Goal: Task Accomplishment & Management: Manage account settings

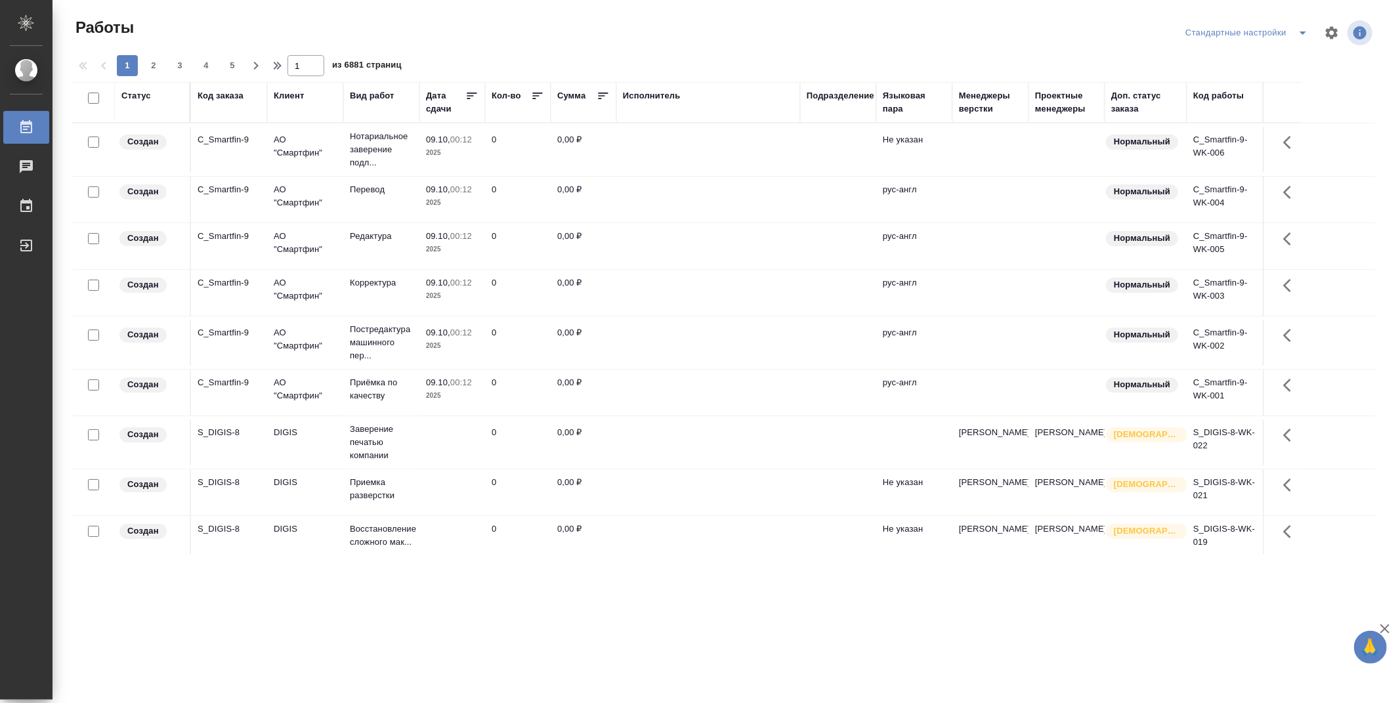
drag, startPoint x: 838, startPoint y: 93, endPoint x: 847, endPoint y: 139, distance: 46.9
click at [839, 92] on div "Подразделение" at bounding box center [841, 95] width 68 height 13
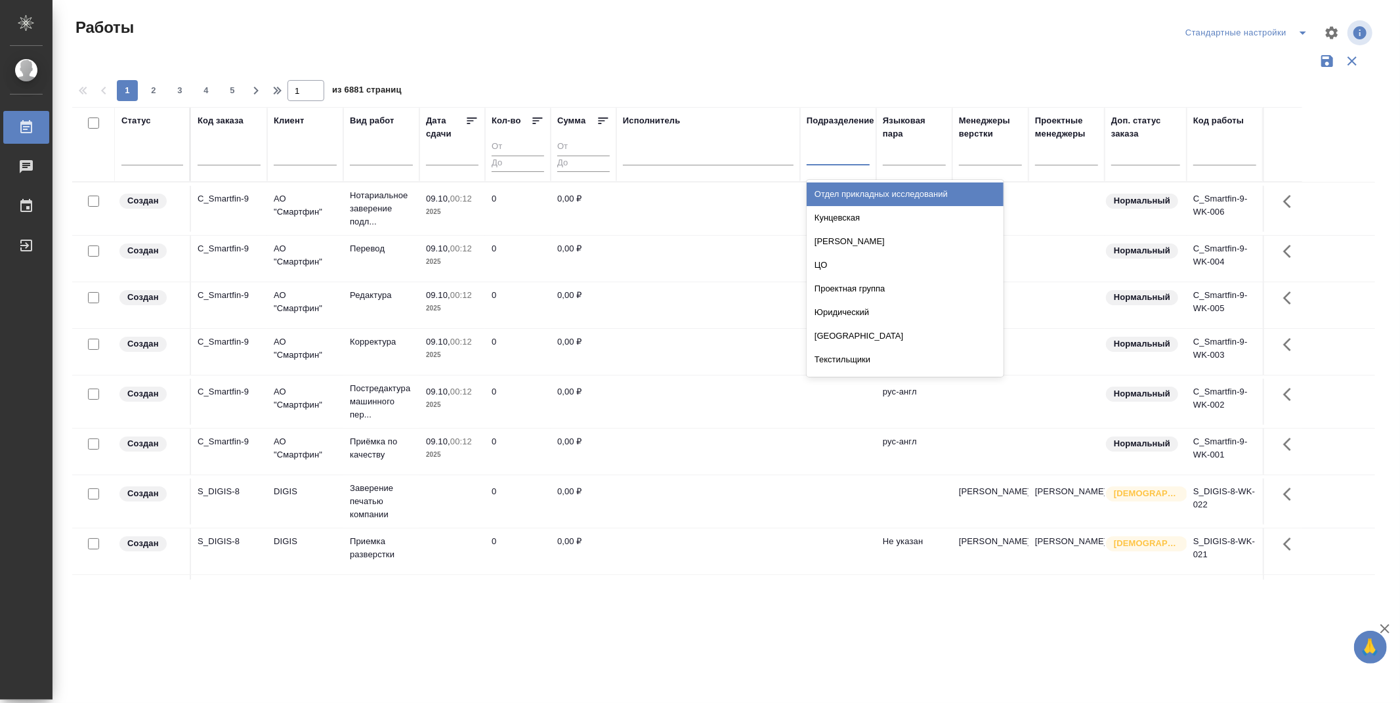
click at [851, 156] on div at bounding box center [838, 151] width 63 height 19
type input "dt"
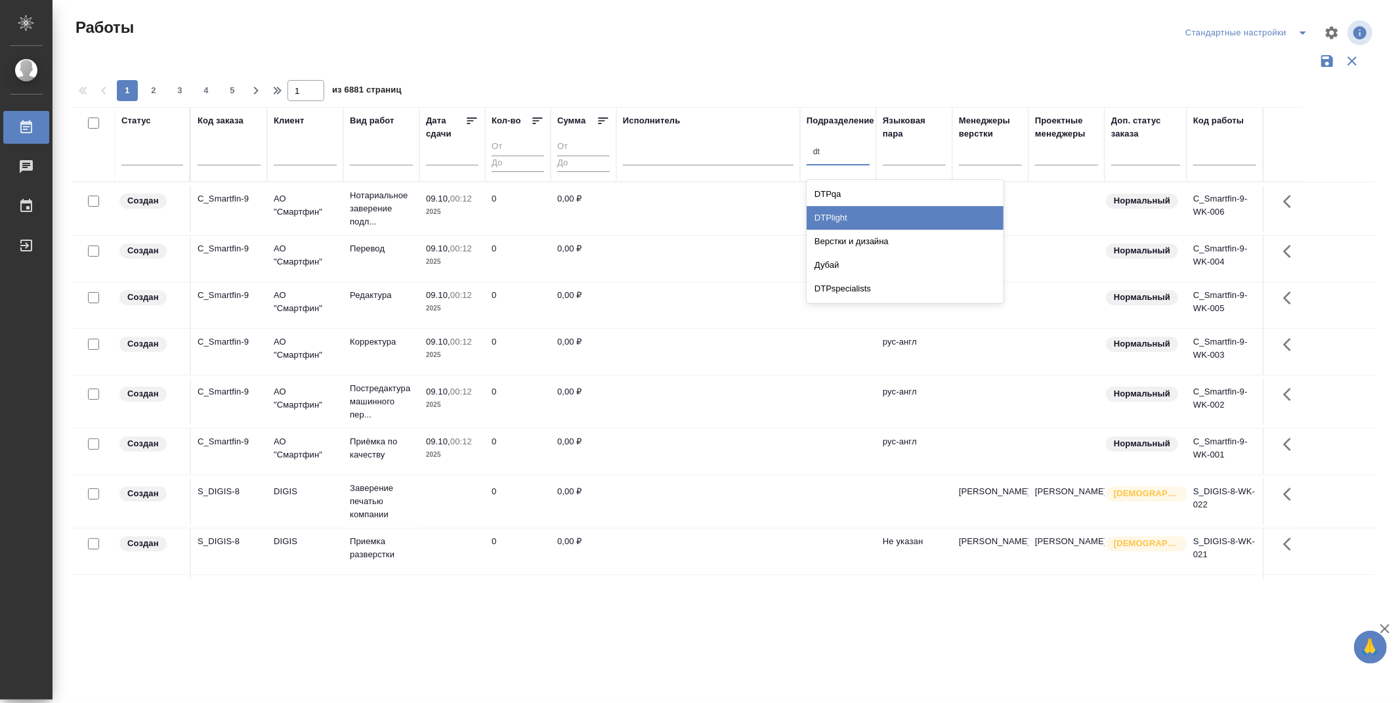
click at [838, 211] on div "DTPlight" at bounding box center [905, 218] width 197 height 24
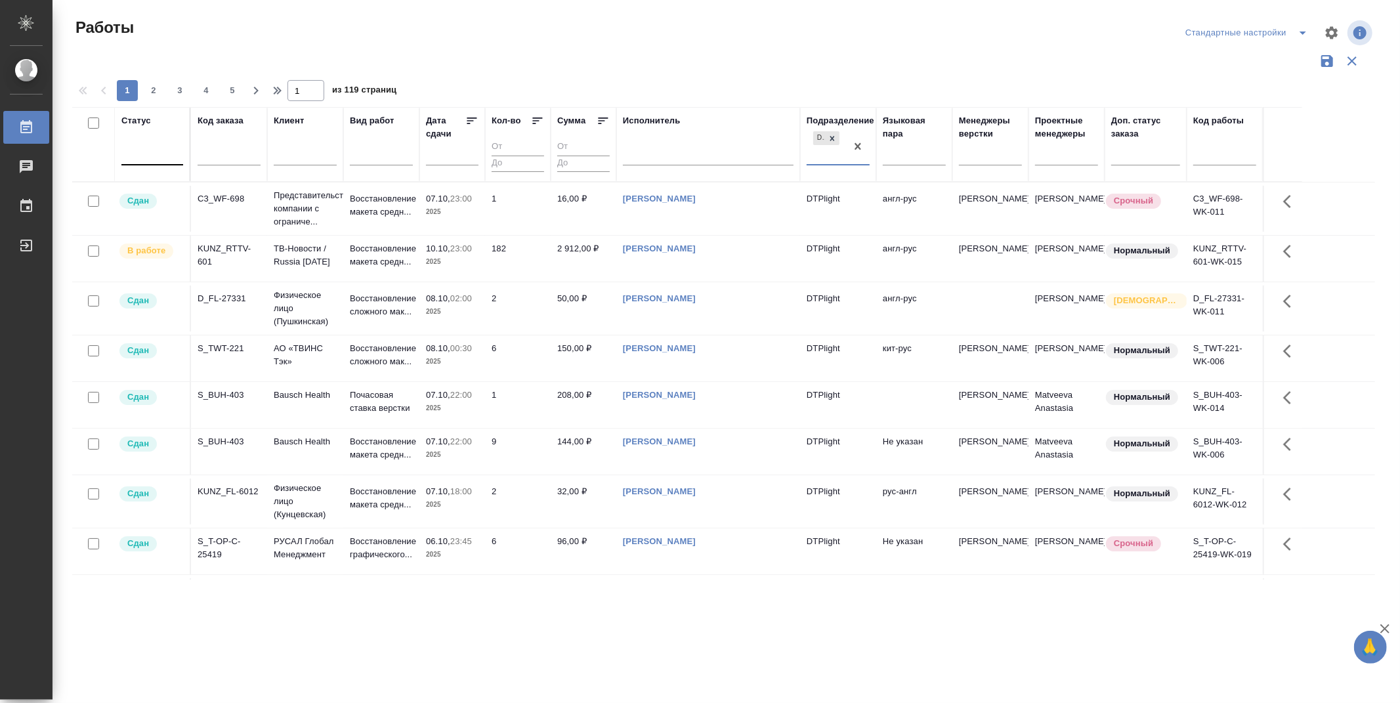
click at [168, 154] on div at bounding box center [152, 151] width 62 height 19
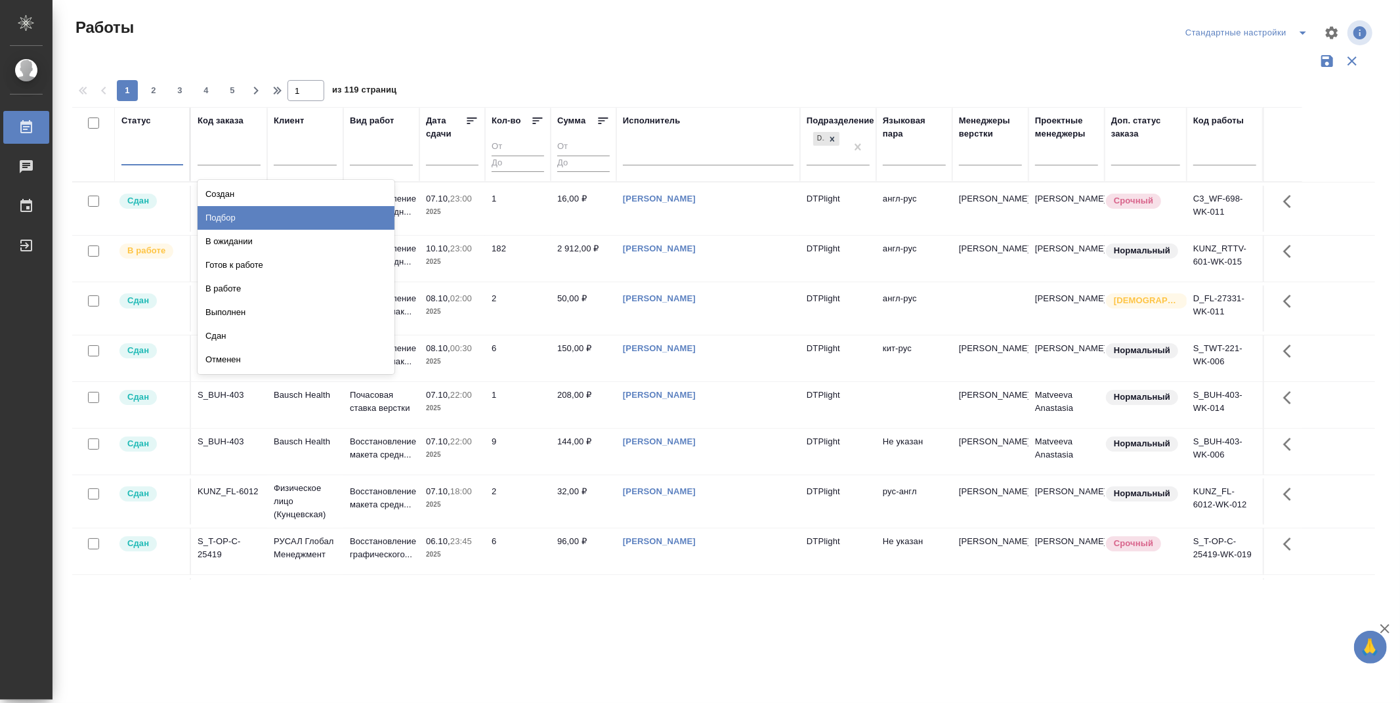
drag, startPoint x: 379, startPoint y: 214, endPoint x: 123, endPoint y: 177, distance: 258.6
click at [379, 214] on div "Подбор" at bounding box center [296, 218] width 197 height 24
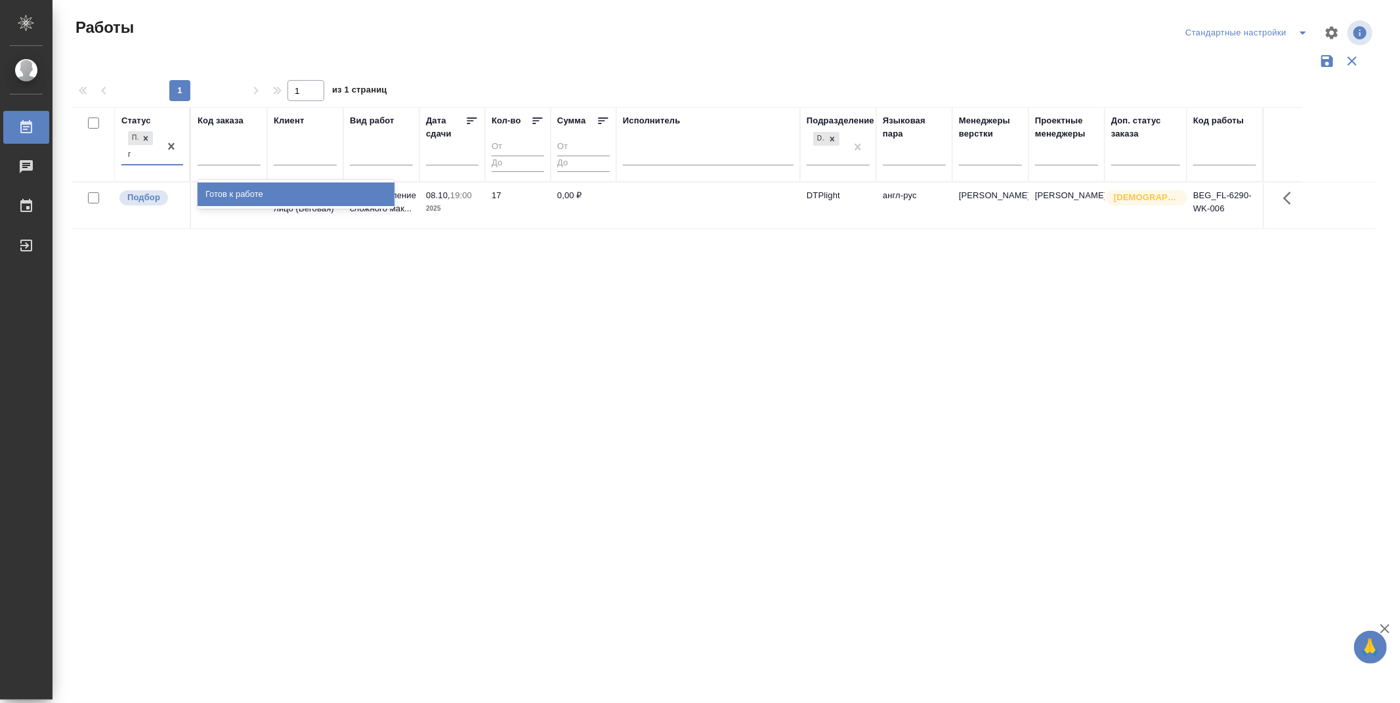
type input "го"
click at [238, 193] on div "Готов к работе" at bounding box center [296, 194] width 197 height 24
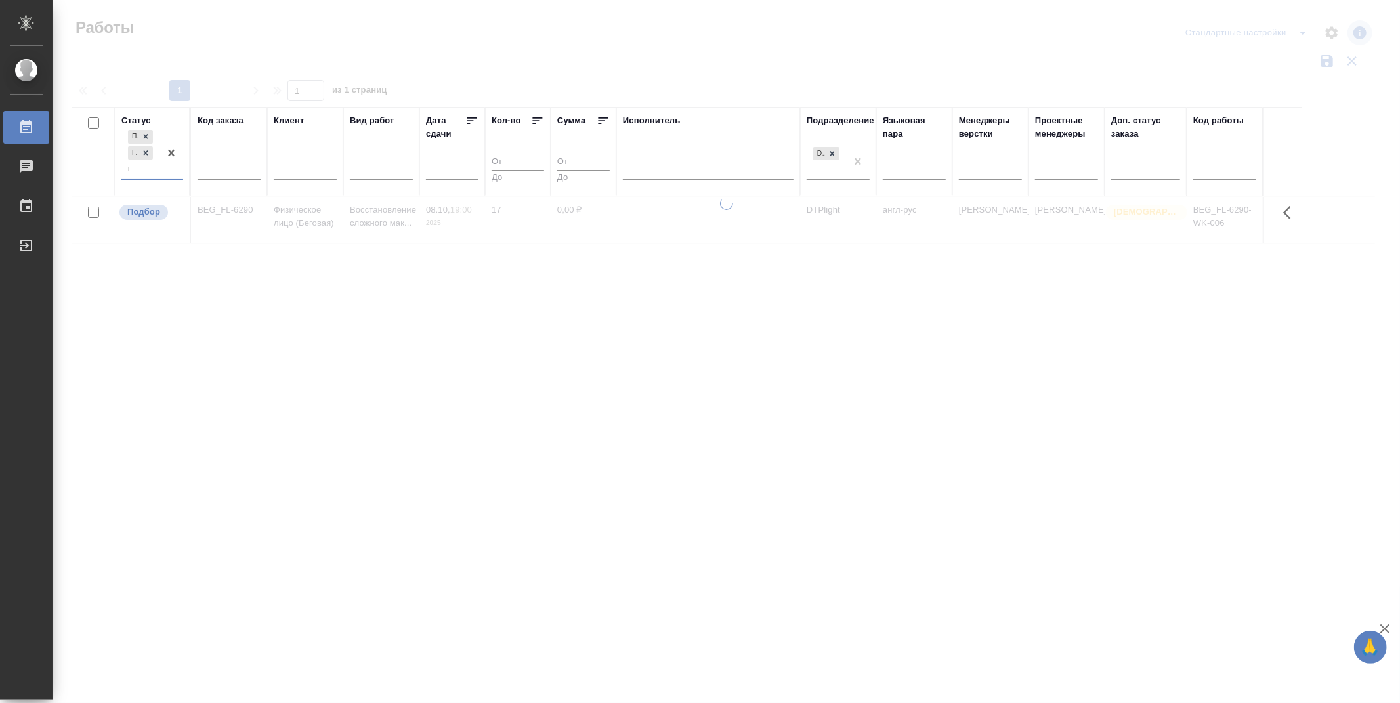
type input "в р"
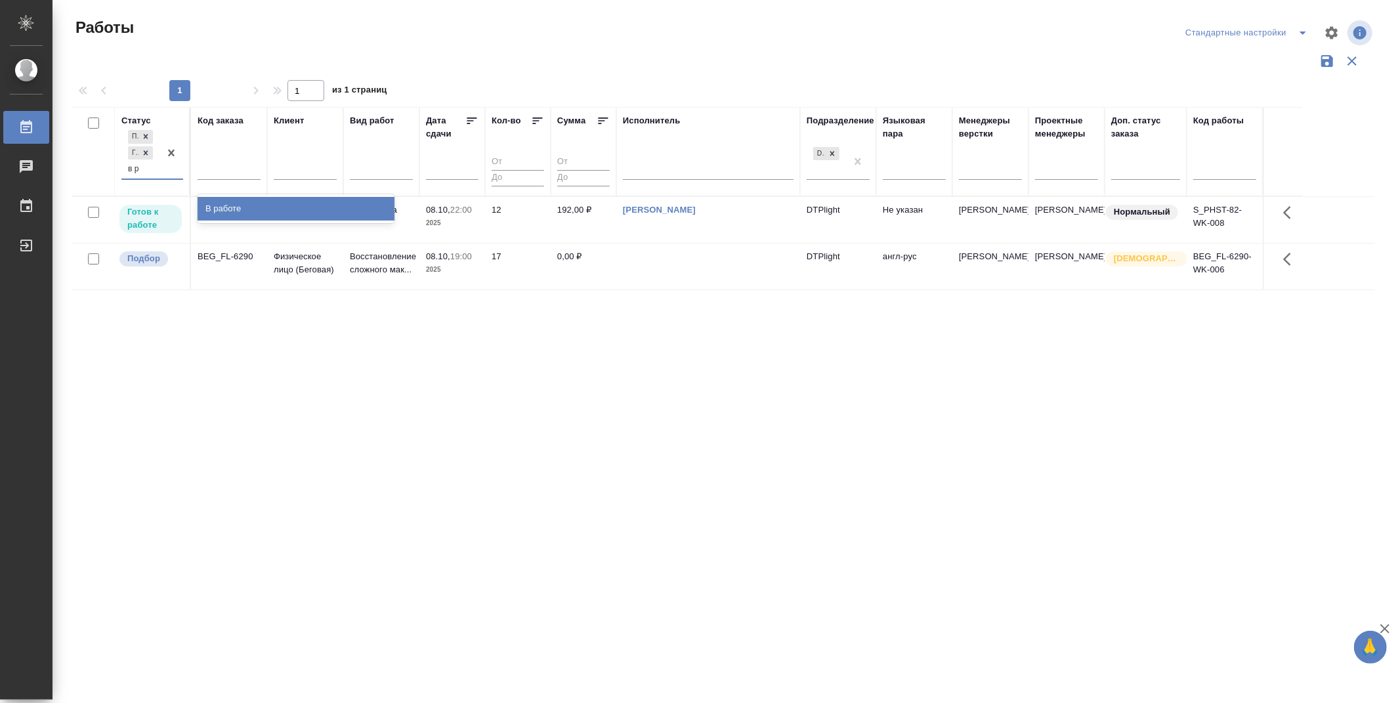
click at [225, 204] on div "В работе" at bounding box center [296, 209] width 197 height 24
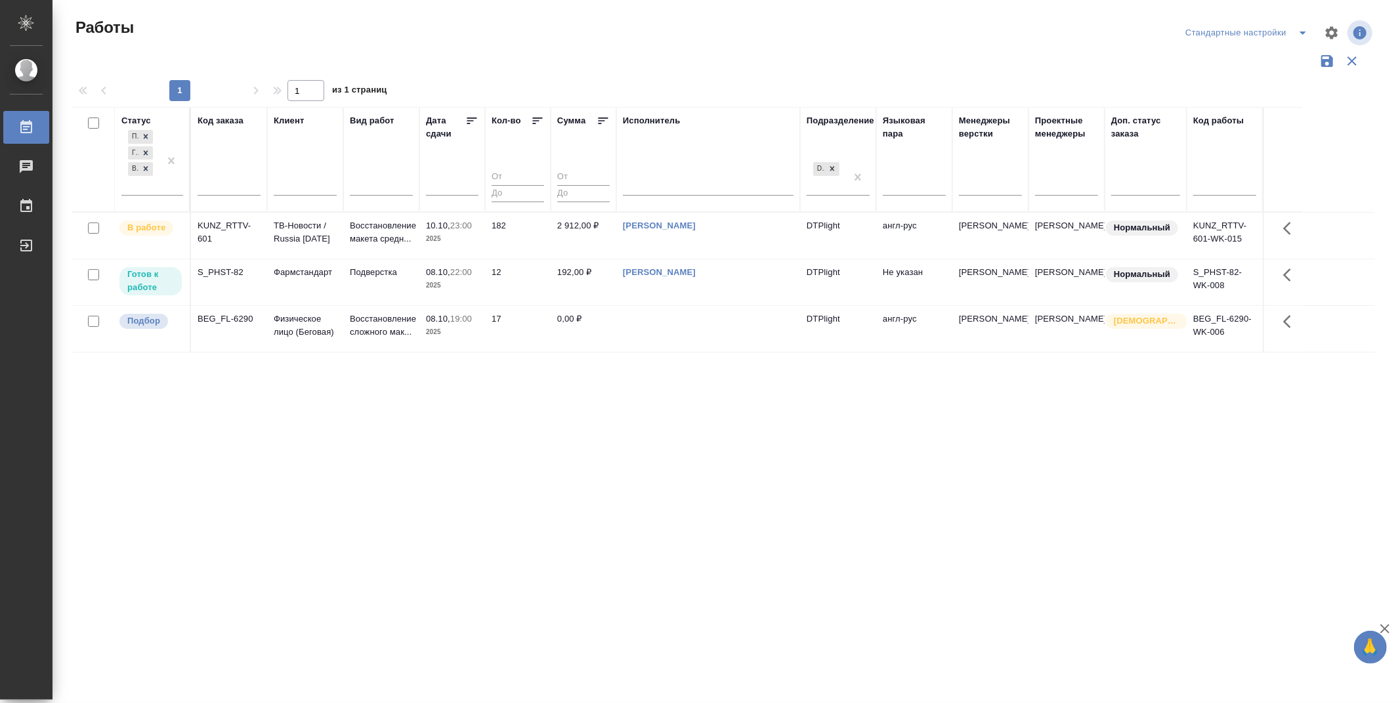
click at [475, 118] on icon at bounding box center [472, 120] width 10 height 7
click at [513, 421] on div "Статус Подбор Готов к работе В работе Код заказа Клиент Вид работ Дата сдачи Ко…" at bounding box center [723, 343] width 1303 height 473
click at [142, 226] on p "Подбор" at bounding box center [143, 227] width 33 height 13
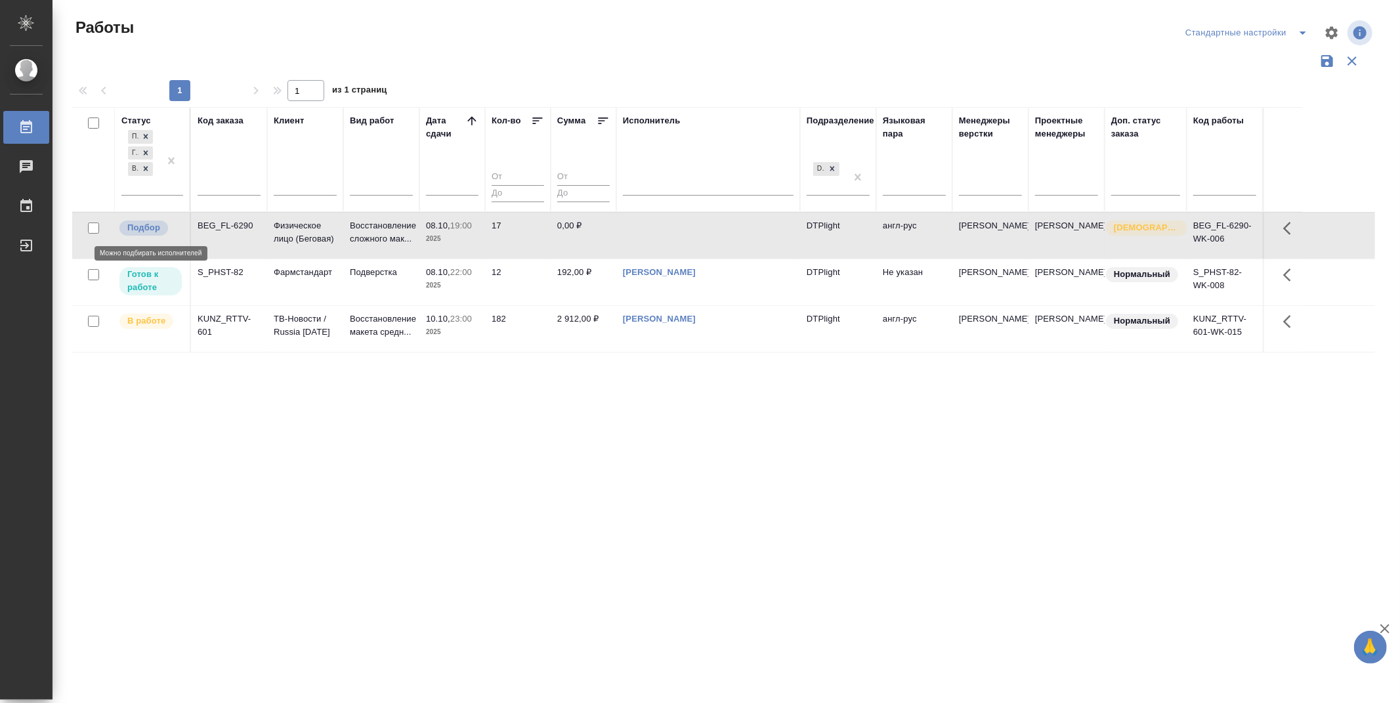
click at [142, 226] on p "Подбор" at bounding box center [143, 227] width 33 height 13
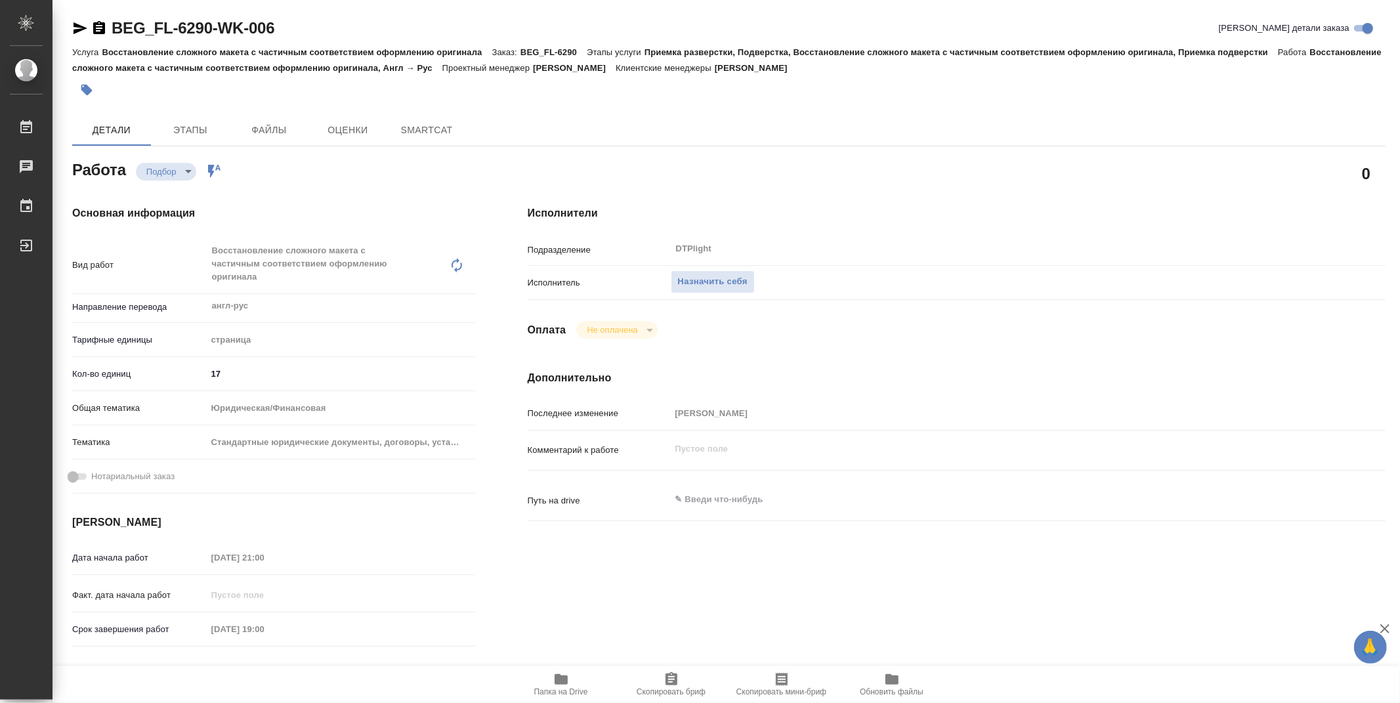
type textarea "x"
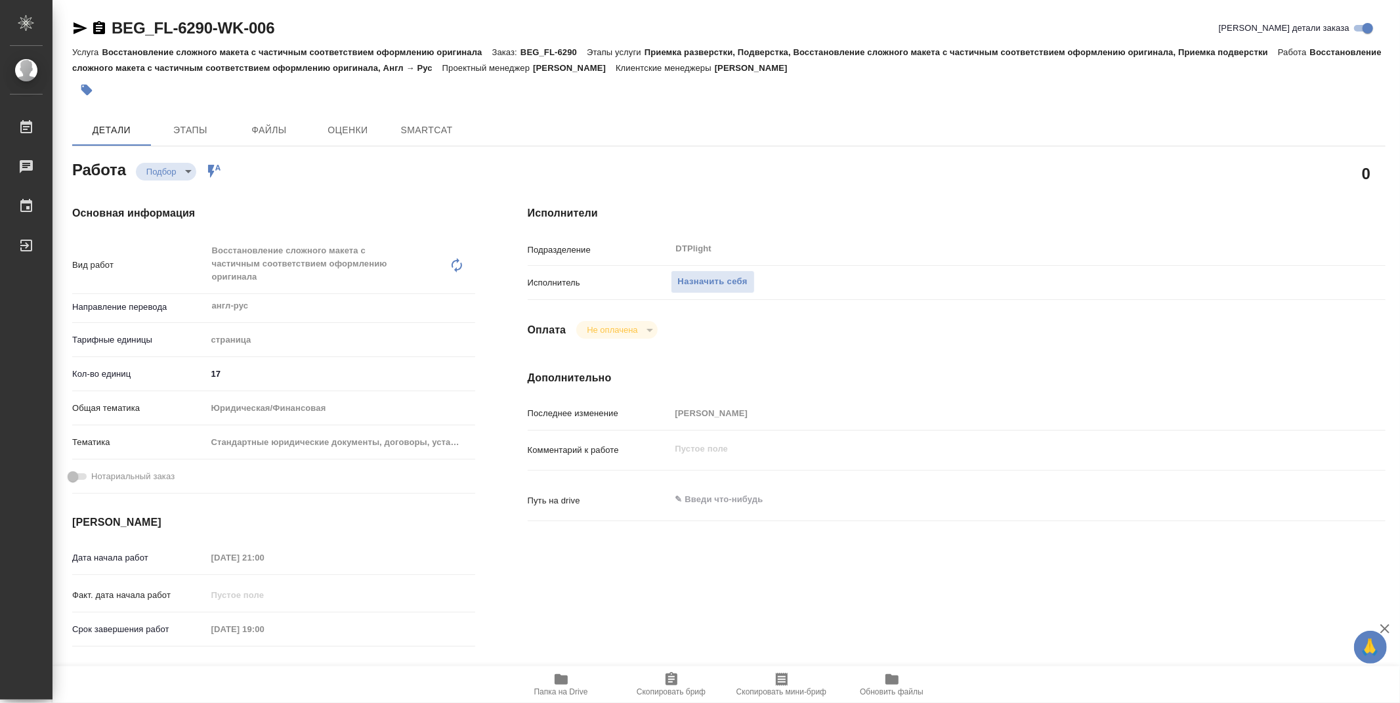
type textarea "x"
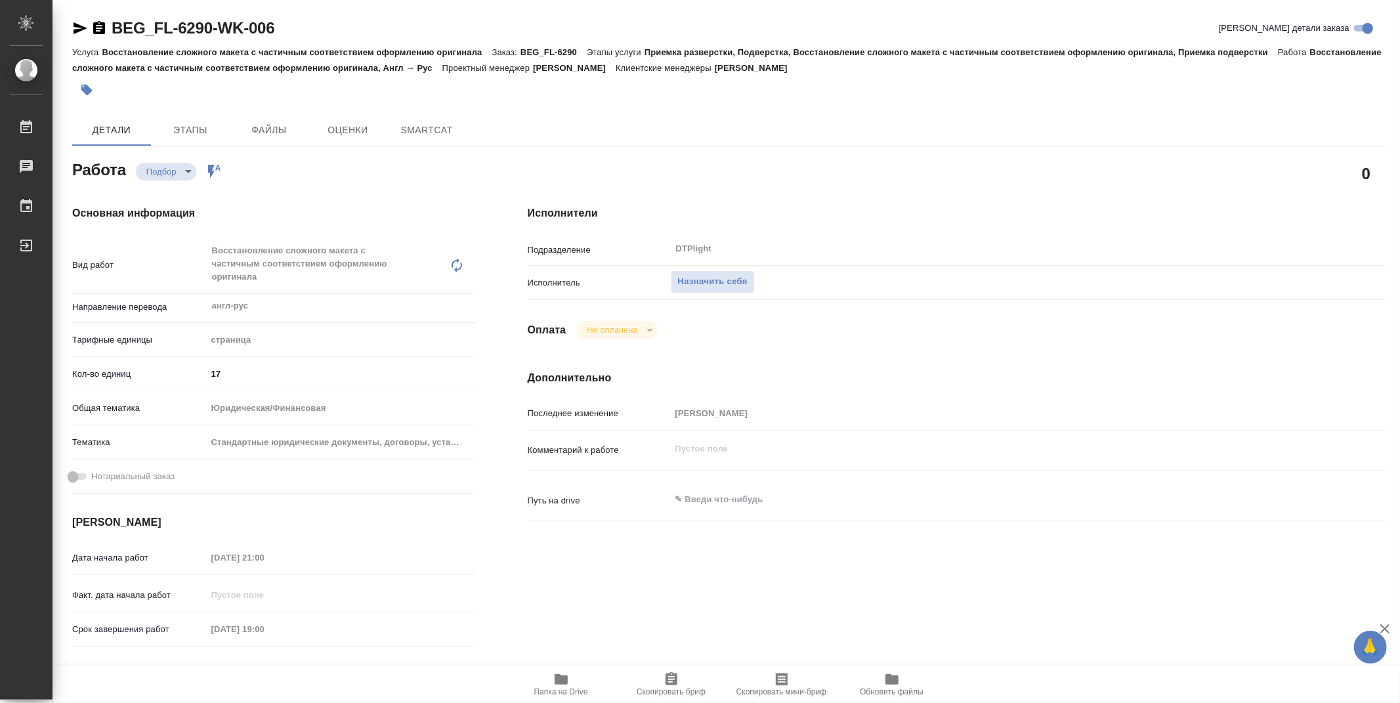
type textarea "x"
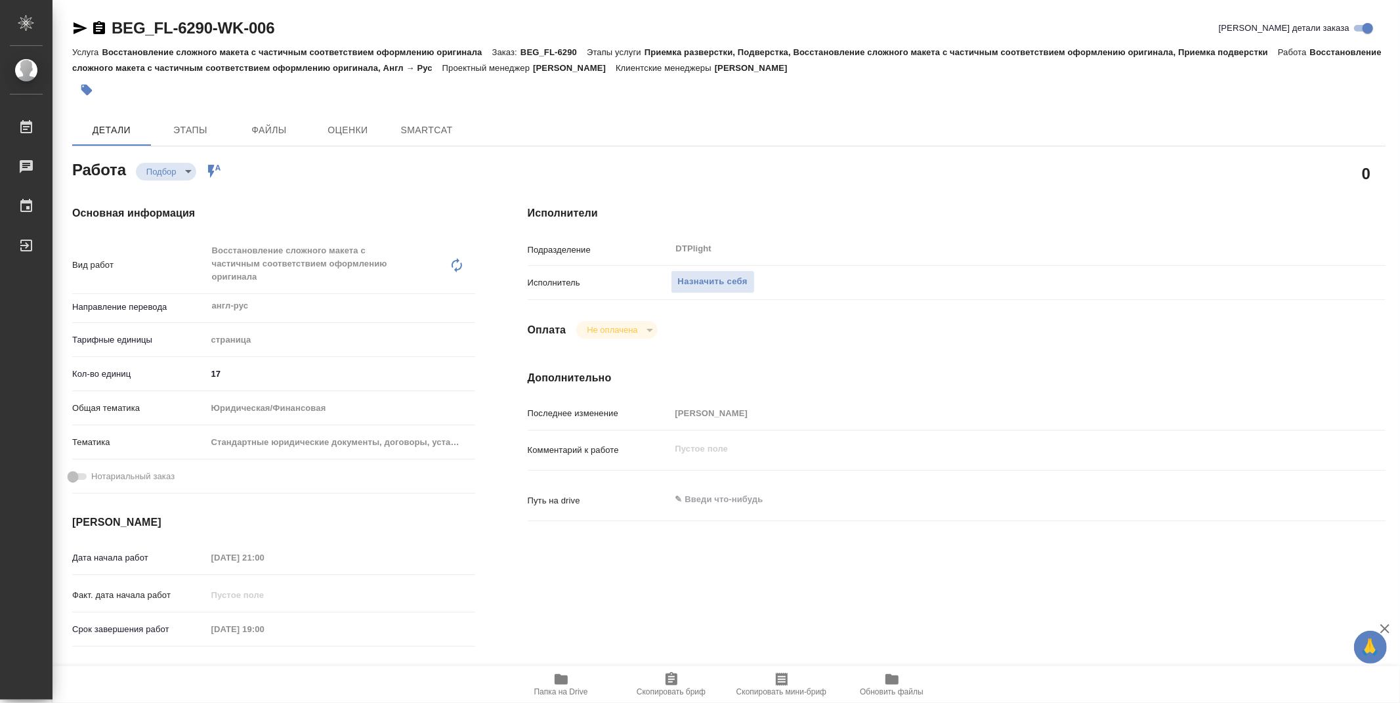
type textarea "x"
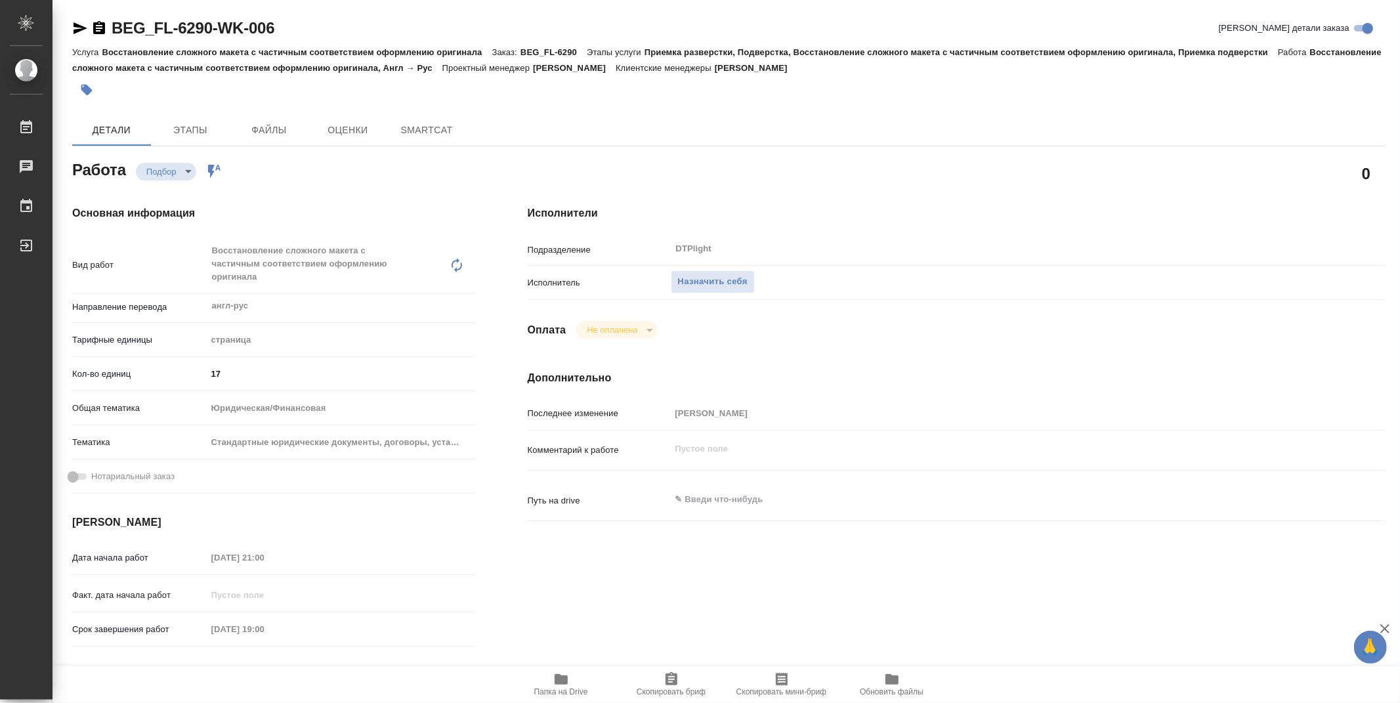
type textarea "x"
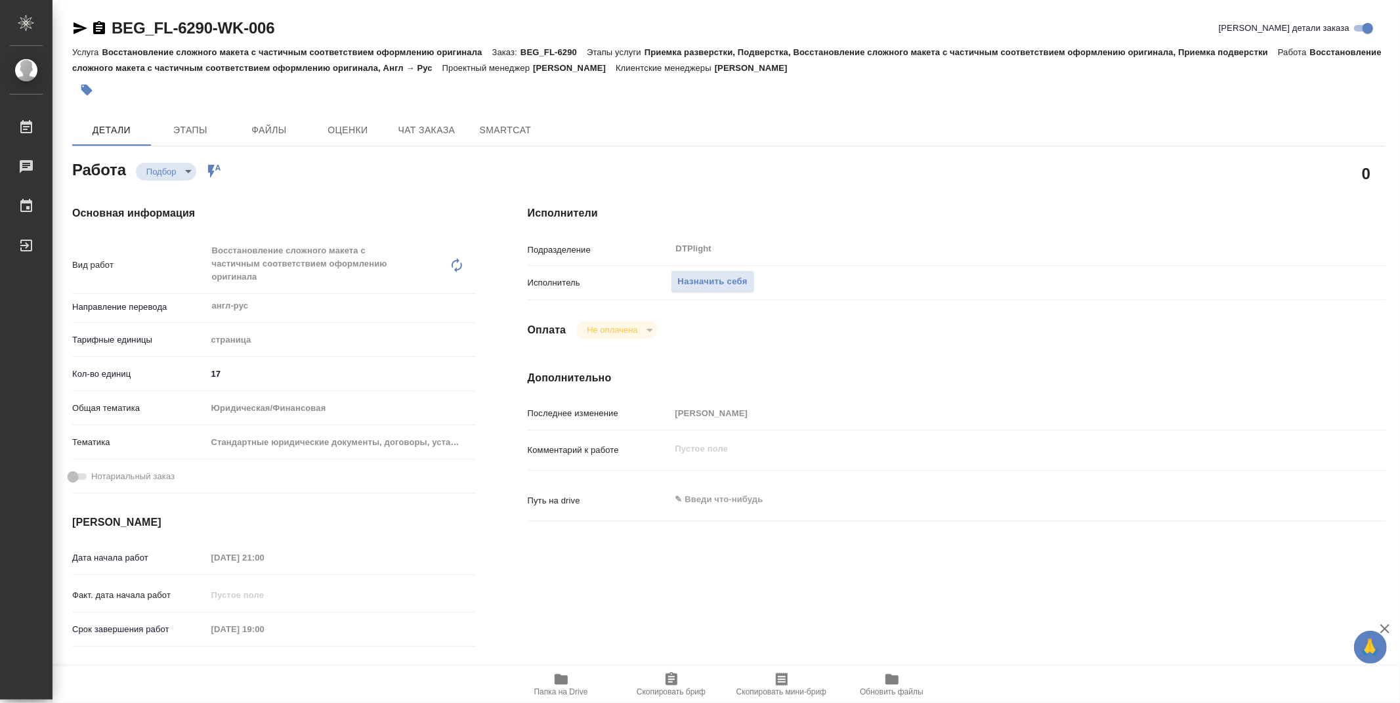
type textarea "x"
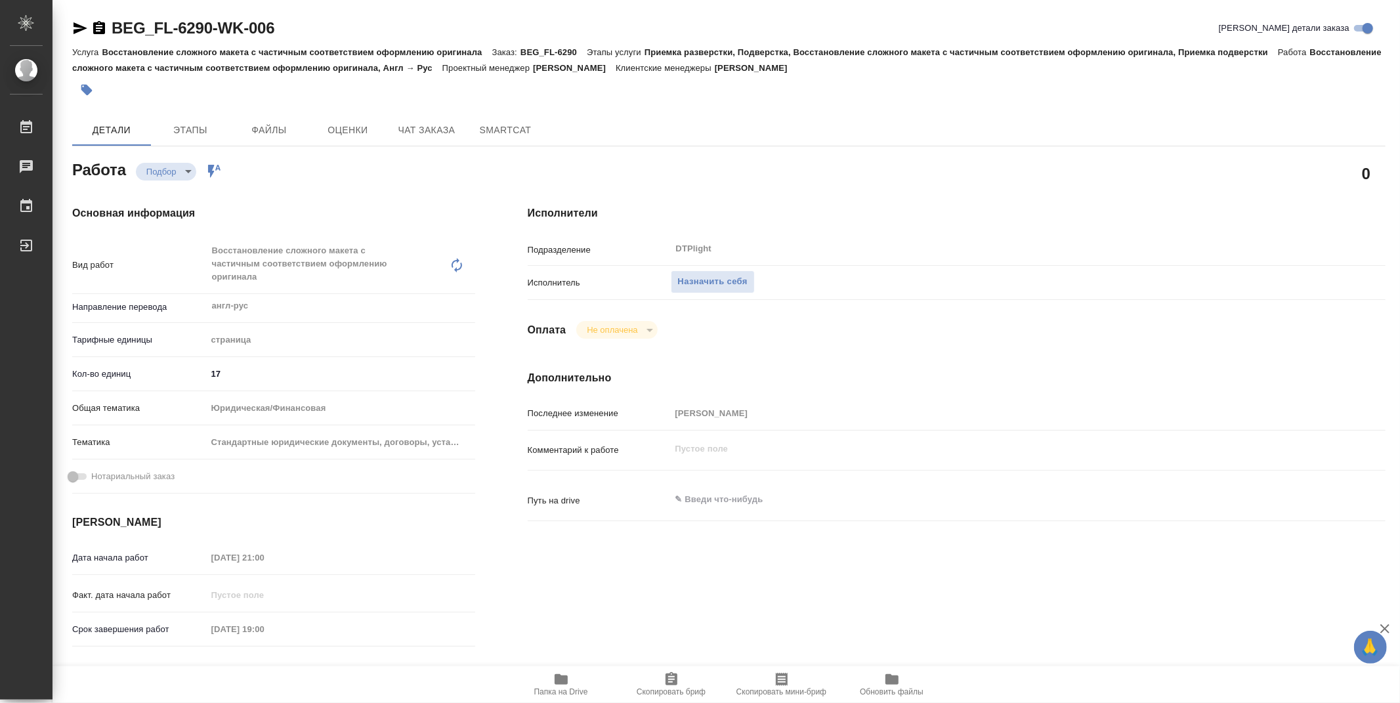
type textarea "x"
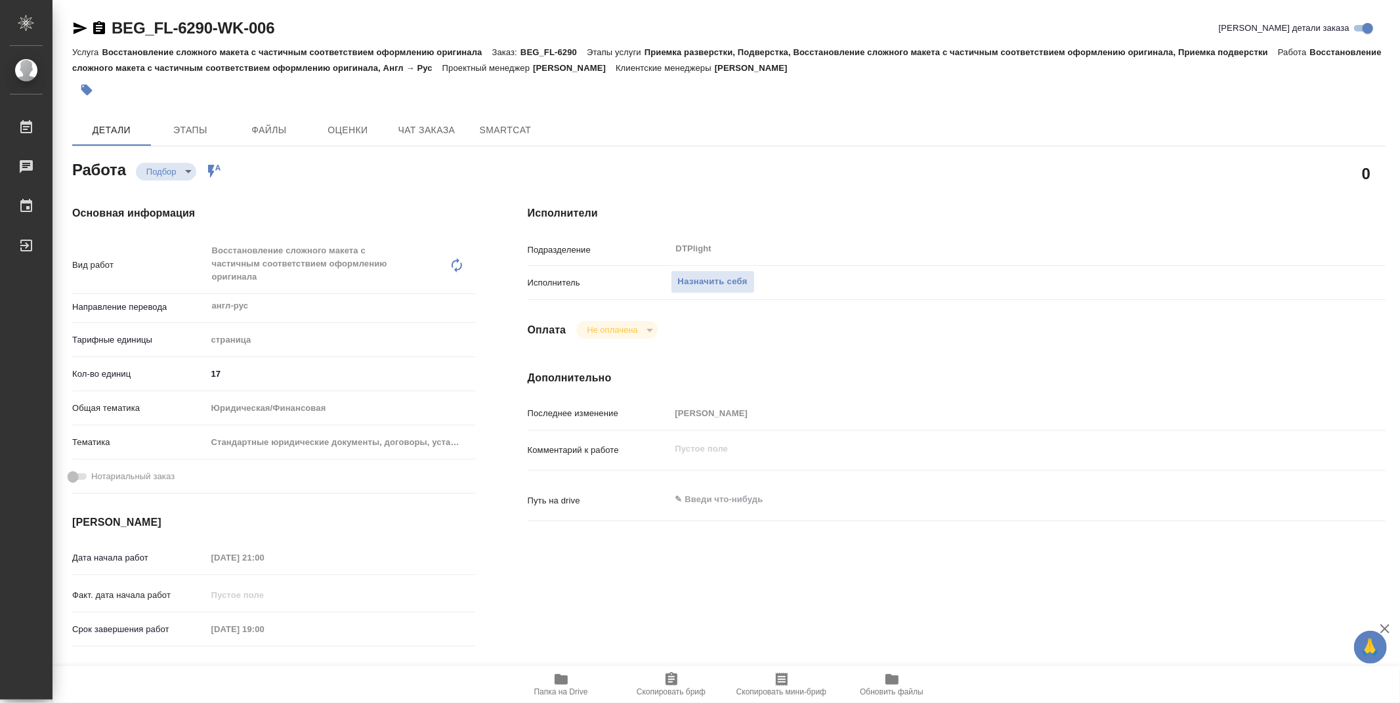
click at [566, 678] on icon "button" at bounding box center [561, 679] width 13 height 11
click at [968, 228] on div "Исполнители Подразделение DTPlight ​ Исполнитель Назначить себя Оплата Не оплач…" at bounding box center [957, 472] width 910 height 587
type textarea "x"
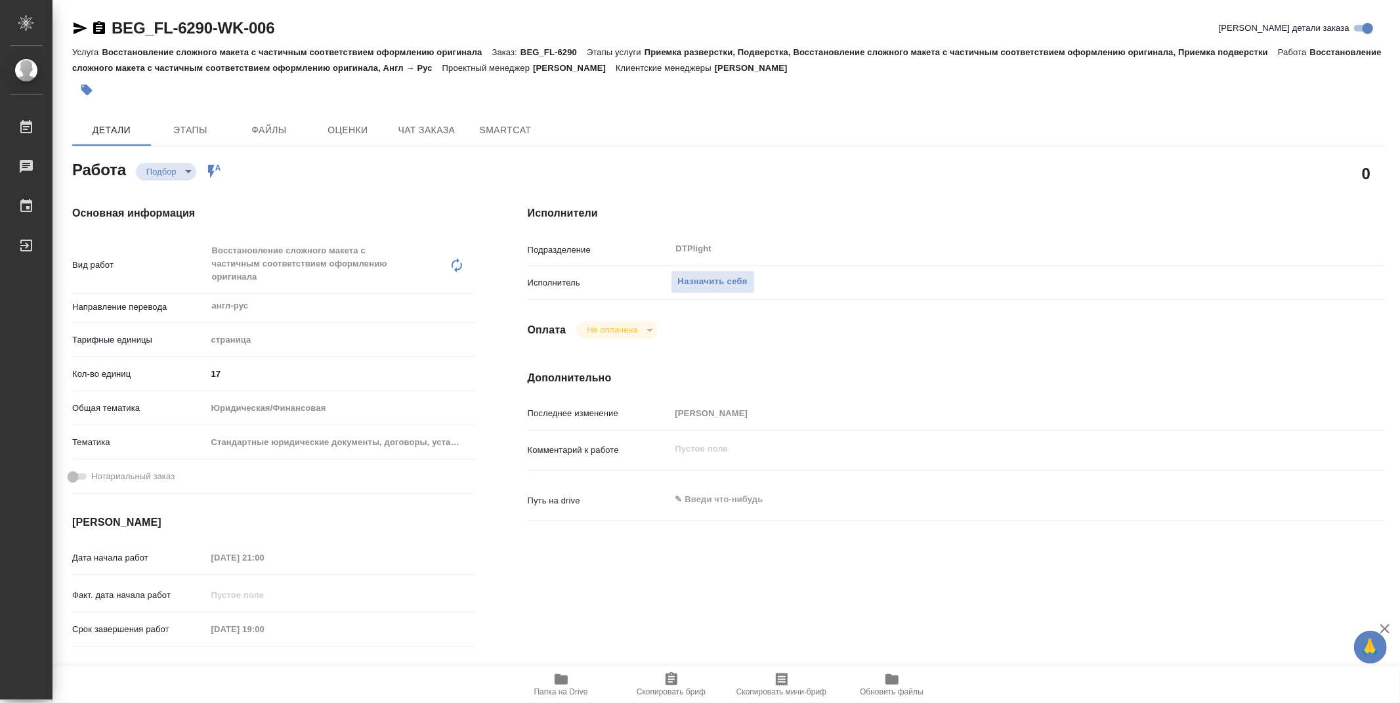
type textarea "x"
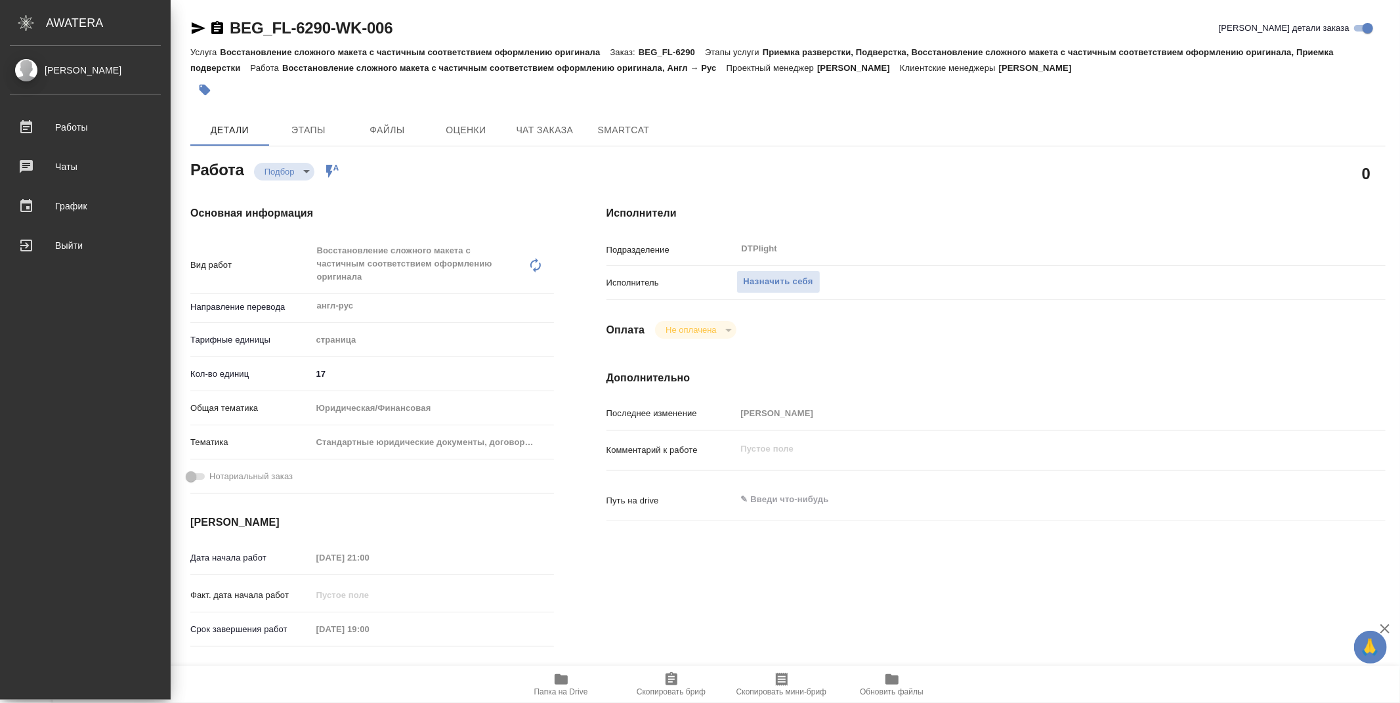
type textarea "x"
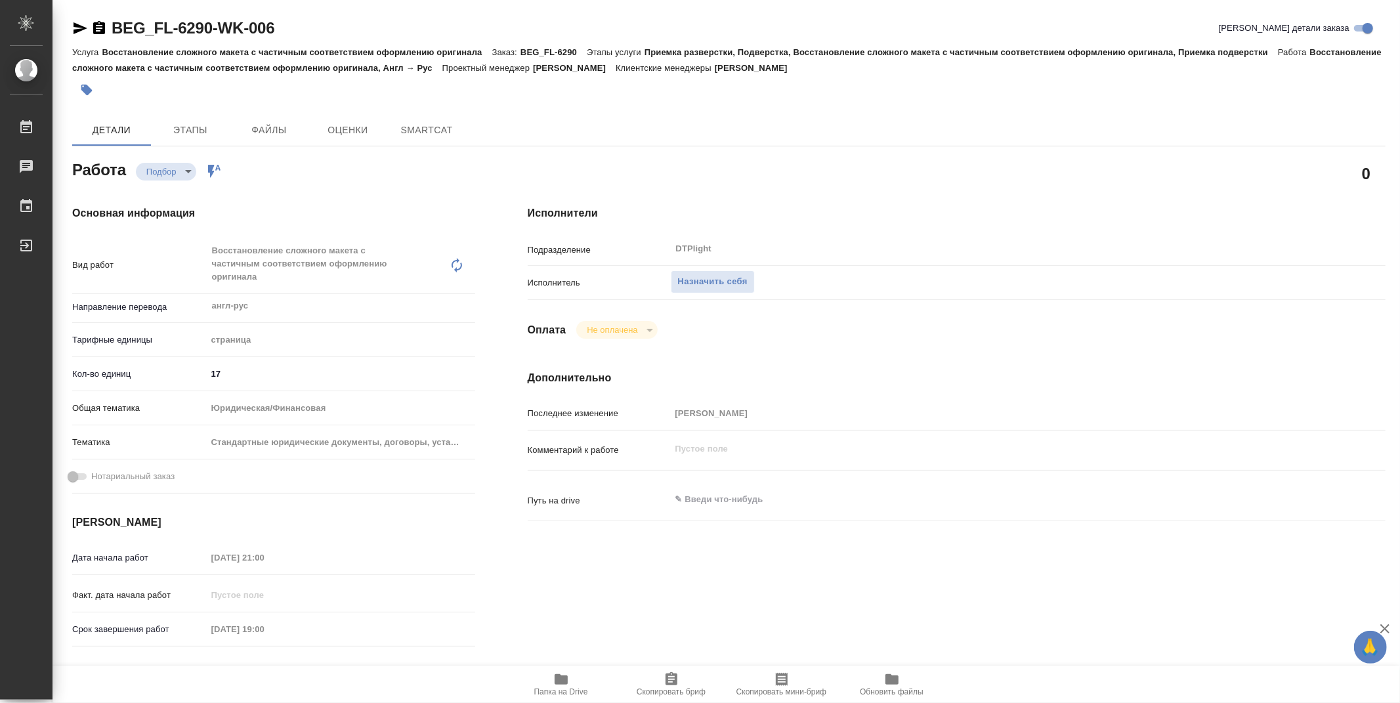
type textarea "x"
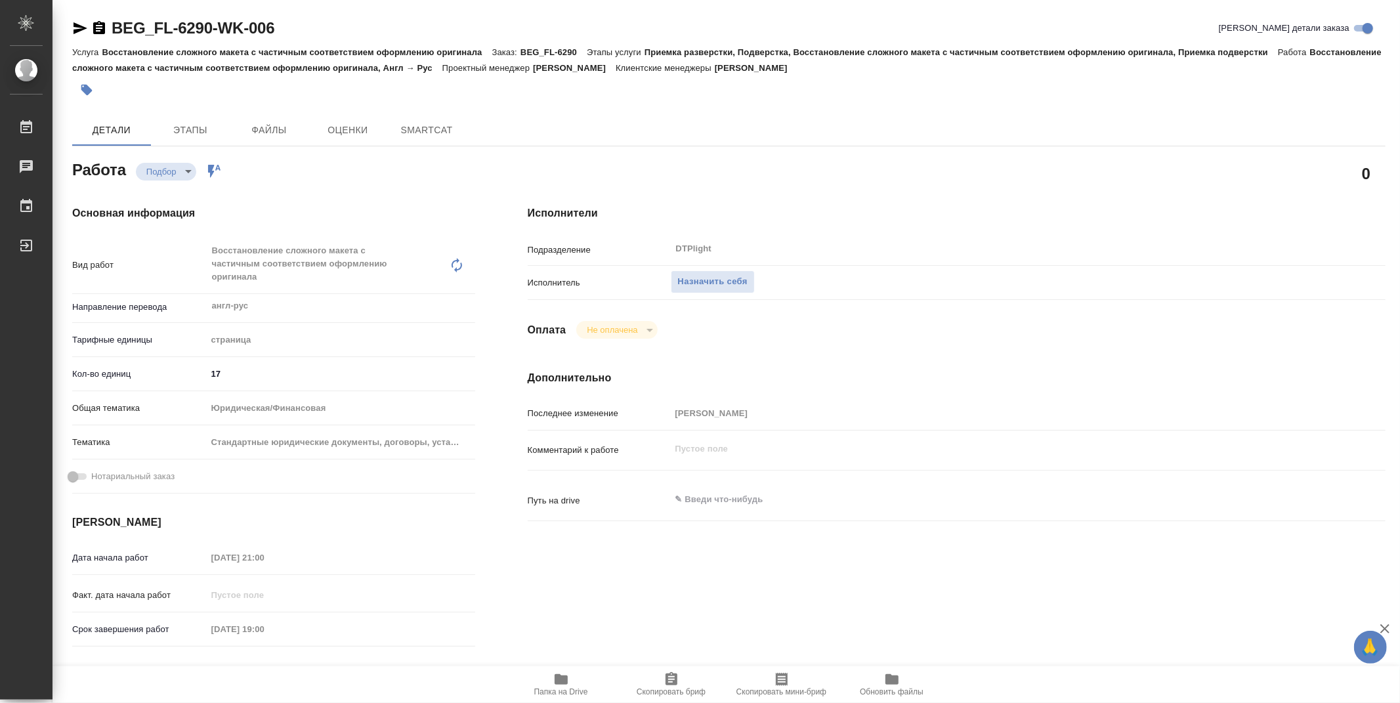
type textarea "x"
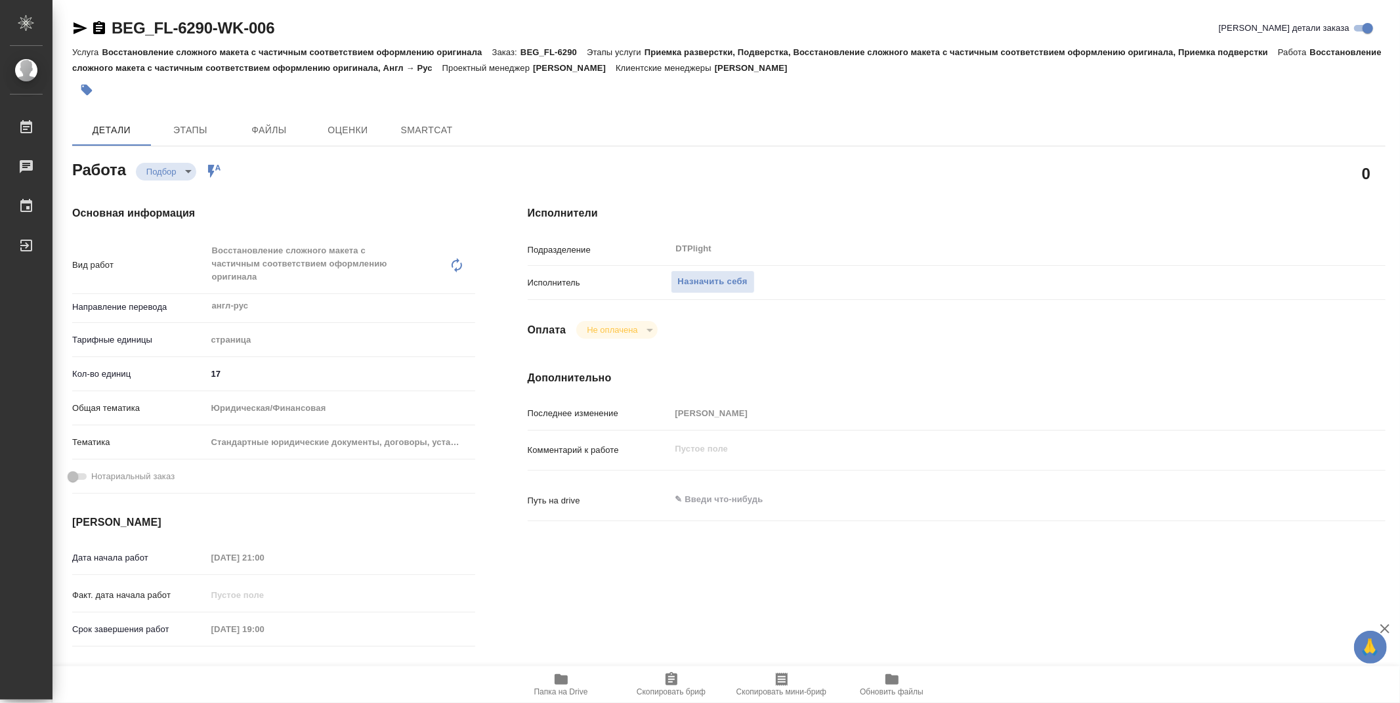
type textarea "x"
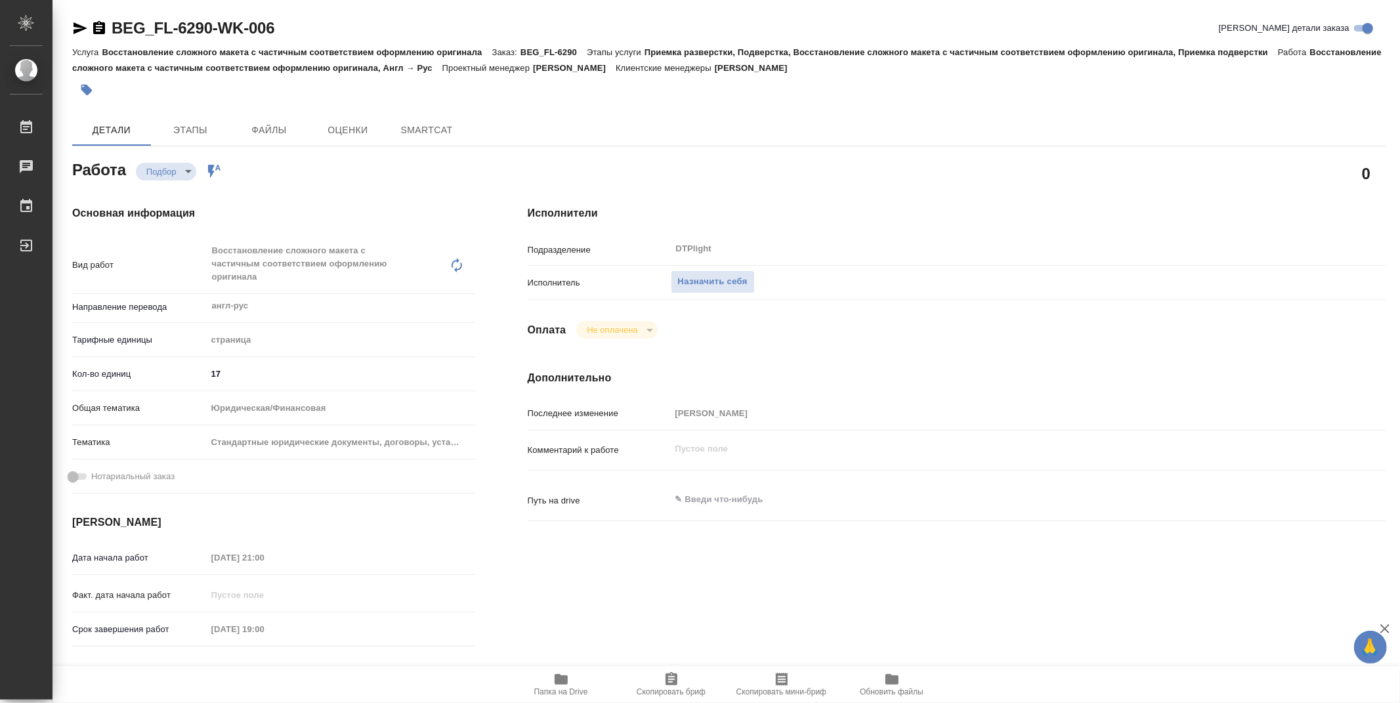
type textarea "x"
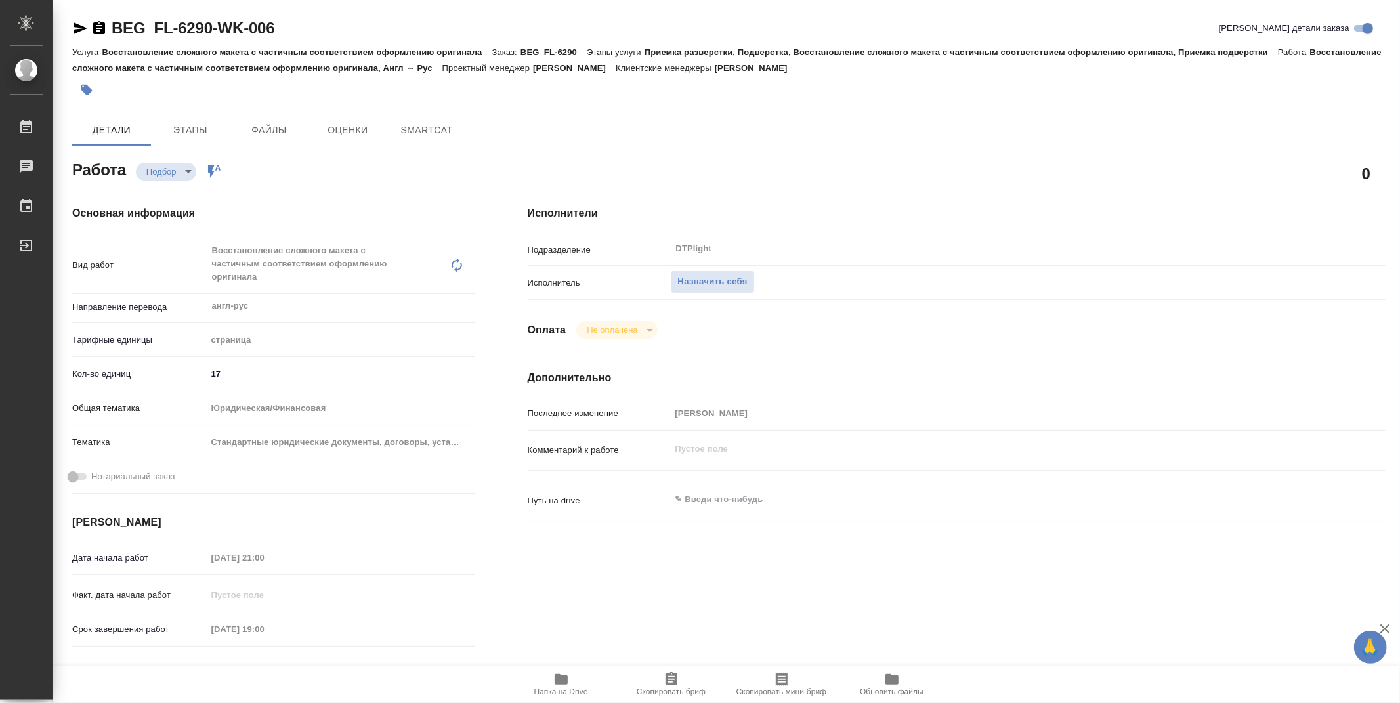
type textarea "x"
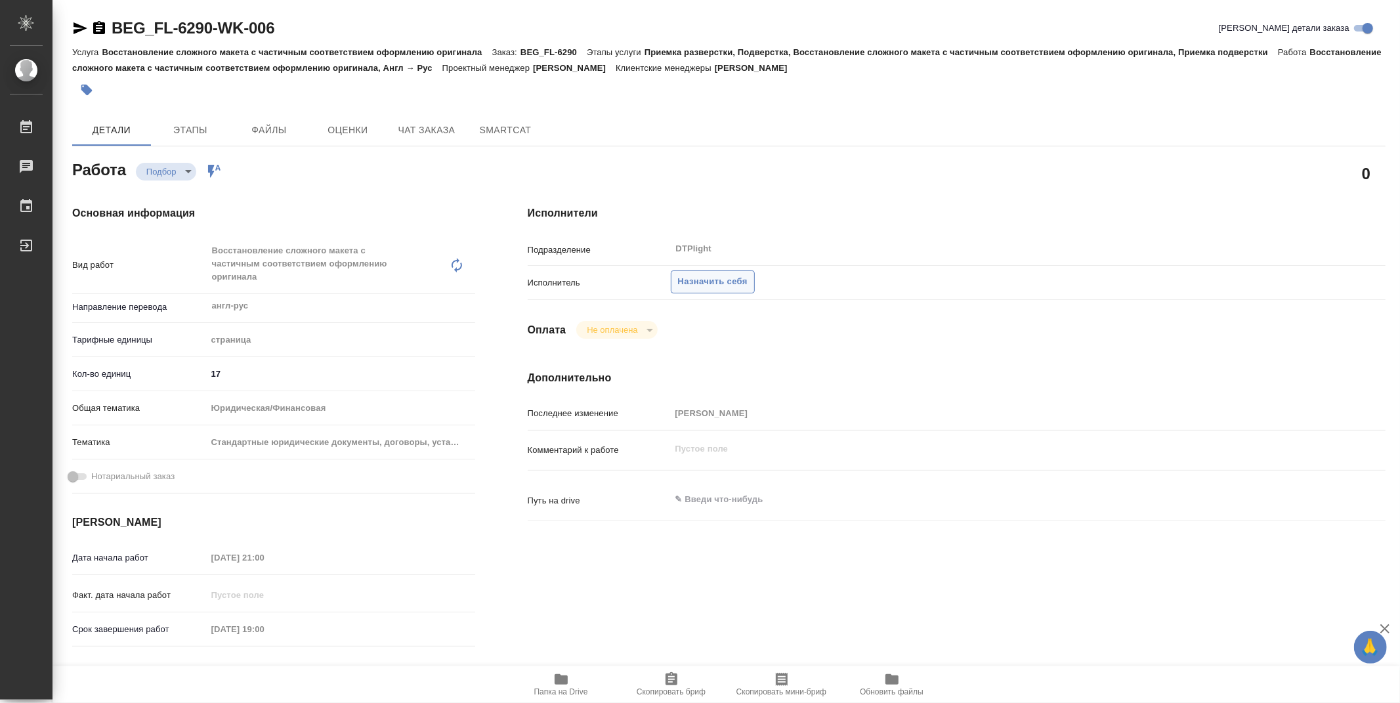
type textarea "x"
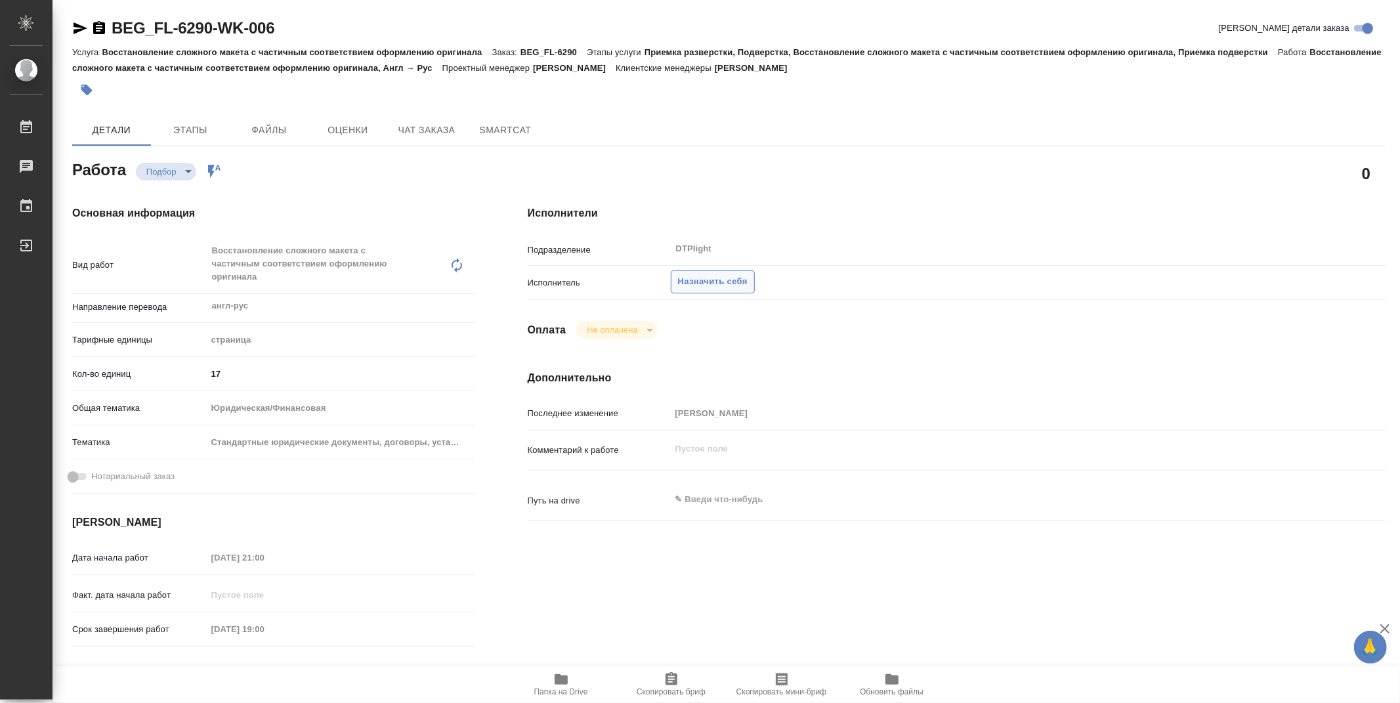
click at [733, 286] on span "Назначить себя" at bounding box center [713, 281] width 70 height 15
type textarea "x"
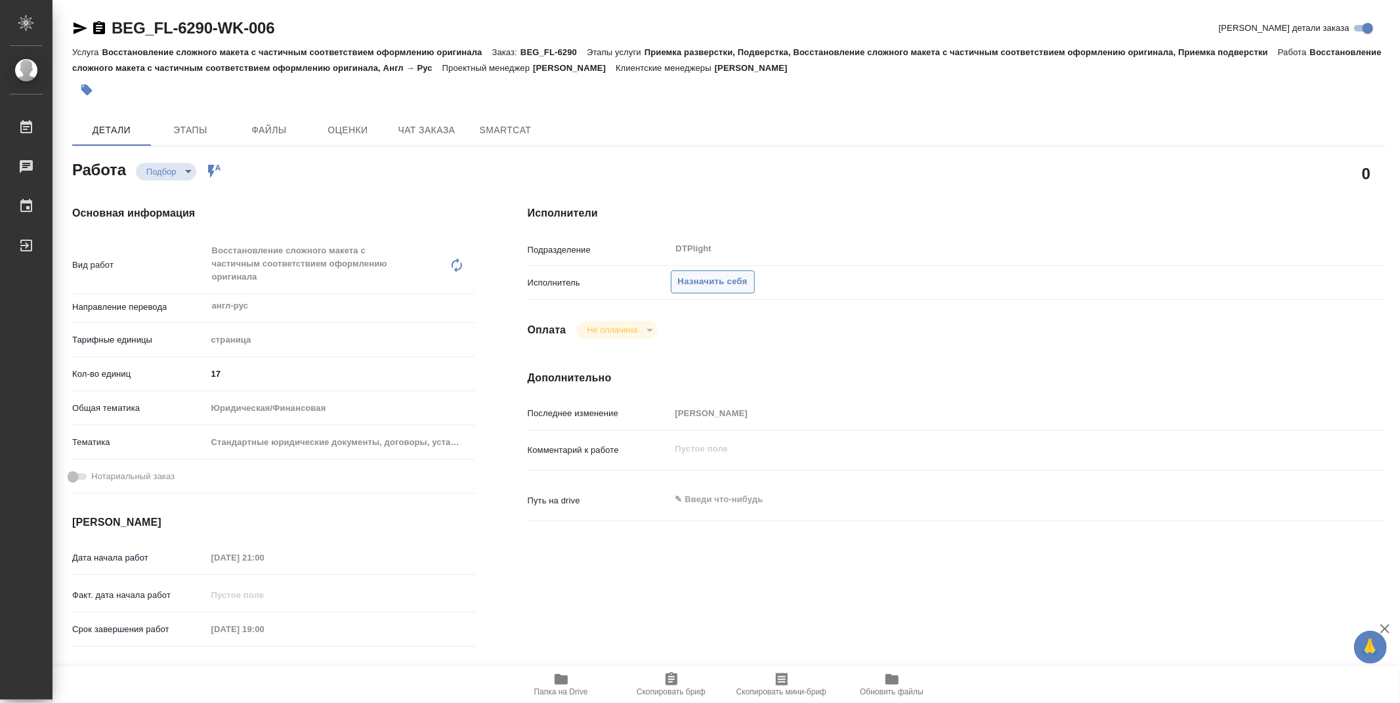
type textarea "x"
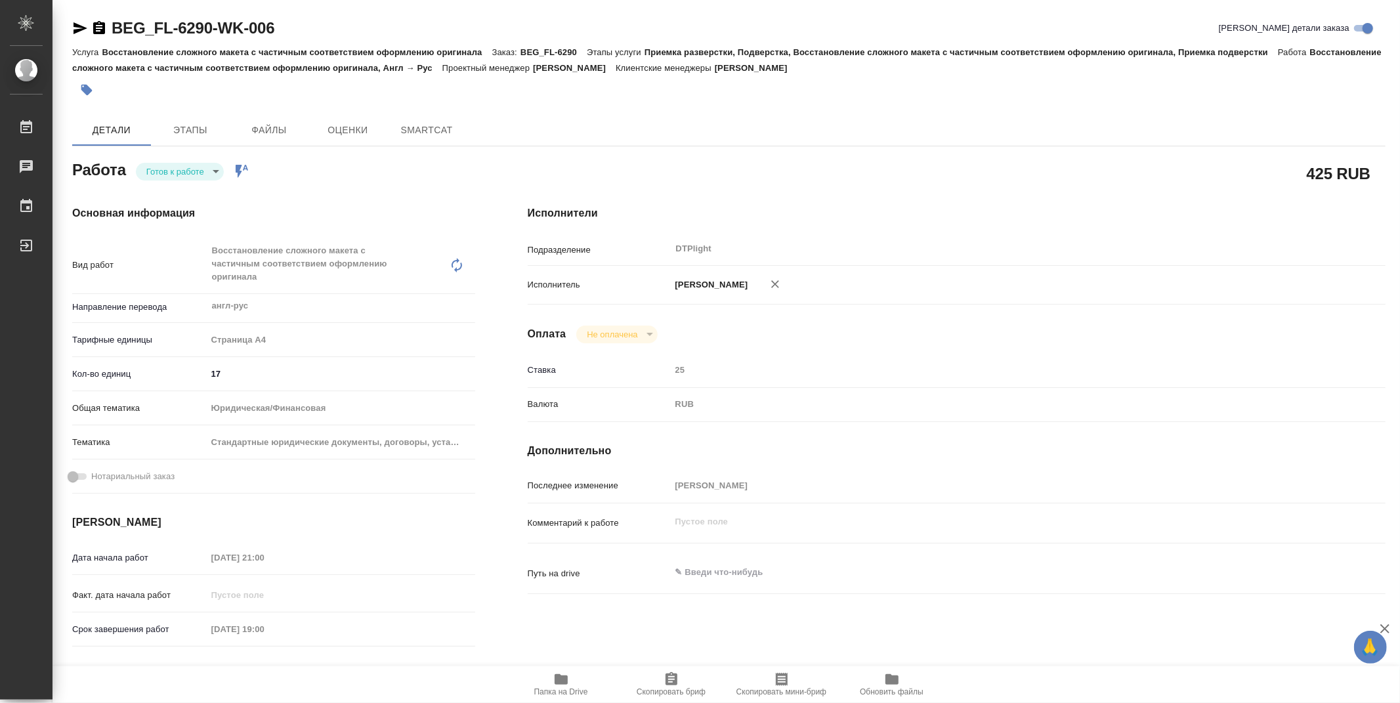
type textarea "x"
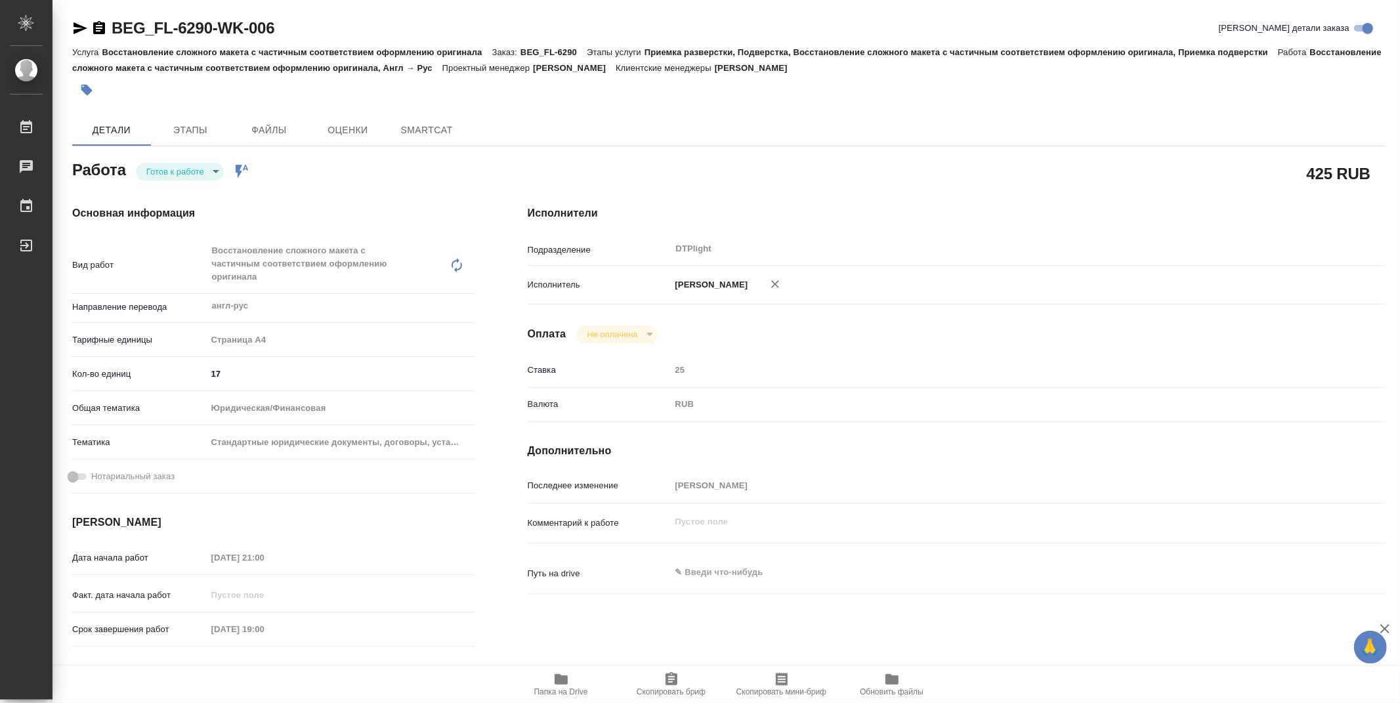
type textarea "x"
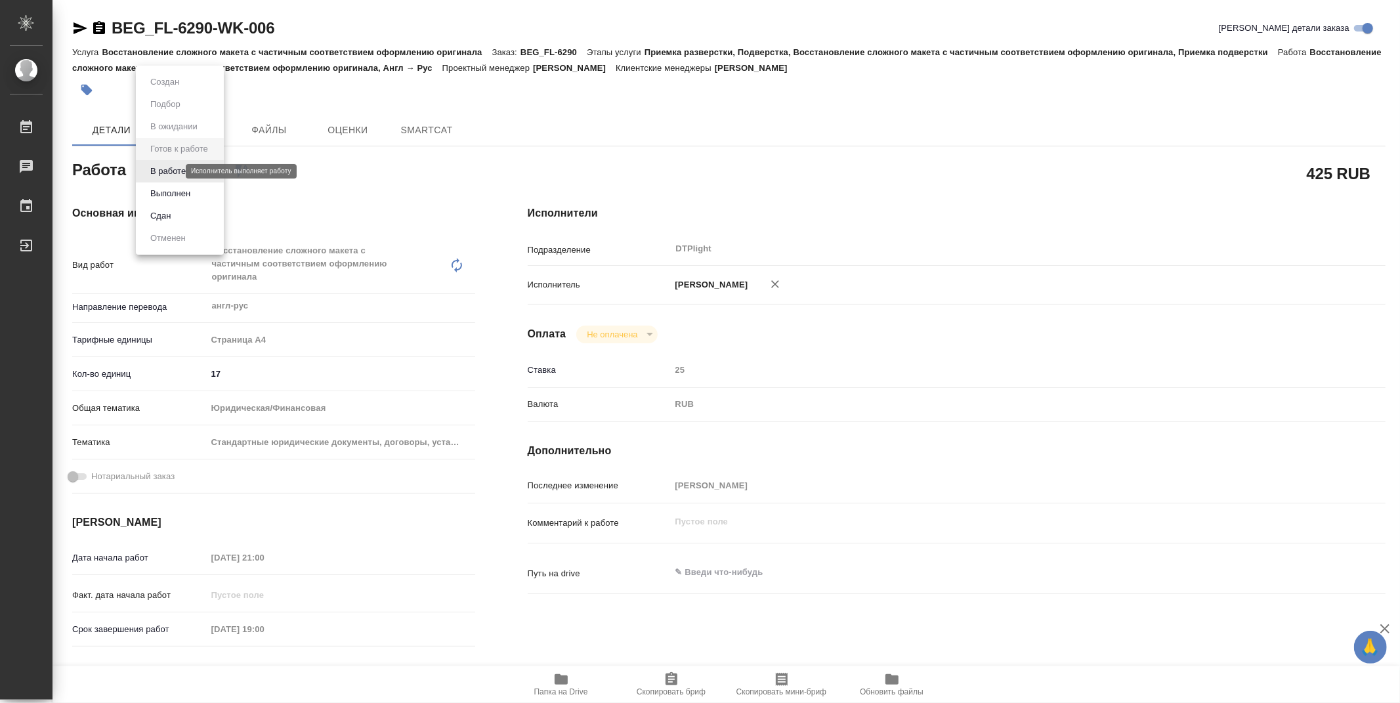
type textarea "x"
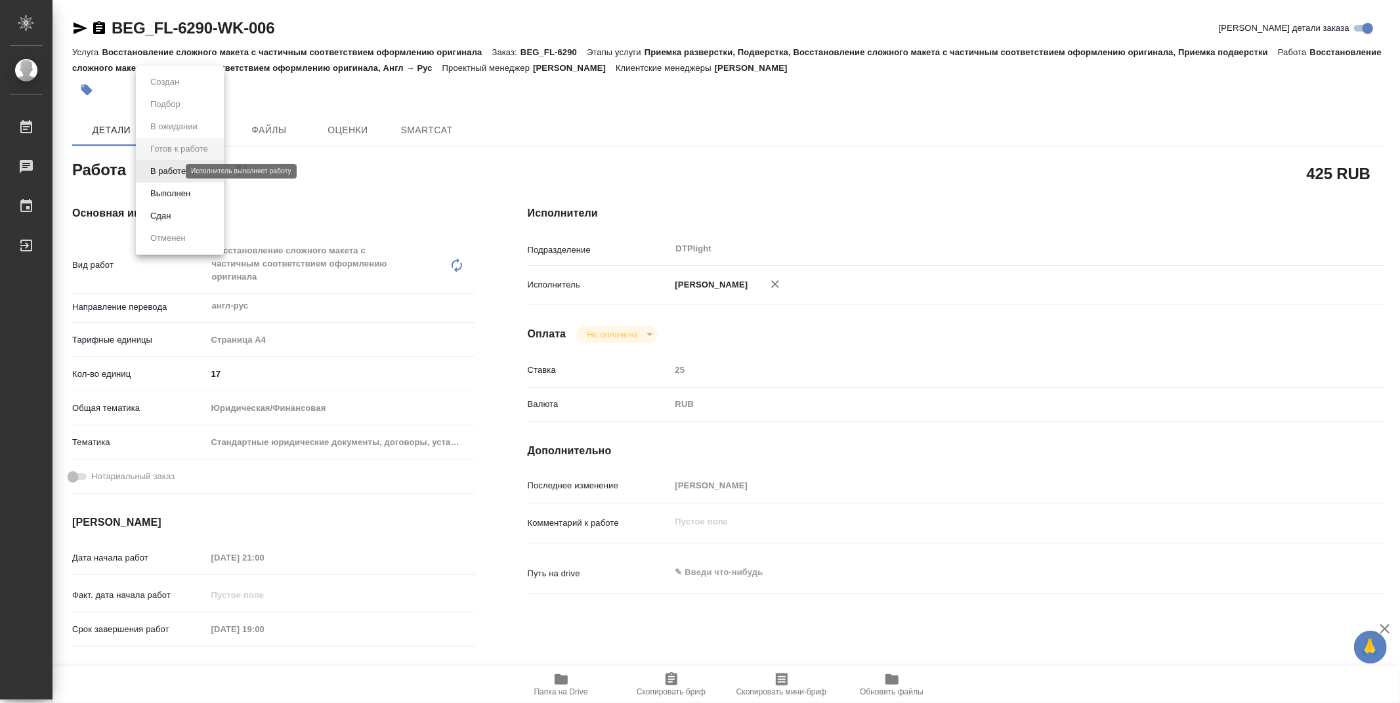
click at [171, 167] on body "🙏 .cls-1 fill:#fff; AWATERA Zubakova Viktoriya Работы Чаты График Выйти BEG_FL-…" at bounding box center [700, 351] width 1400 height 703
type textarea "x"
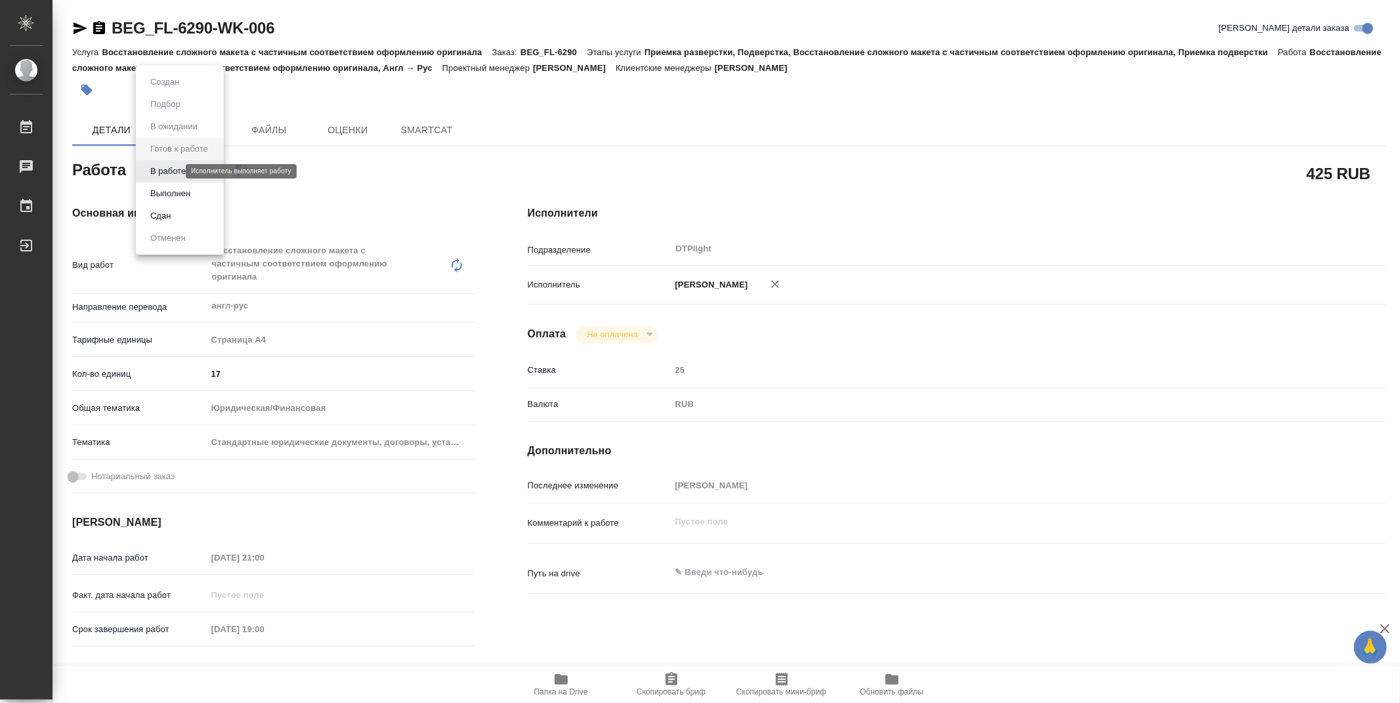
type textarea "x"
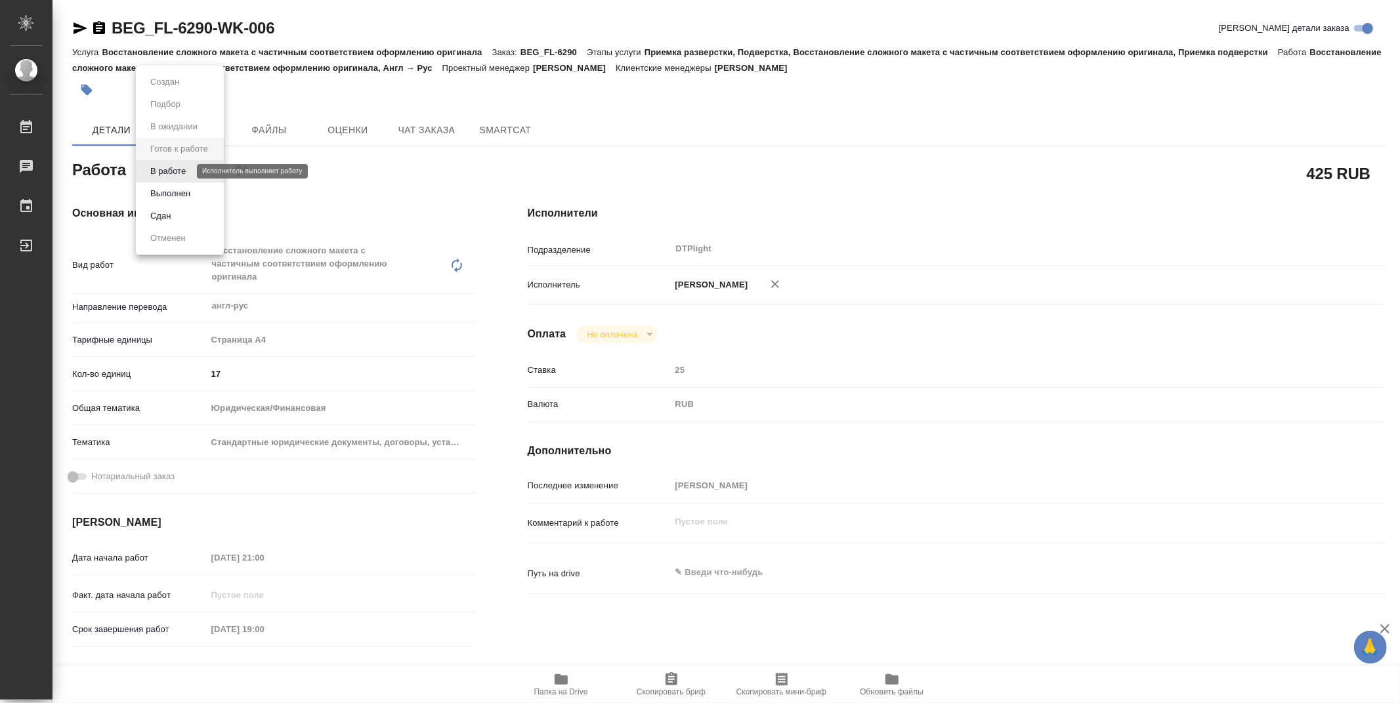
type textarea "x"
click at [171, 165] on button "В работе" at bounding box center [167, 171] width 43 height 14
type textarea "x"
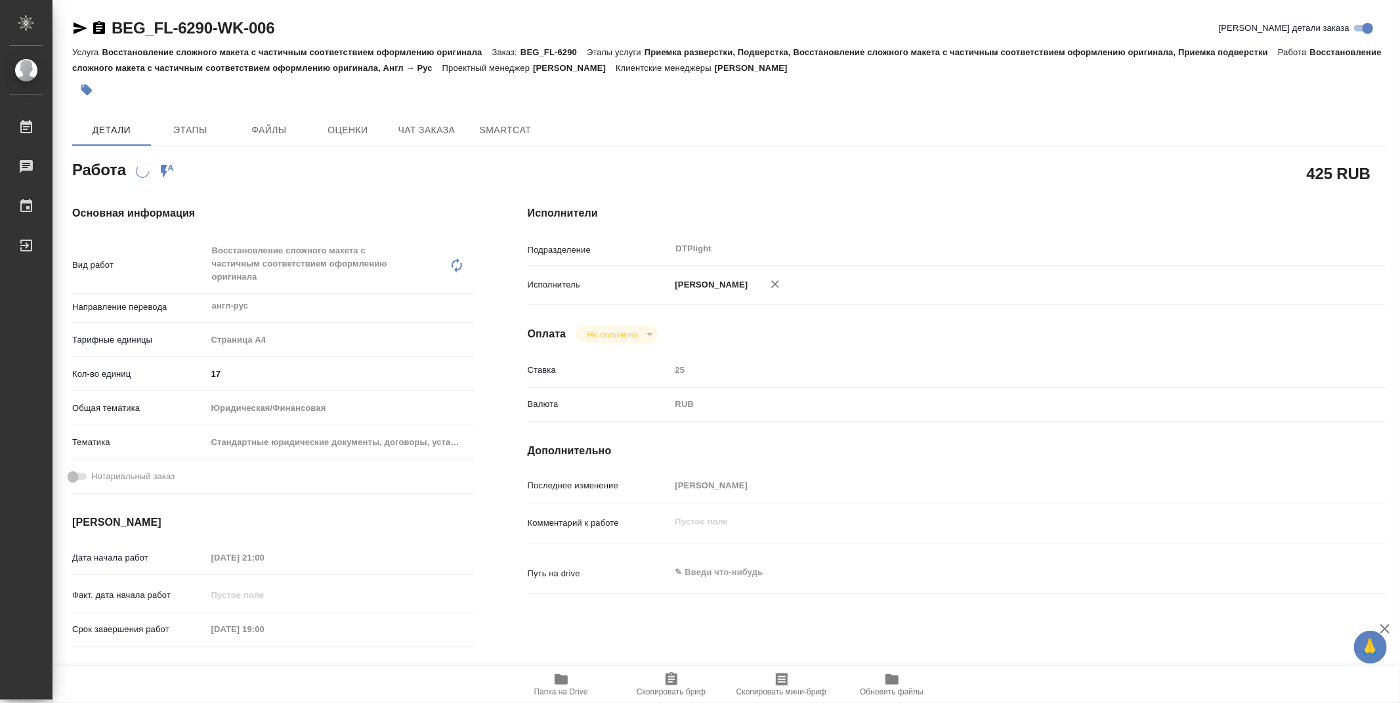
type textarea "x"
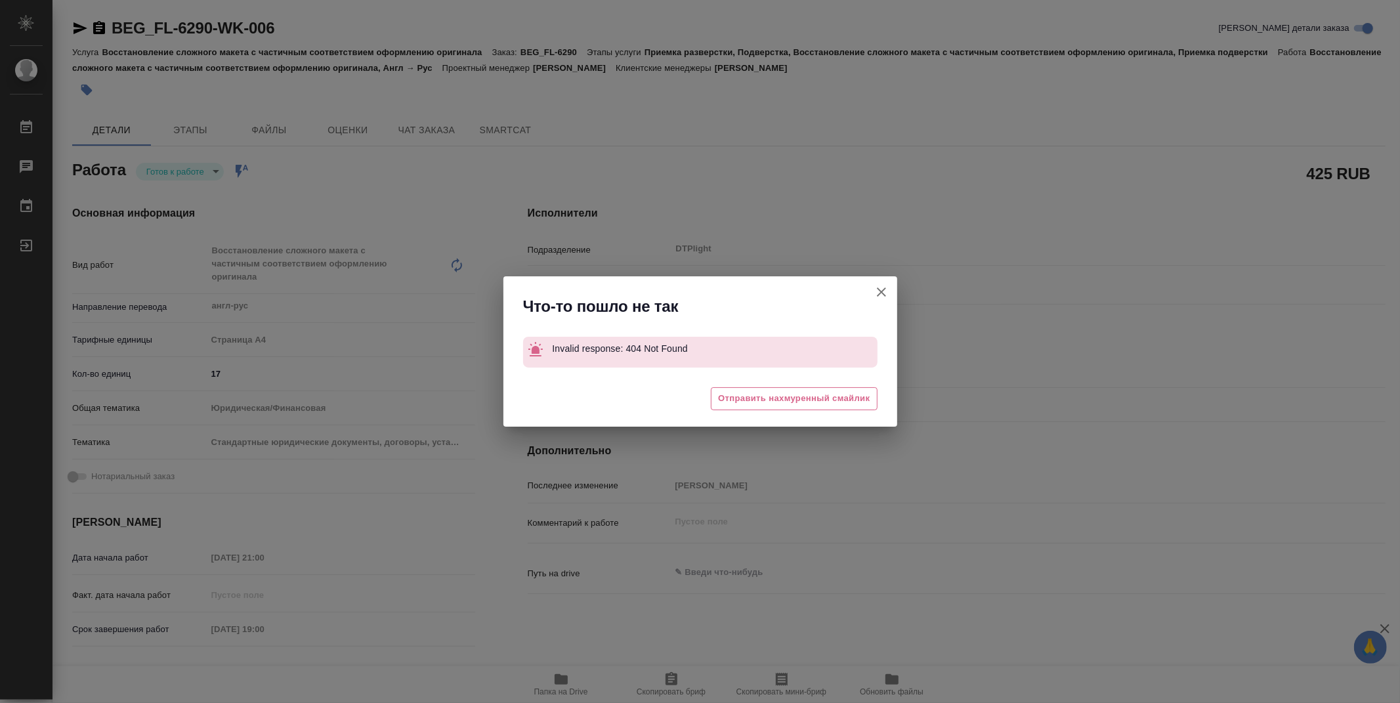
type textarea "x"
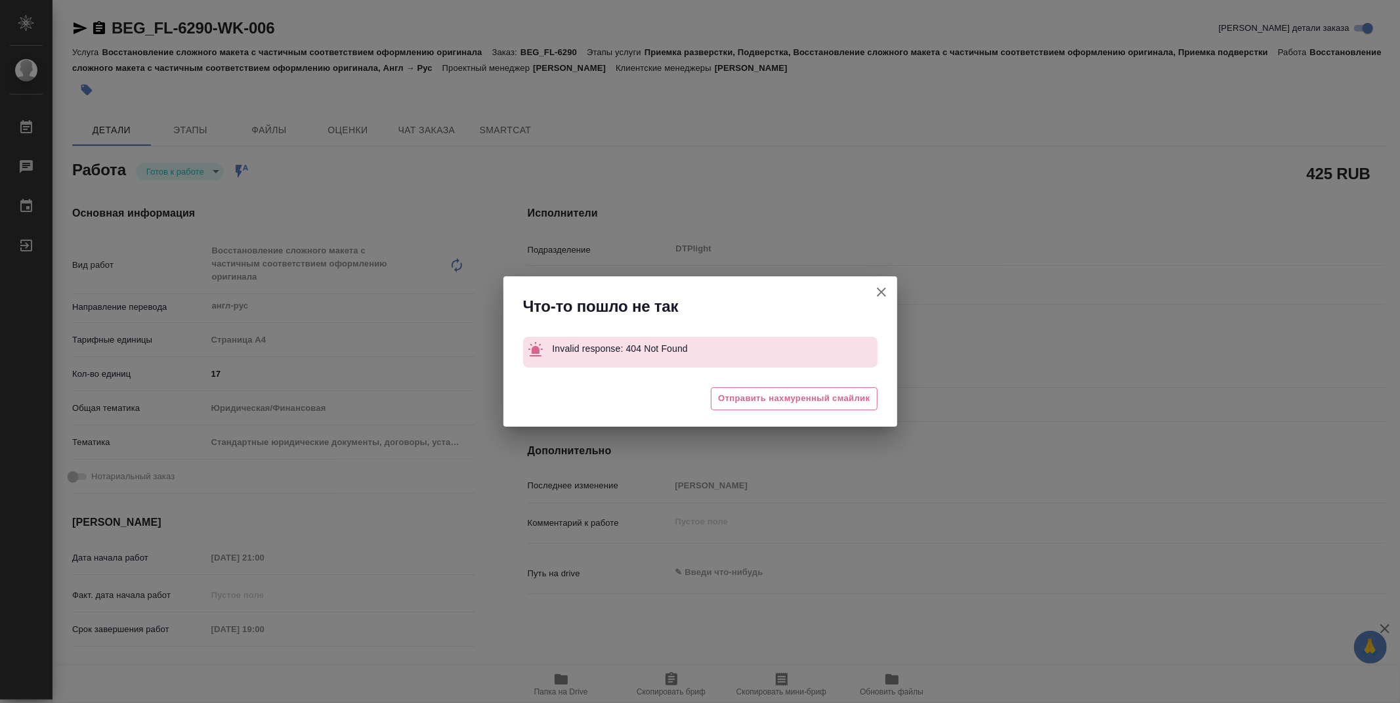
type textarea "x"
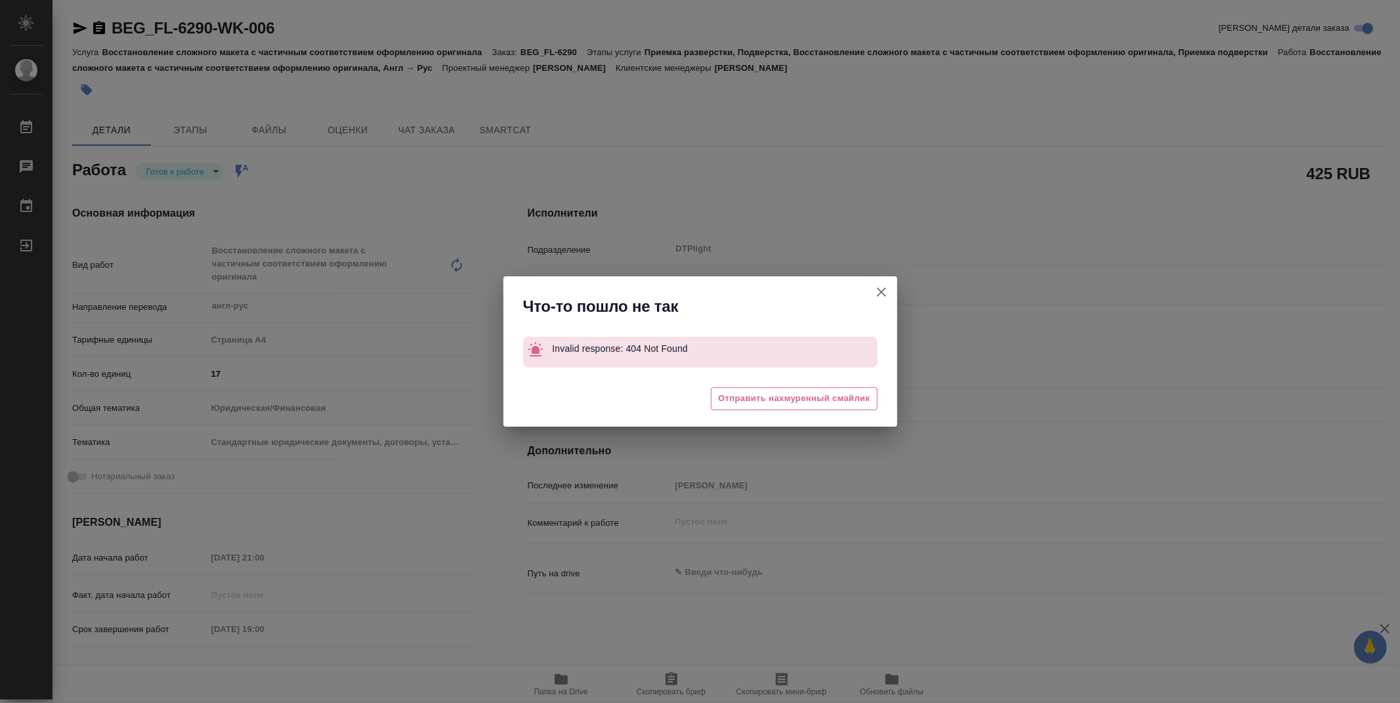
type textarea "x"
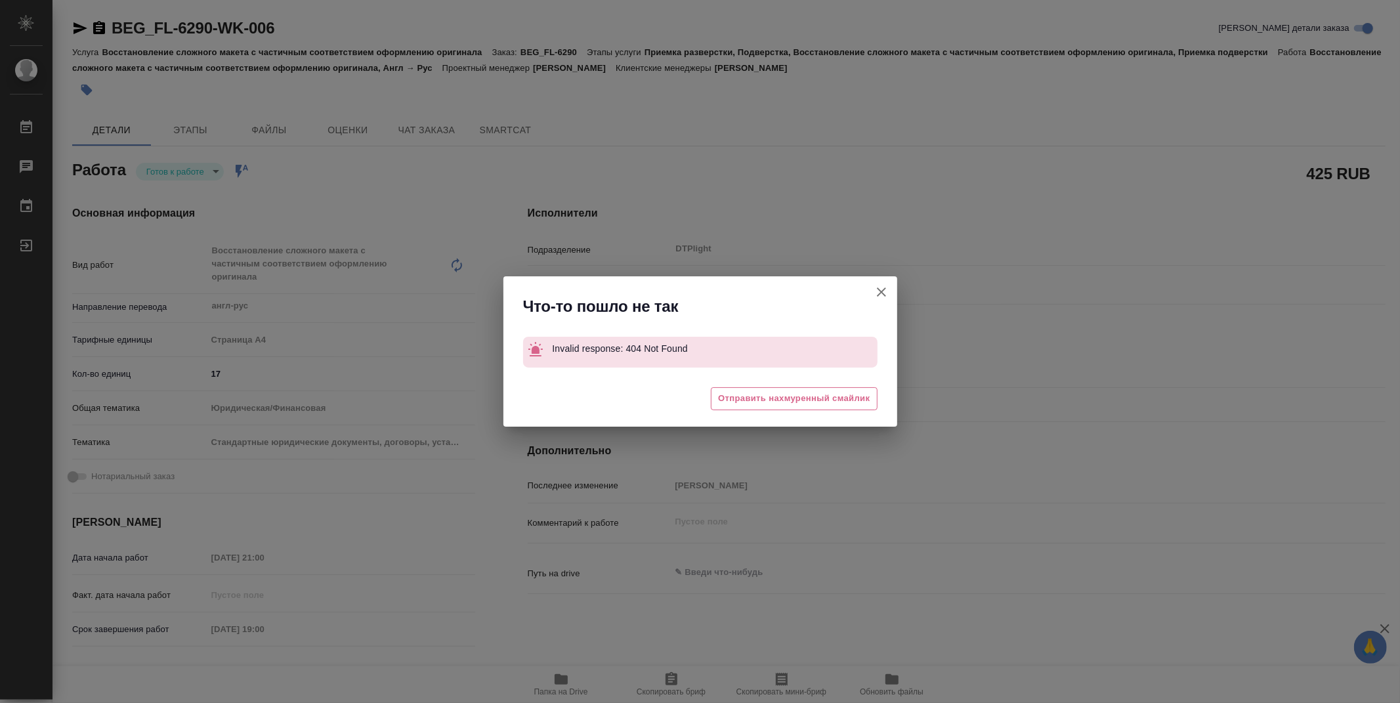
click at [884, 291] on icon "button" at bounding box center [882, 292] width 16 height 16
type textarea "x"
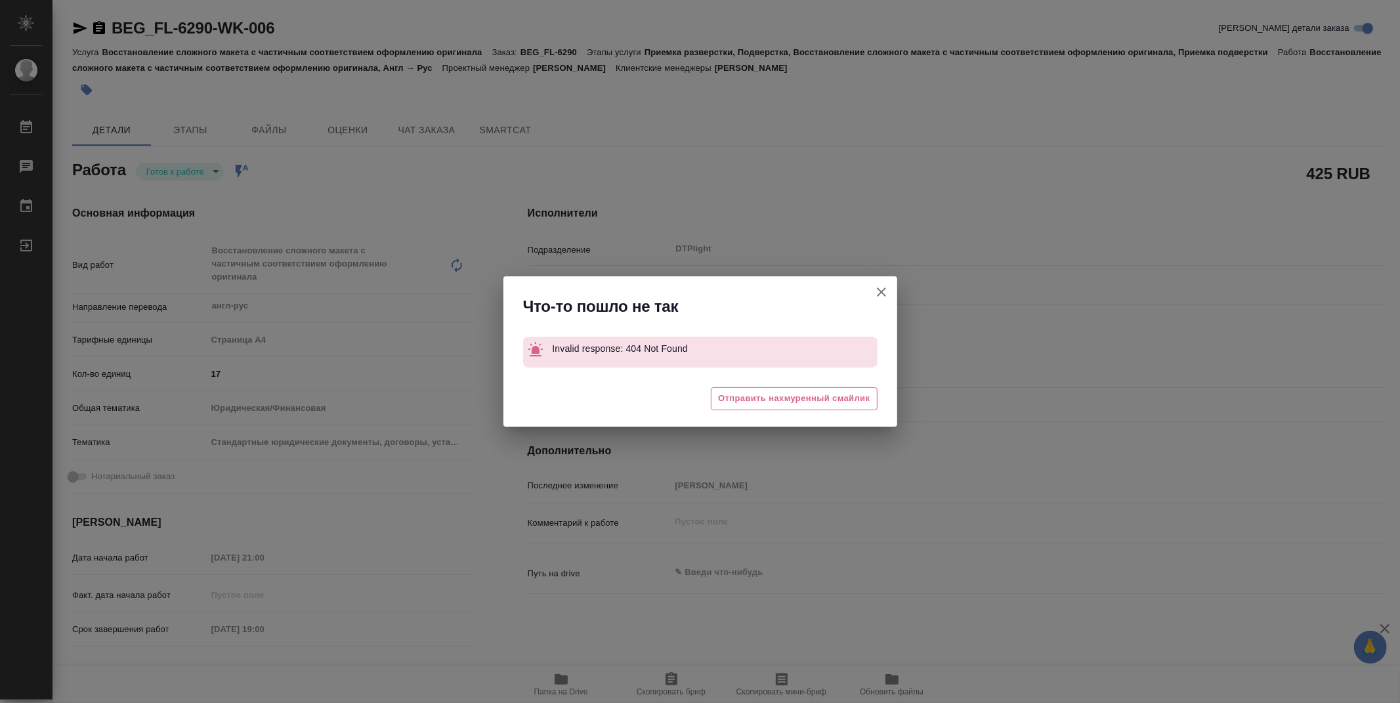
type textarea "x"
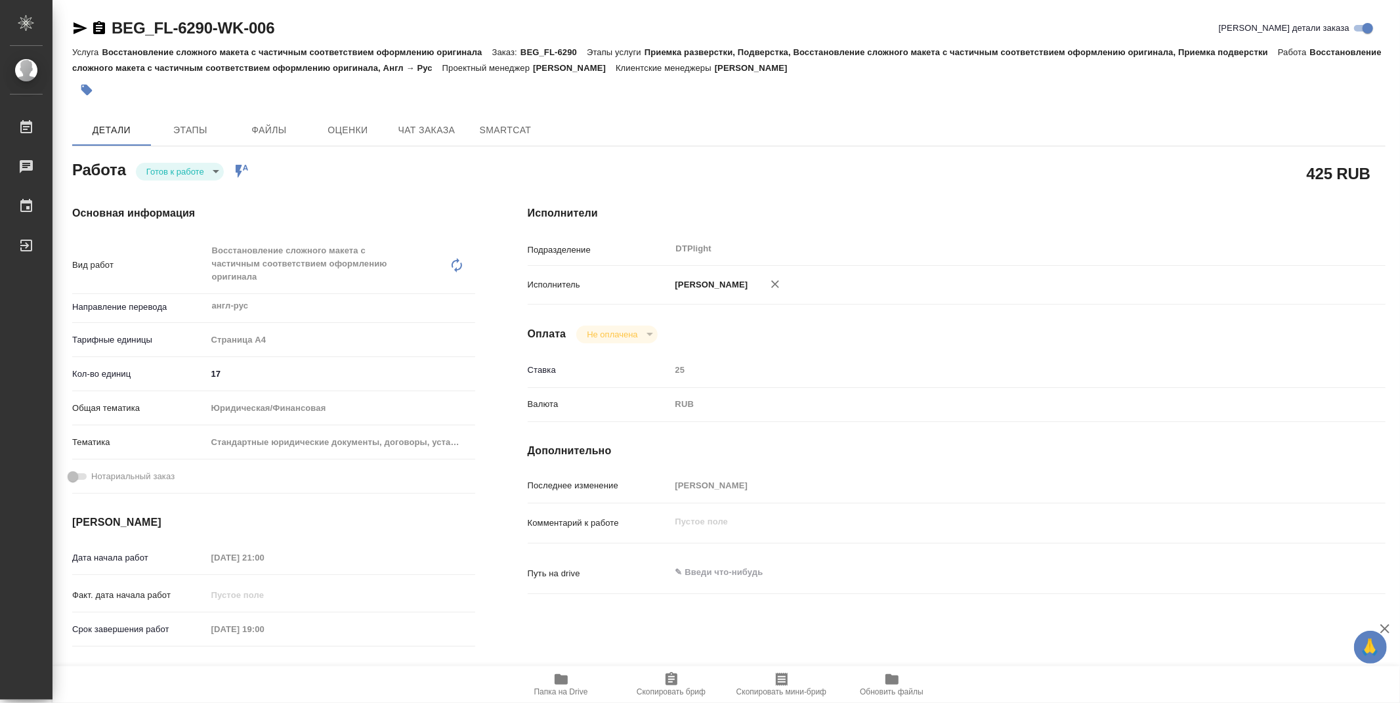
click at [75, 29] on icon "button" at bounding box center [80, 28] width 16 height 16
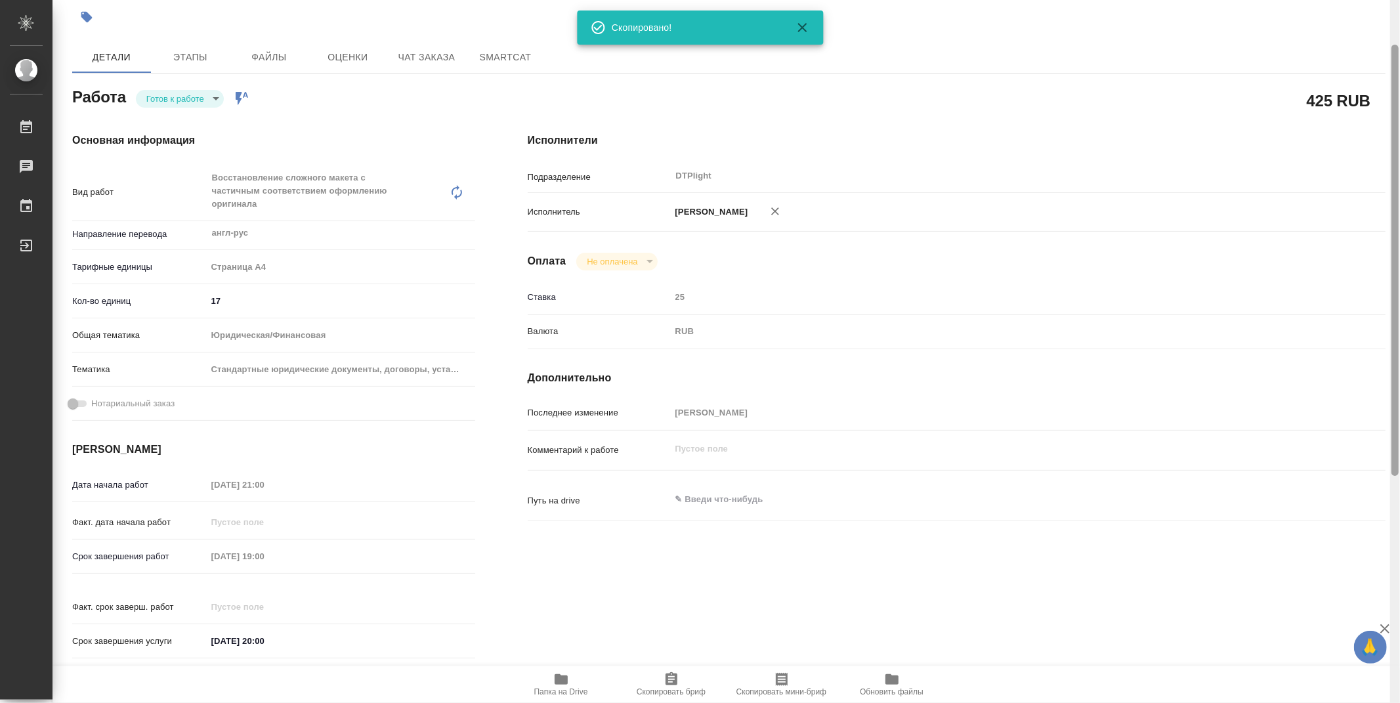
scroll to position [442, 0]
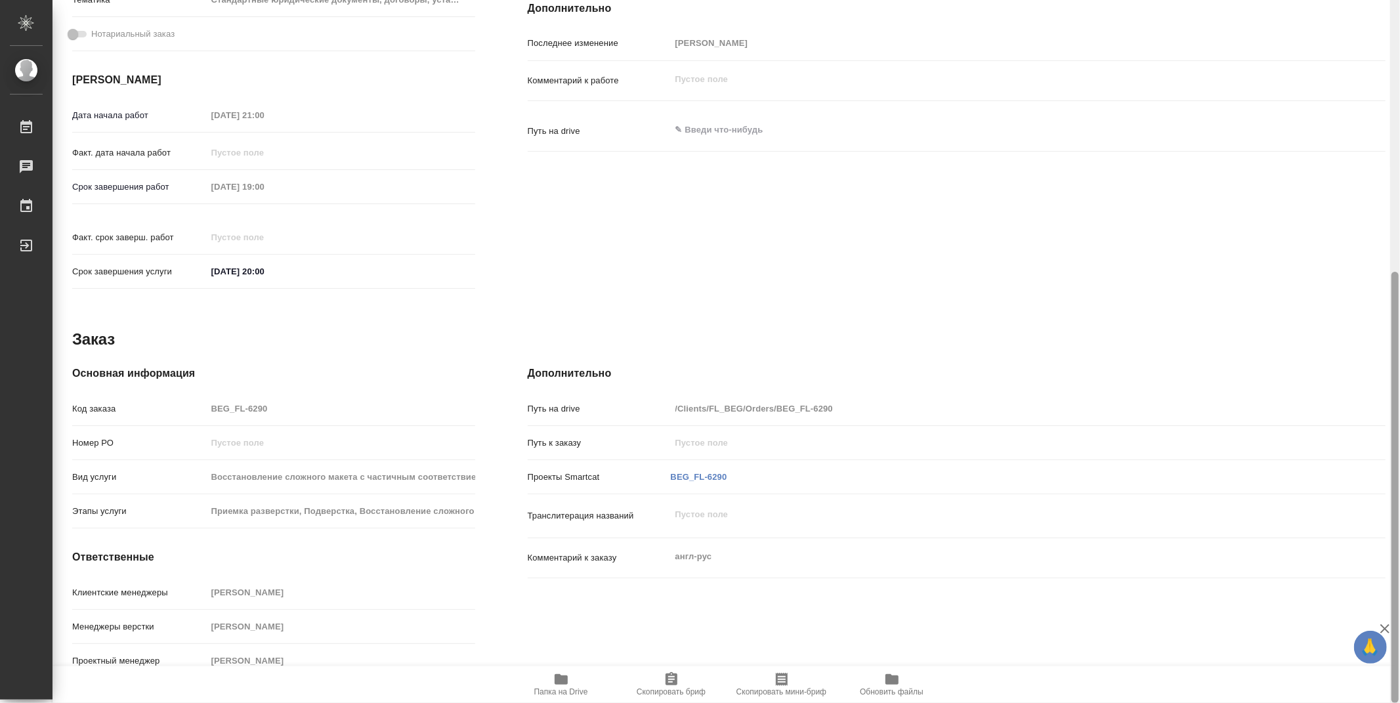
drag, startPoint x: 1390, startPoint y: 259, endPoint x: 1399, endPoint y: 519, distance: 259.4
click at [1399, 519] on div at bounding box center [1395, 351] width 10 height 703
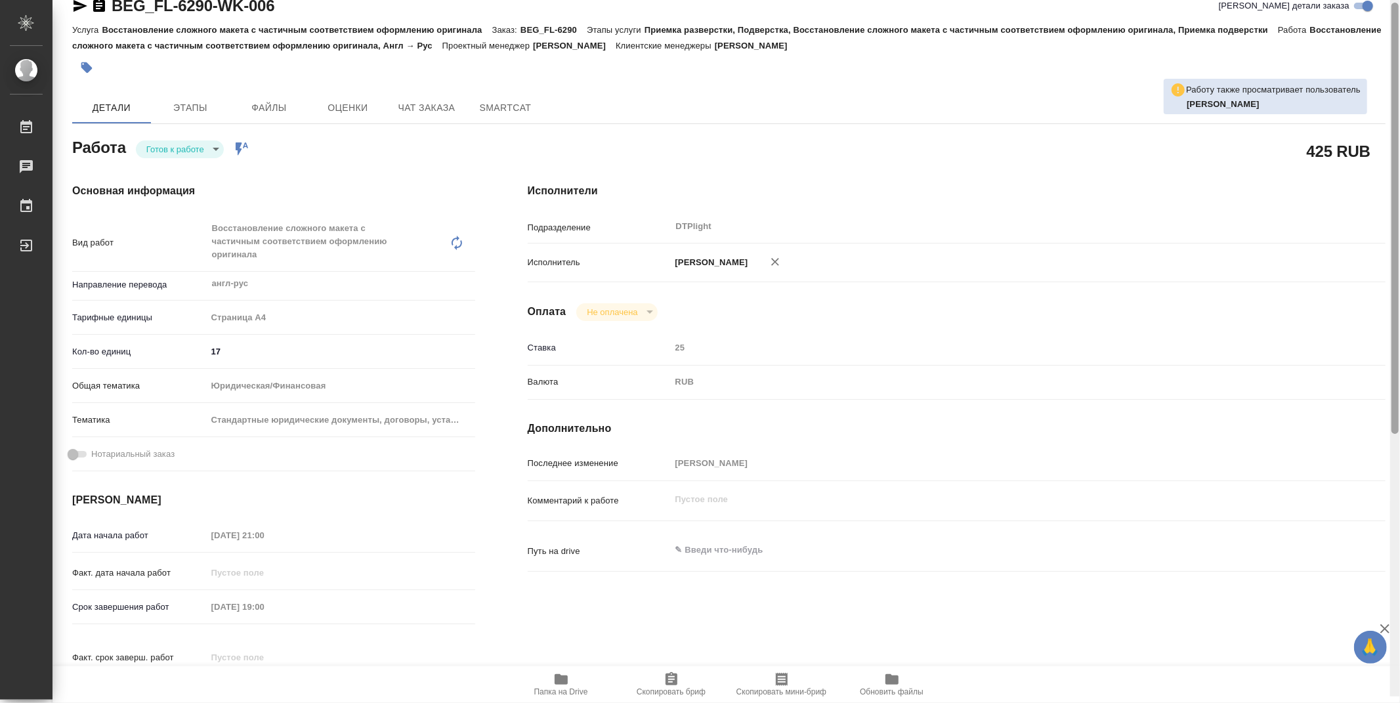
scroll to position [0, 0]
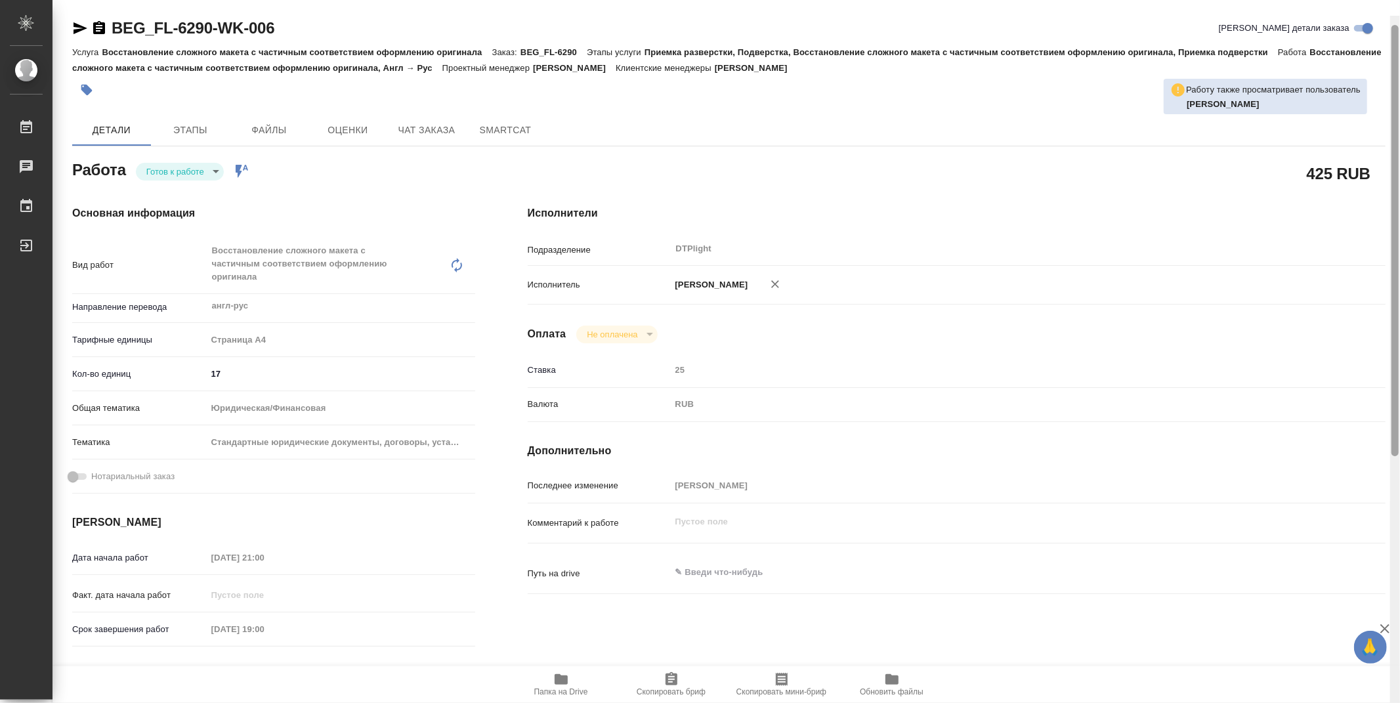
drag, startPoint x: 1394, startPoint y: 385, endPoint x: 1399, endPoint y: 76, distance: 309.2
click at [1399, 76] on div at bounding box center [1395, 367] width 10 height 703
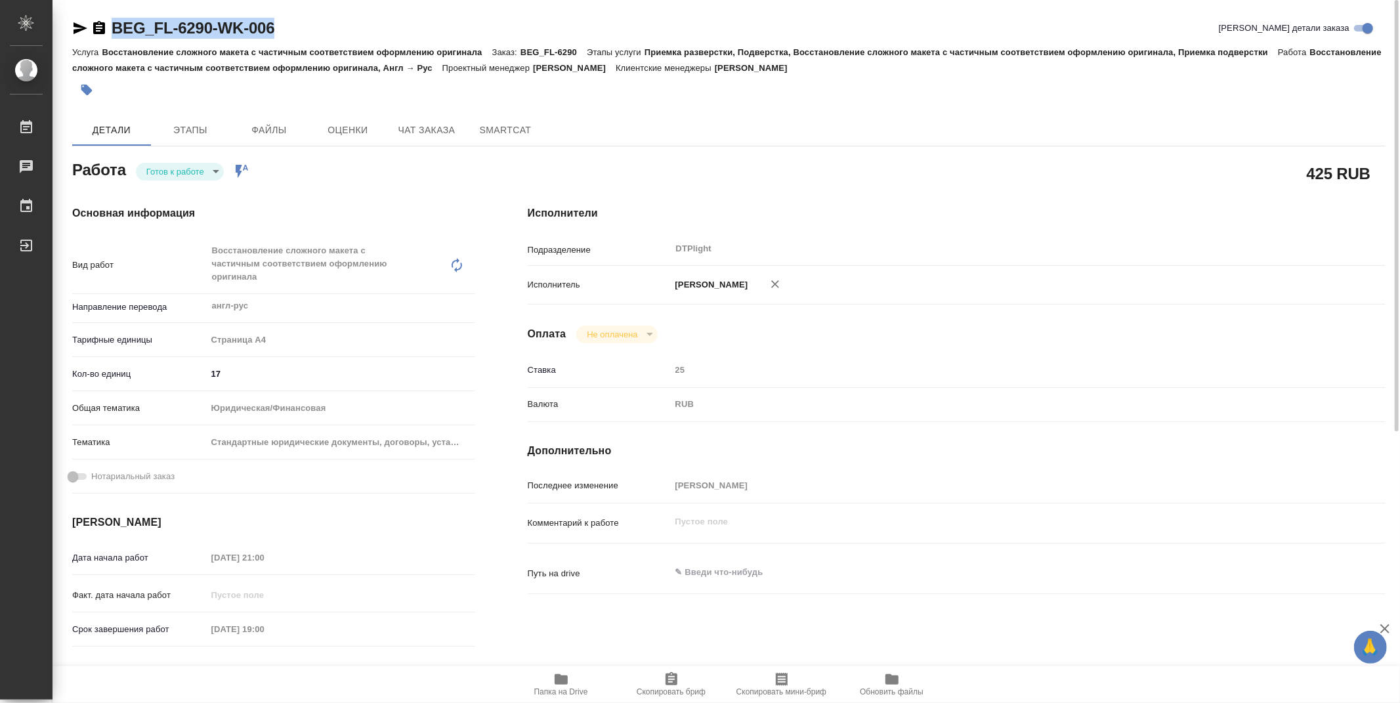
drag, startPoint x: 312, startPoint y: 25, endPoint x: 112, endPoint y: 40, distance: 200.1
click at [112, 40] on div "BEG_FL-6290-WK-006 Кратко детали заказа" at bounding box center [729, 31] width 1314 height 26
copy link "BEG_FL-6290-WK-006"
type textarea "x"
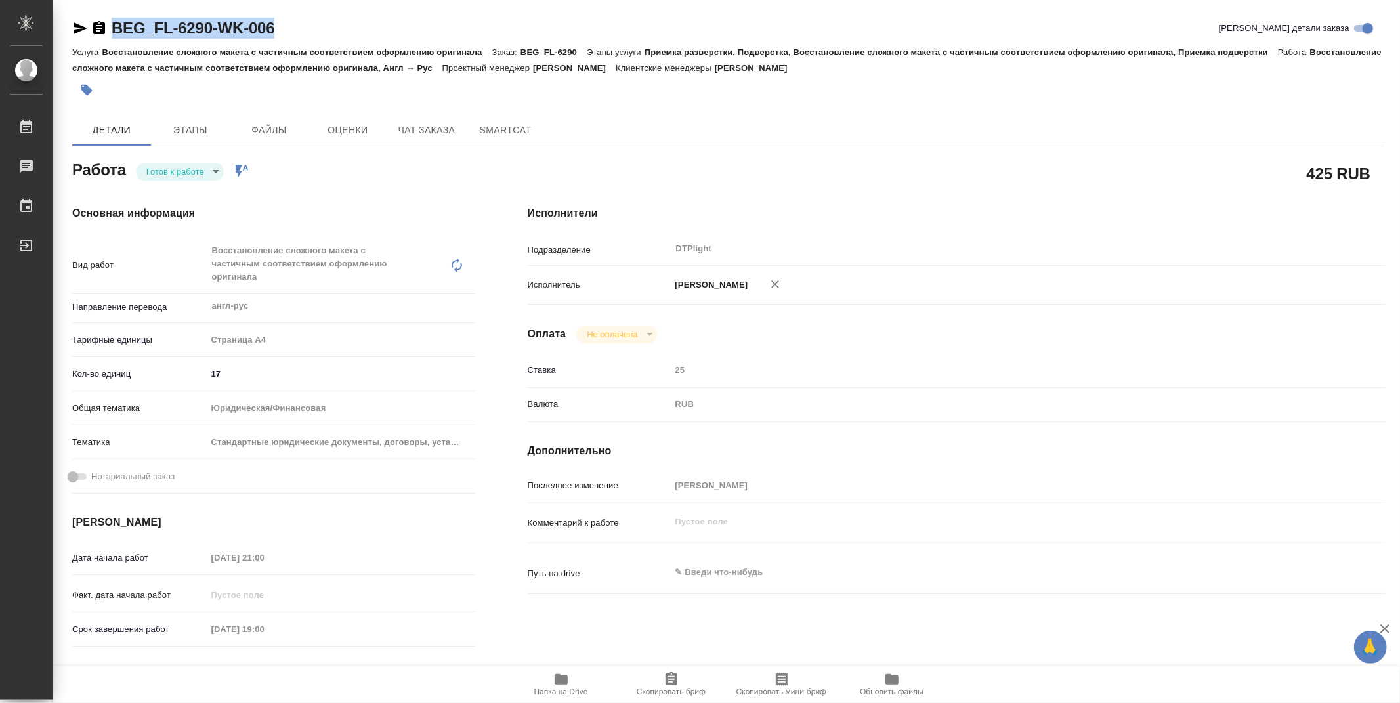
type textarea "x"
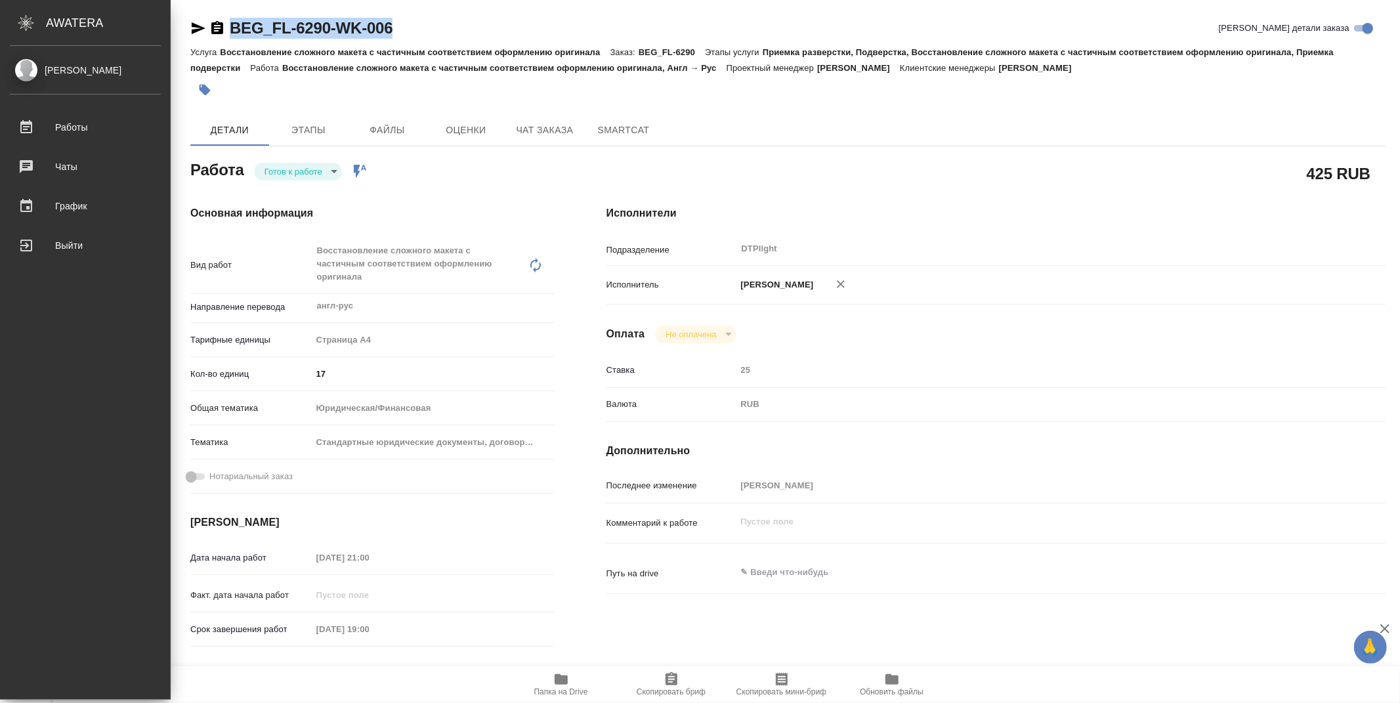
type textarea "x"
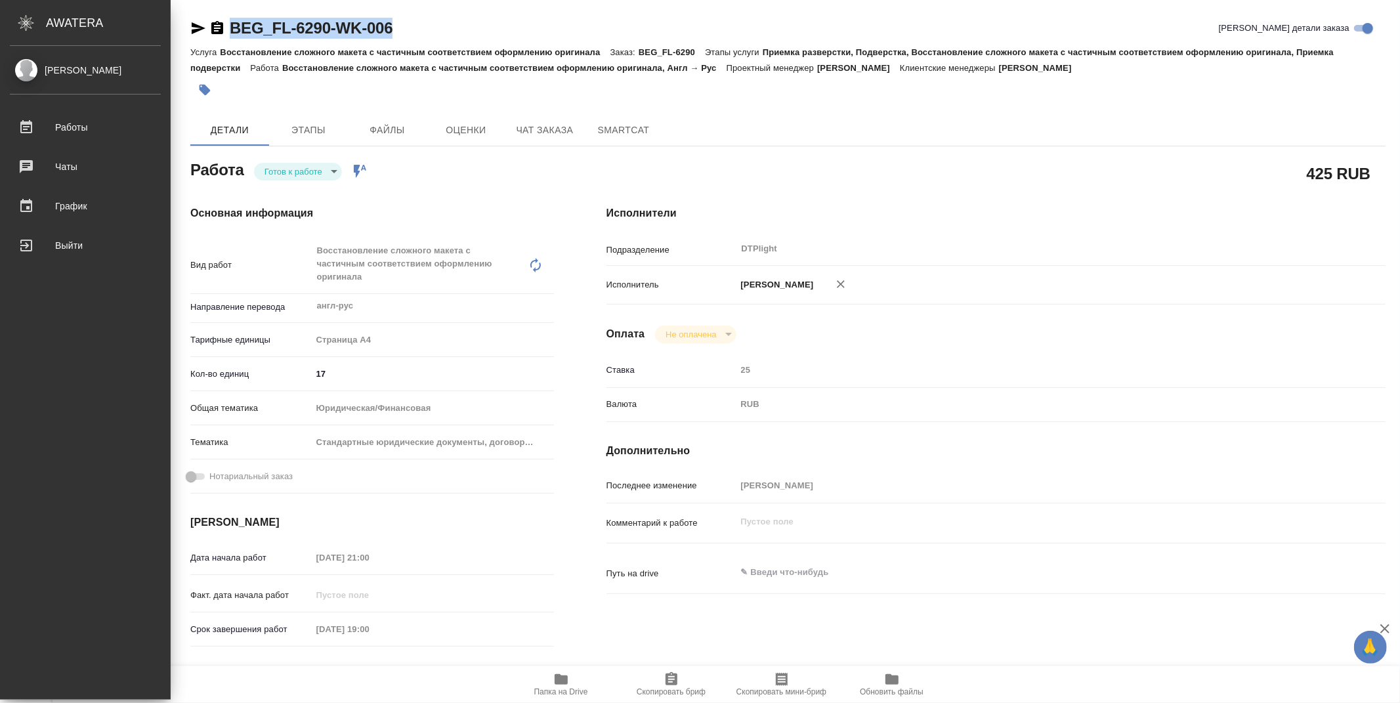
type textarea "x"
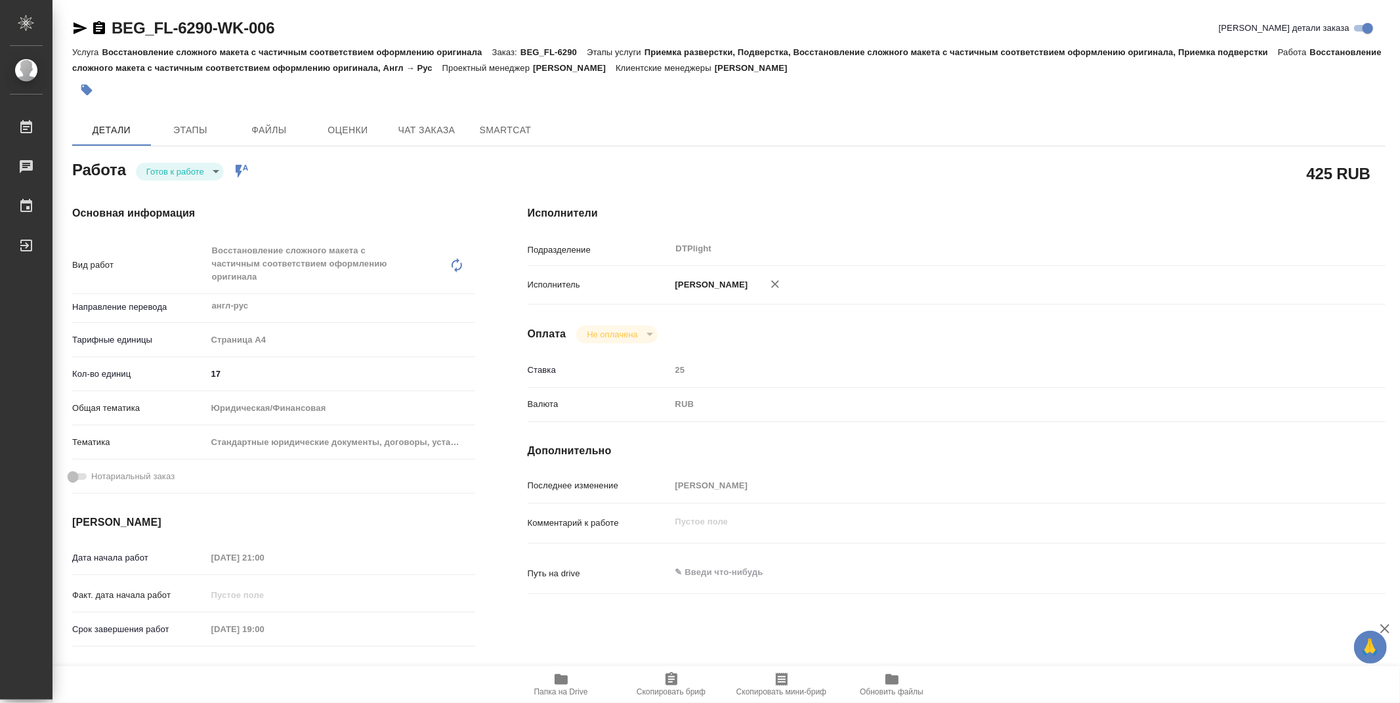
click at [745, 165] on div "425 RUB" at bounding box center [957, 173] width 858 height 33
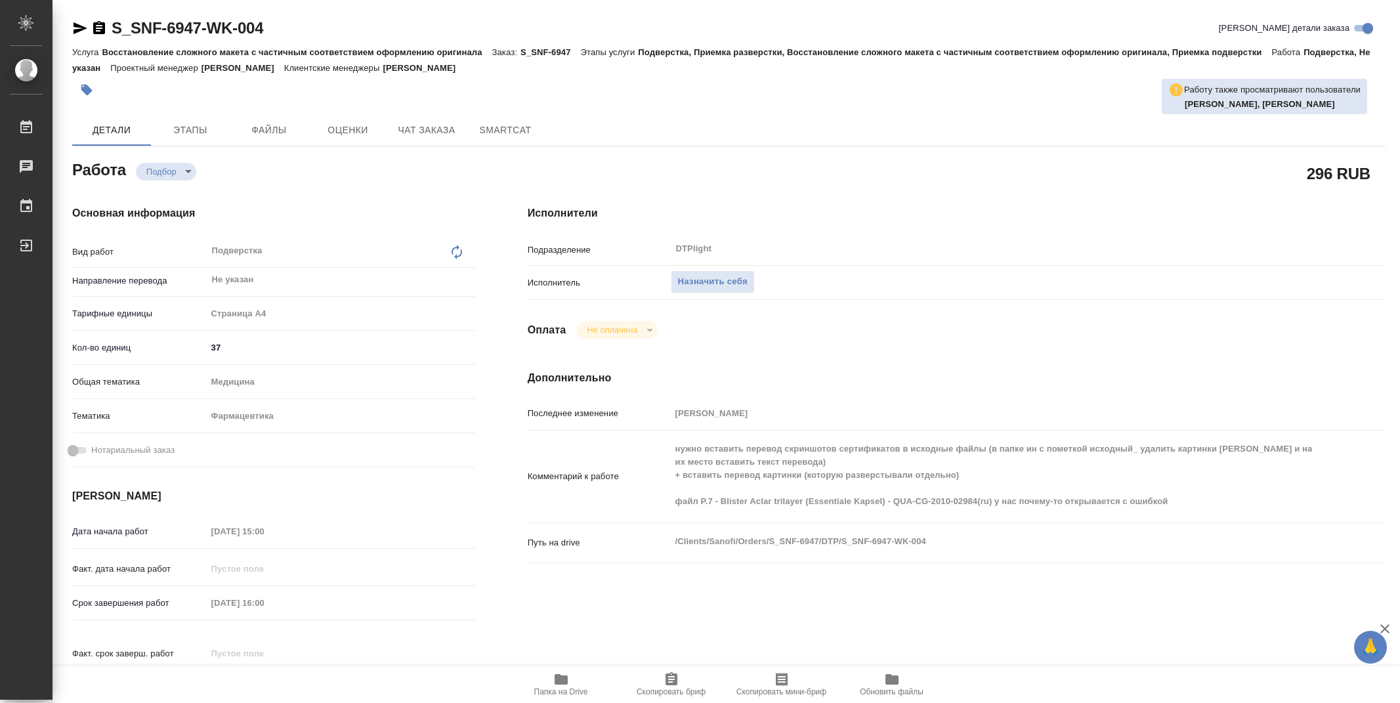
type textarea "x"
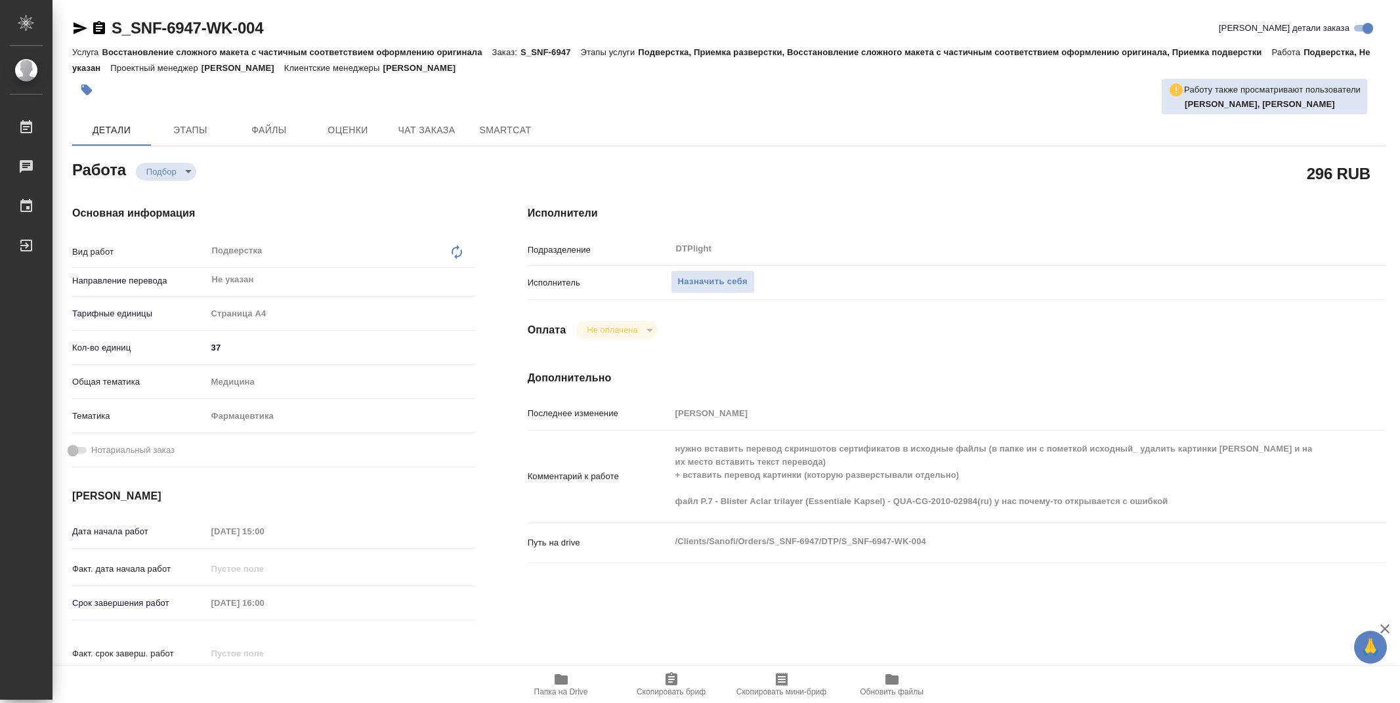
type textarea "x"
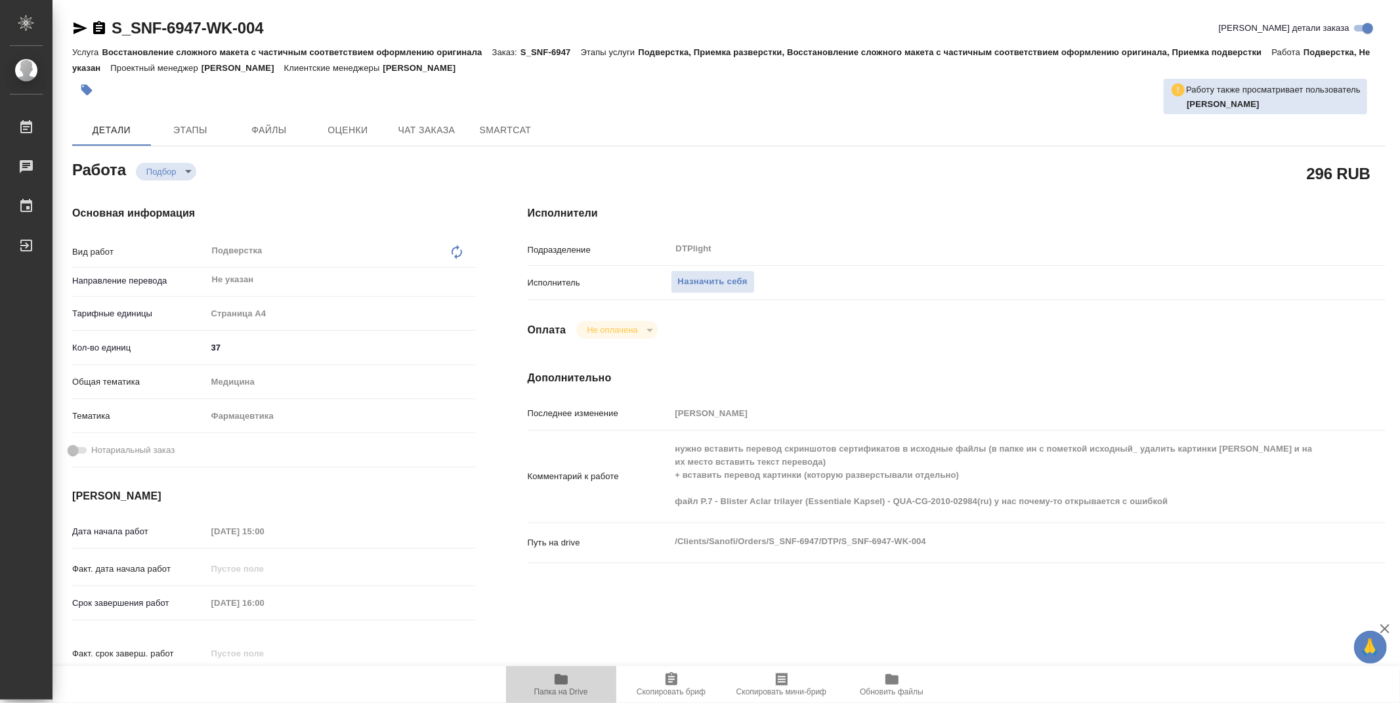
click at [554, 677] on icon "button" at bounding box center [561, 680] width 16 height 16
click at [775, 215] on h4 "Исполнители" at bounding box center [957, 213] width 858 height 16
type textarea "x"
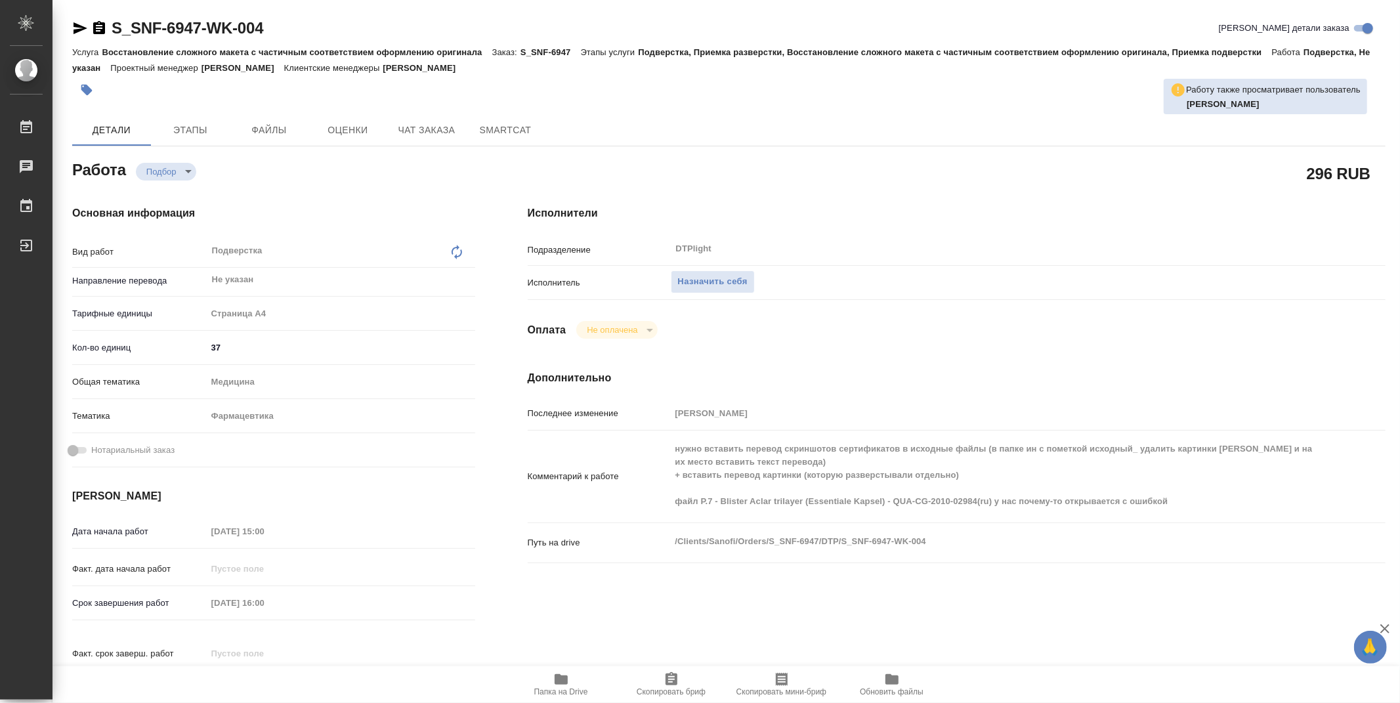
type textarea "x"
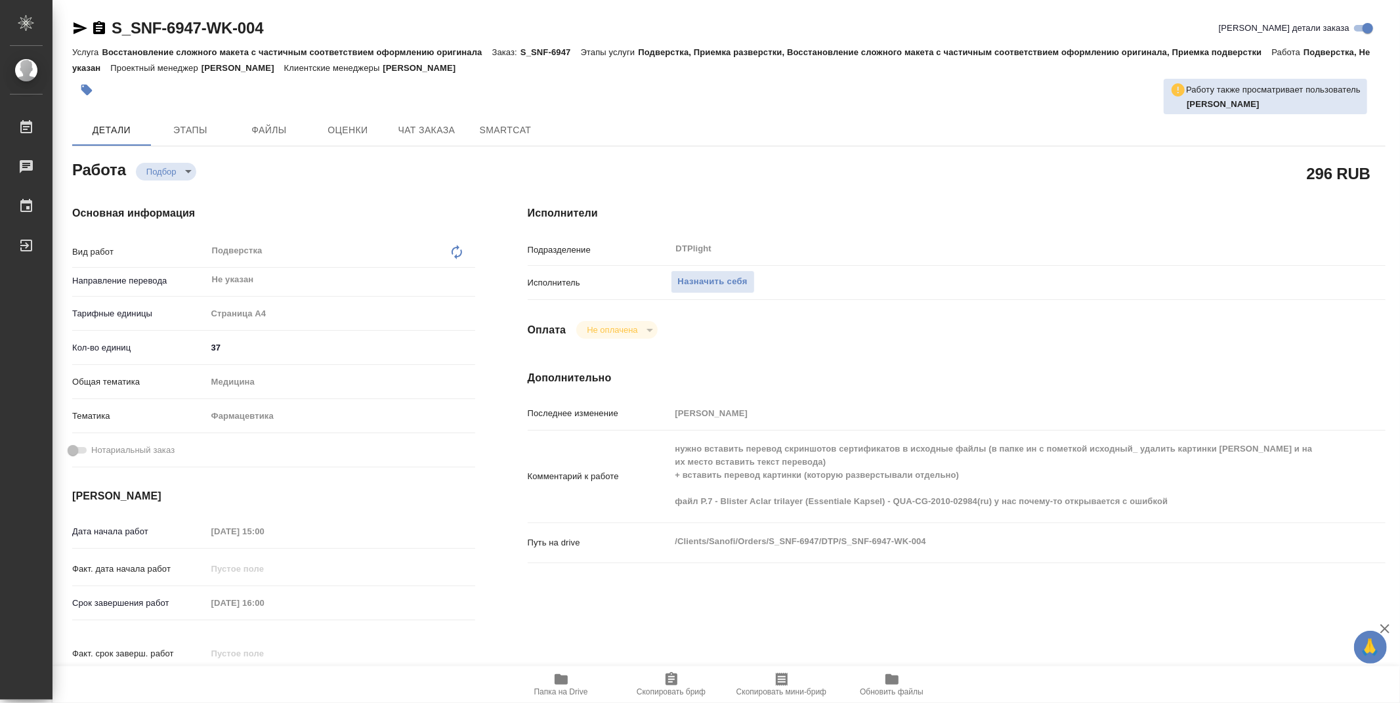
type textarea "x"
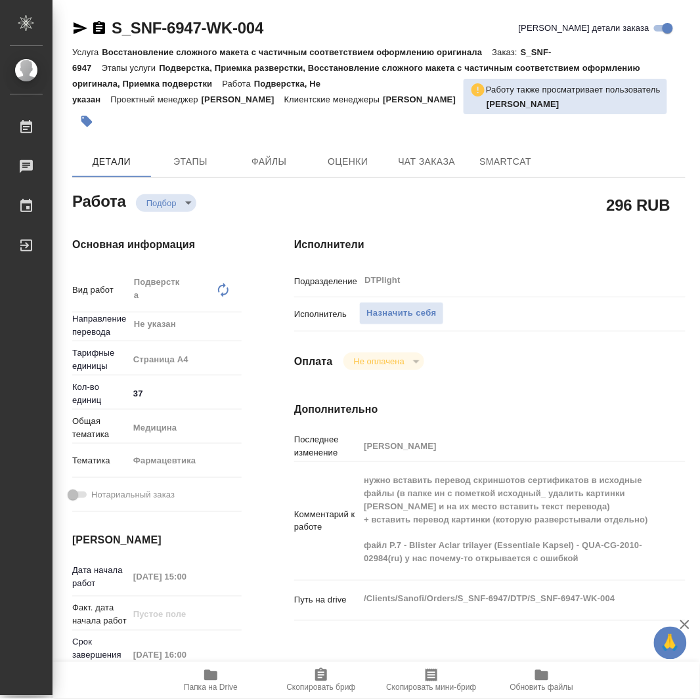
type textarea "x"
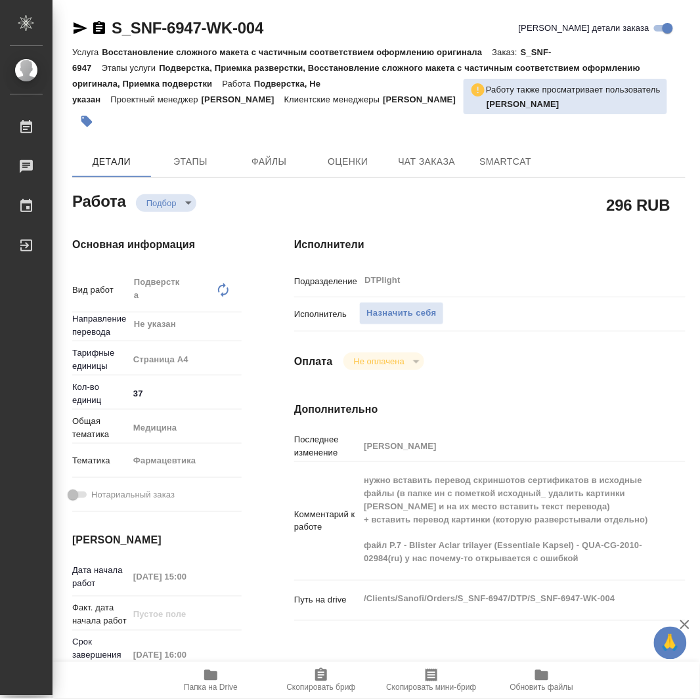
type textarea "x"
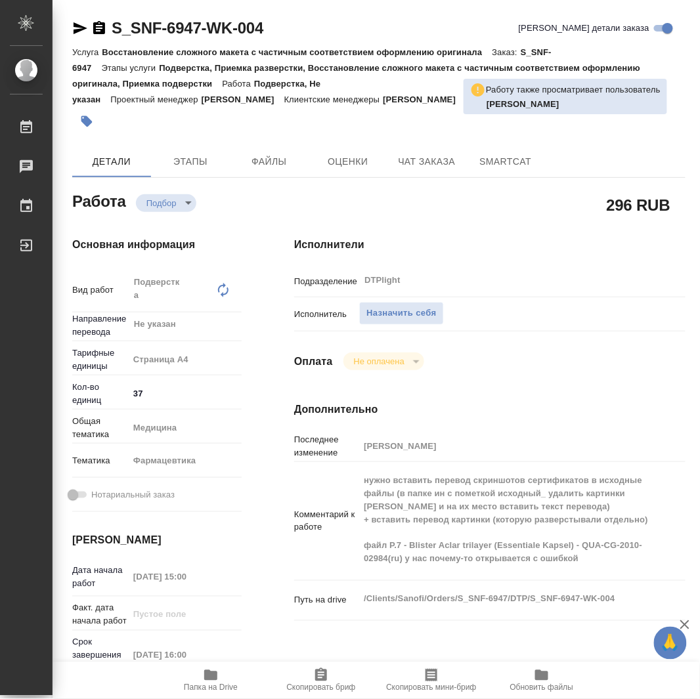
type textarea "x"
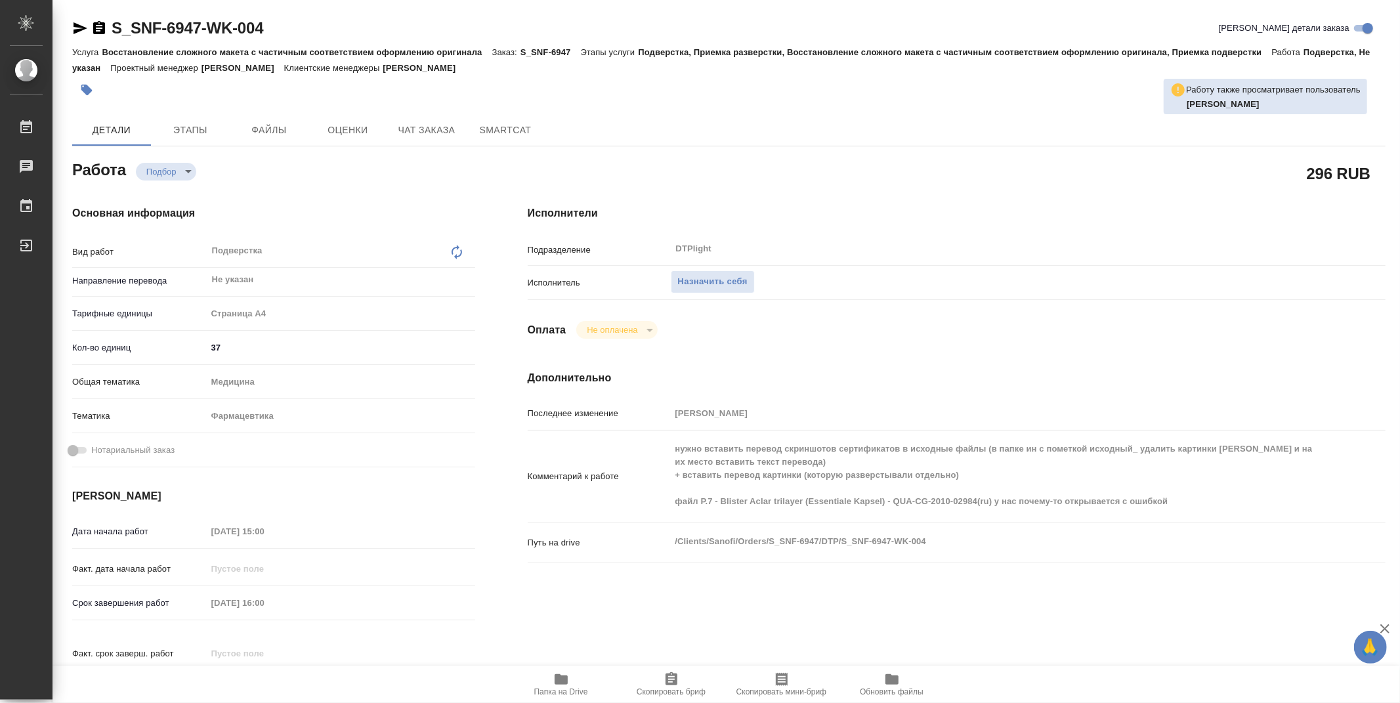
type textarea "x"
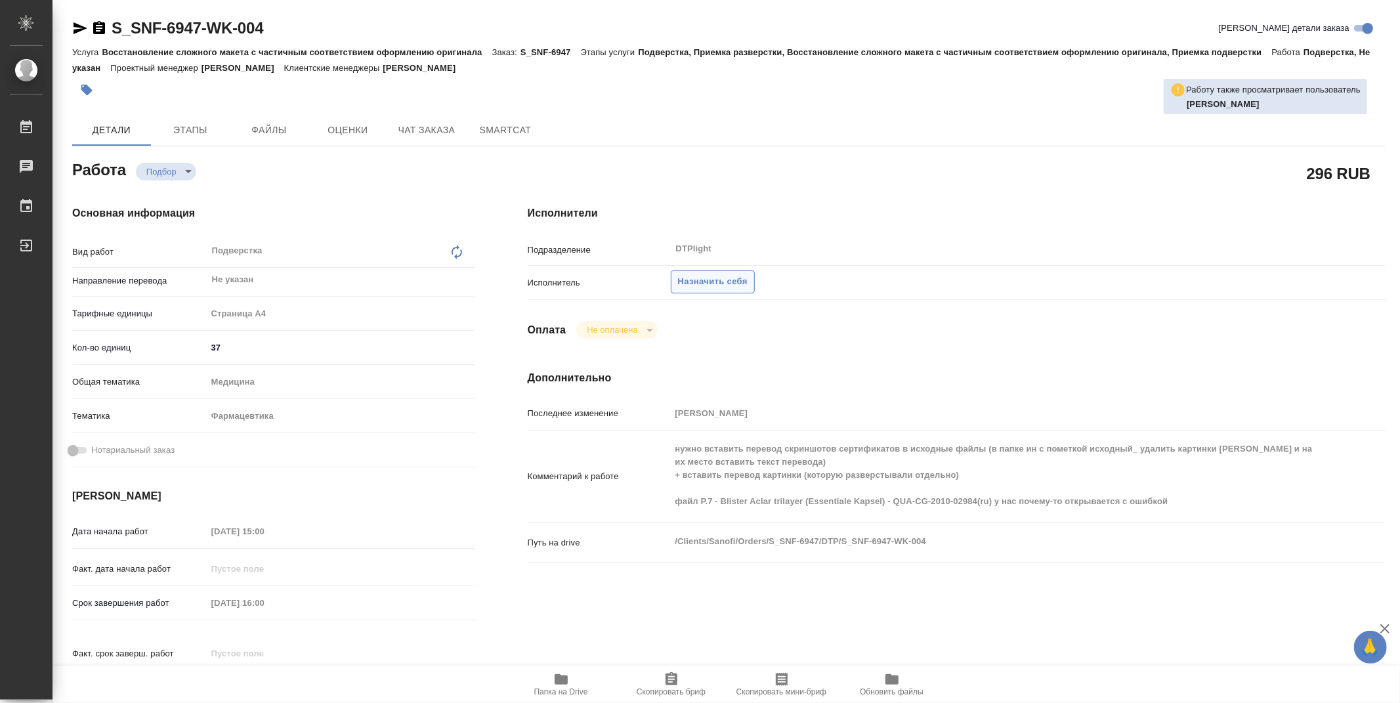
click at [721, 283] on span "Назначить себя" at bounding box center [713, 281] width 70 height 15
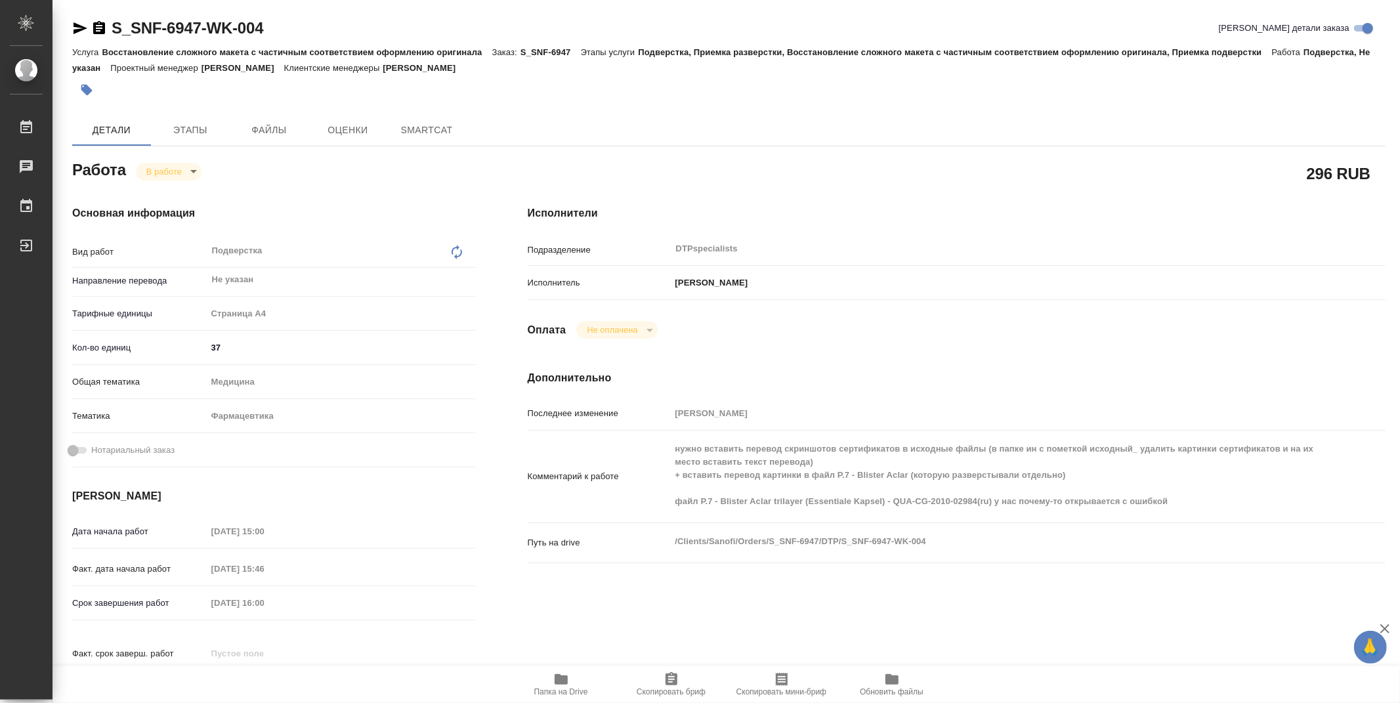
type textarea "x"
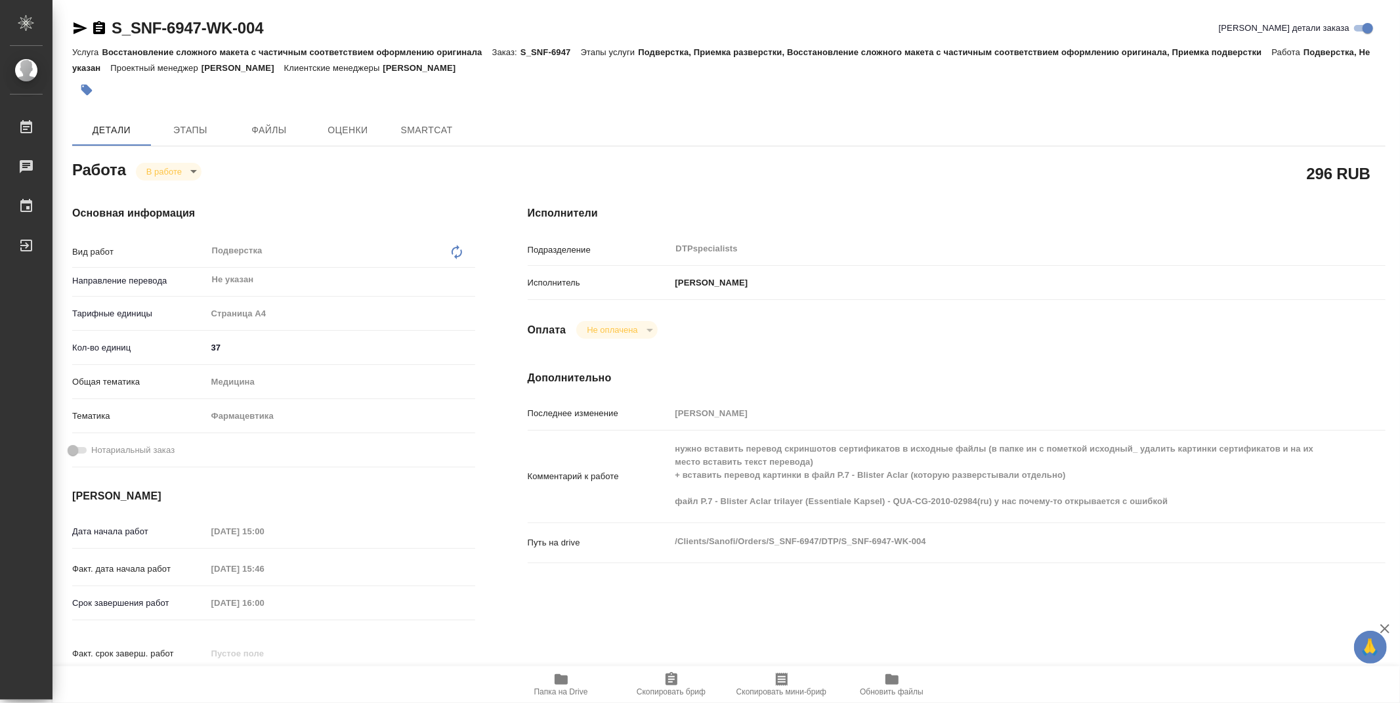
type textarea "x"
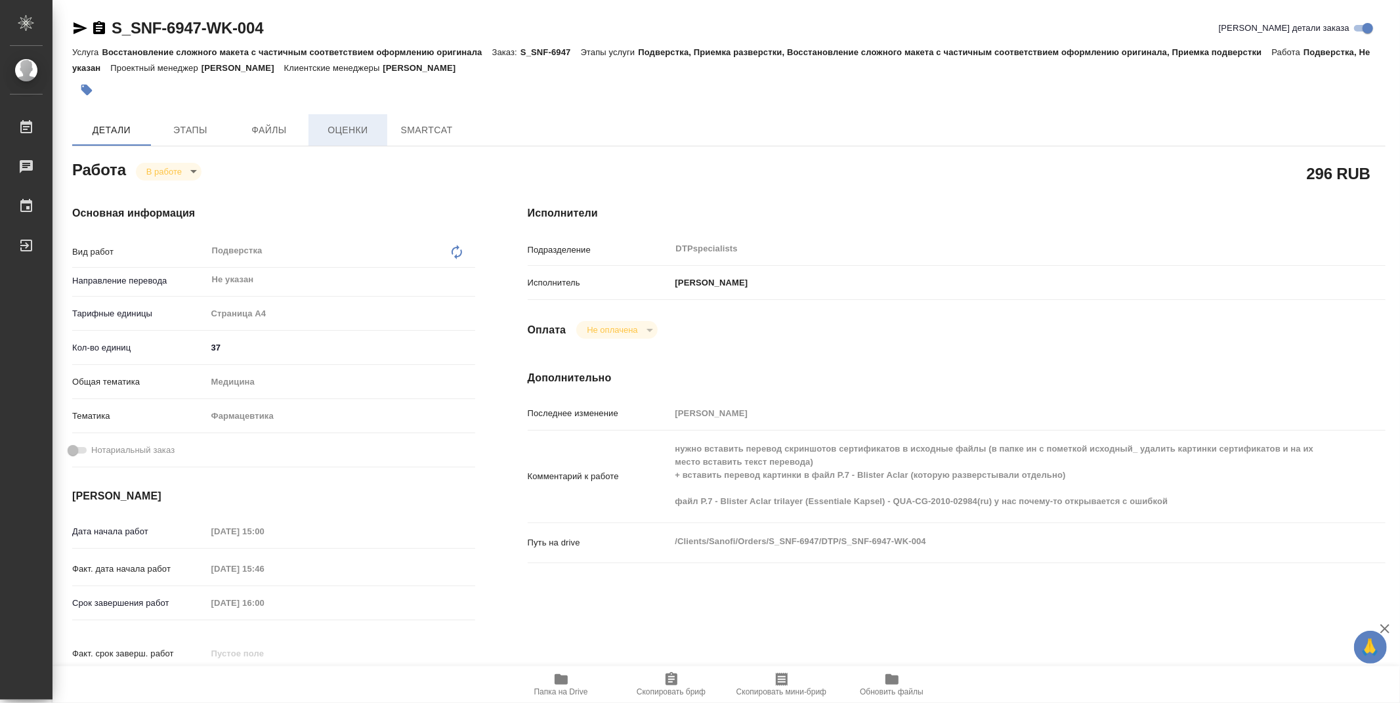
type textarea "x"
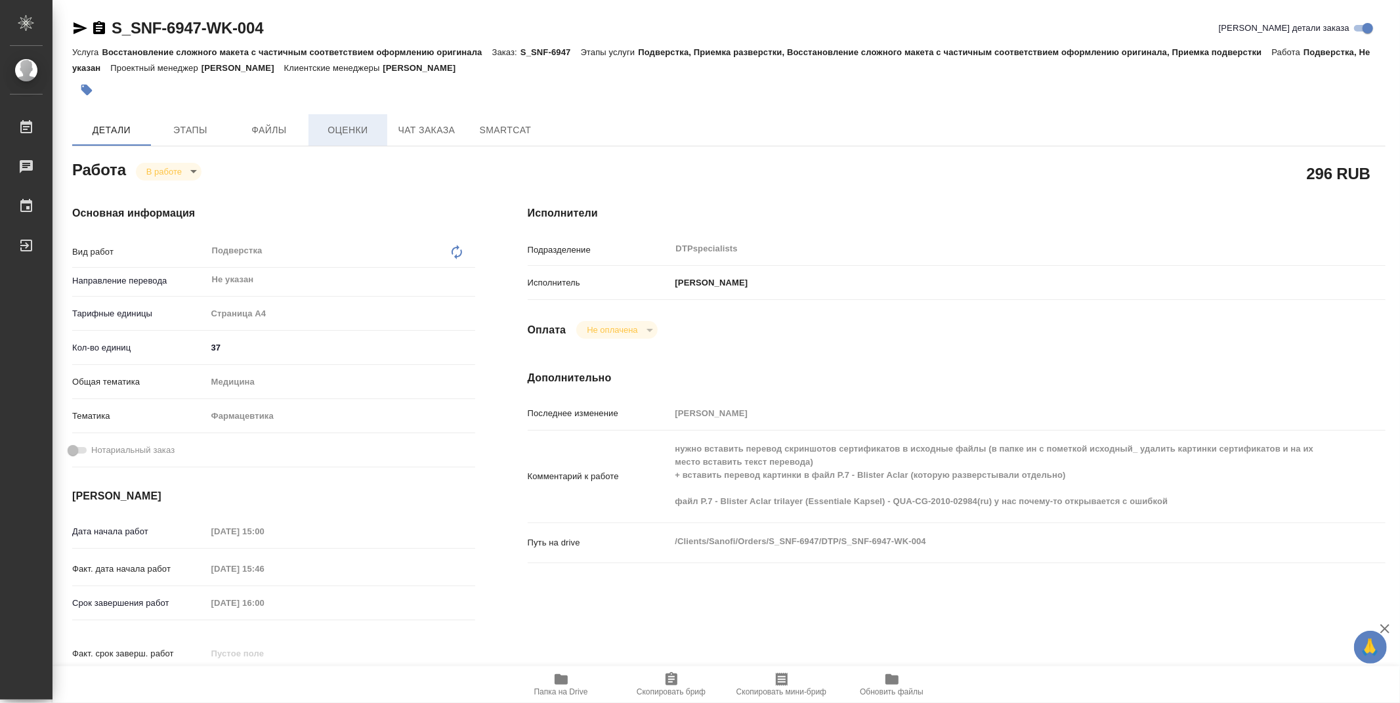
type textarea "x"
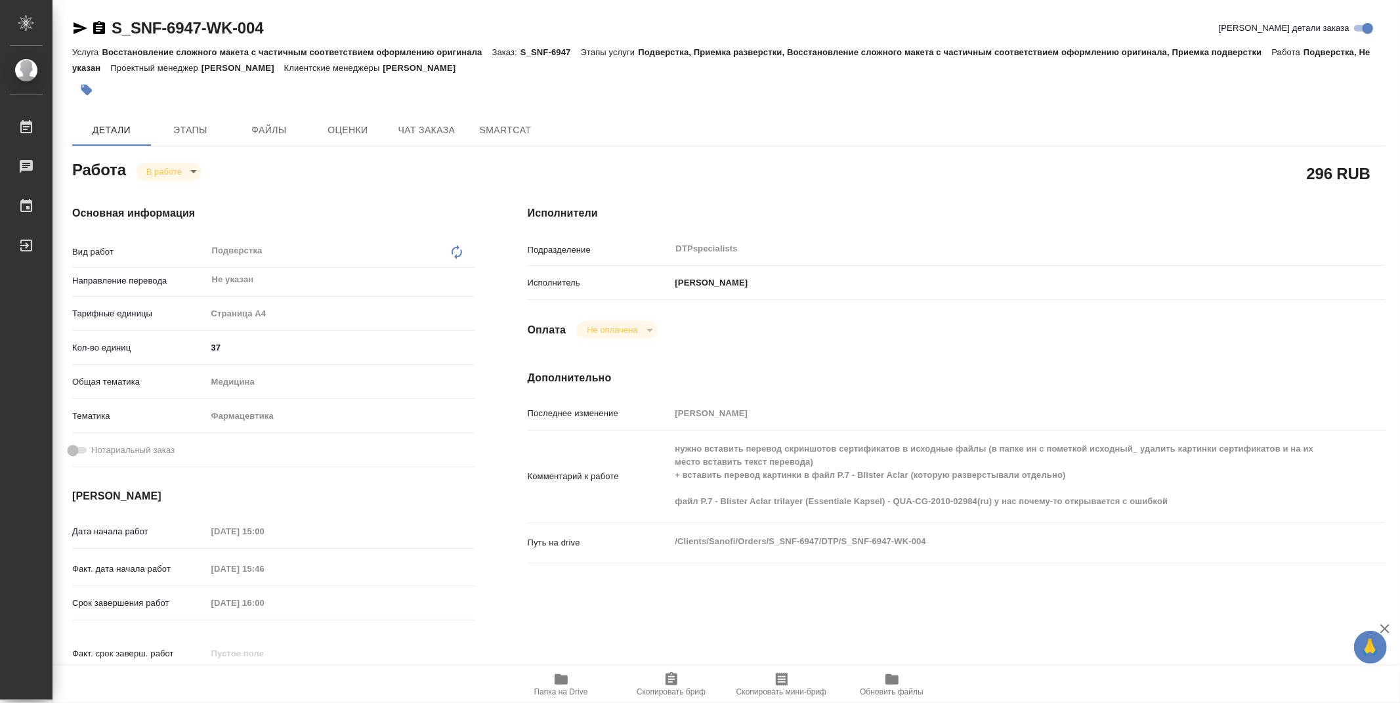
type textarea "x"
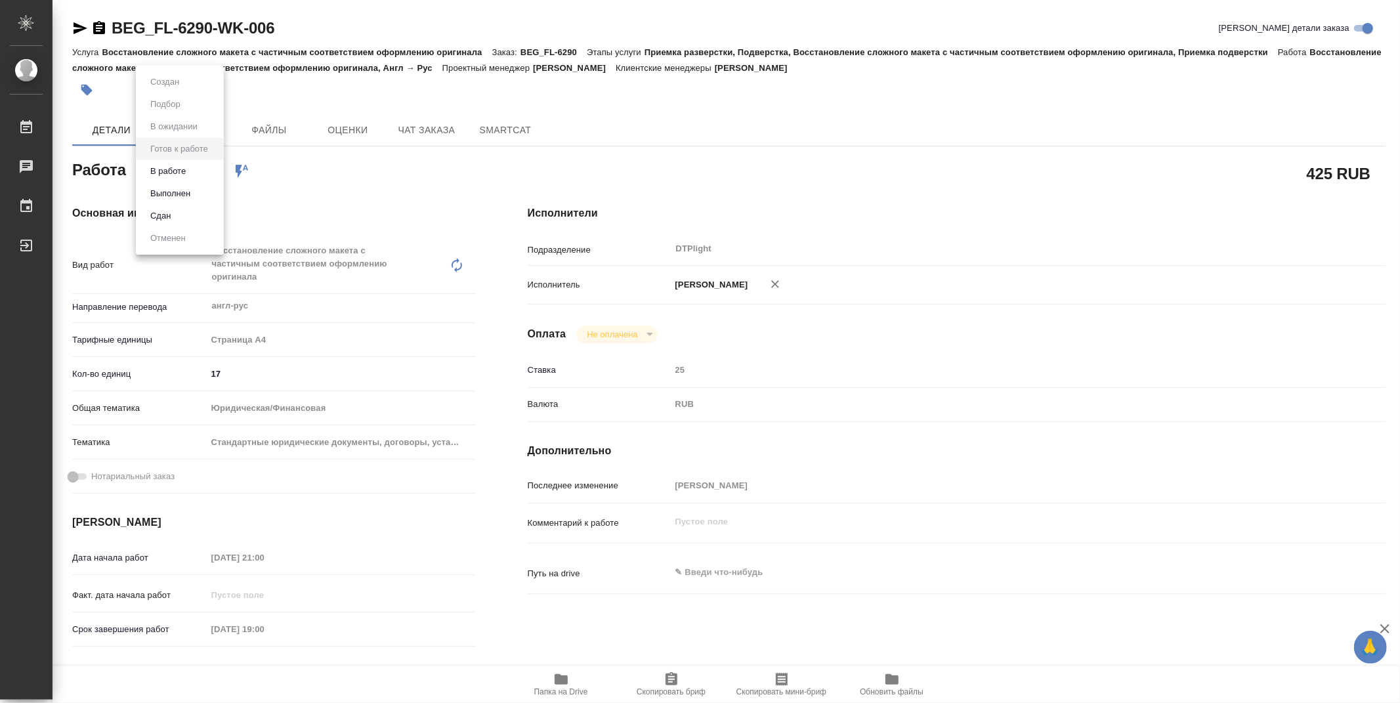
click at [181, 163] on body "🙏 .cls-1 fill:#fff; AWATERA Zubakova Viktoriya Работы 0 Чаты График Выйти BEG_F…" at bounding box center [700, 351] width 1400 height 703
click at [182, 174] on button "В работе" at bounding box center [167, 171] width 43 height 14
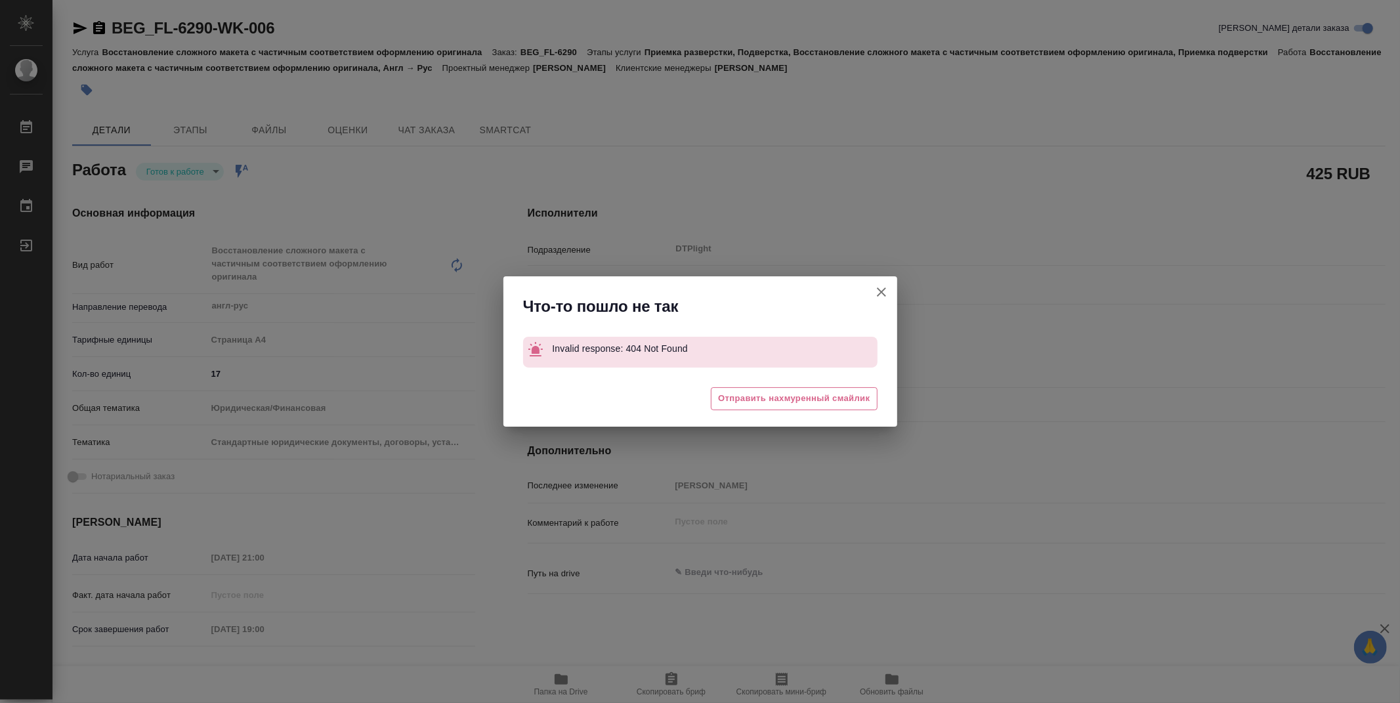
type textarea "x"
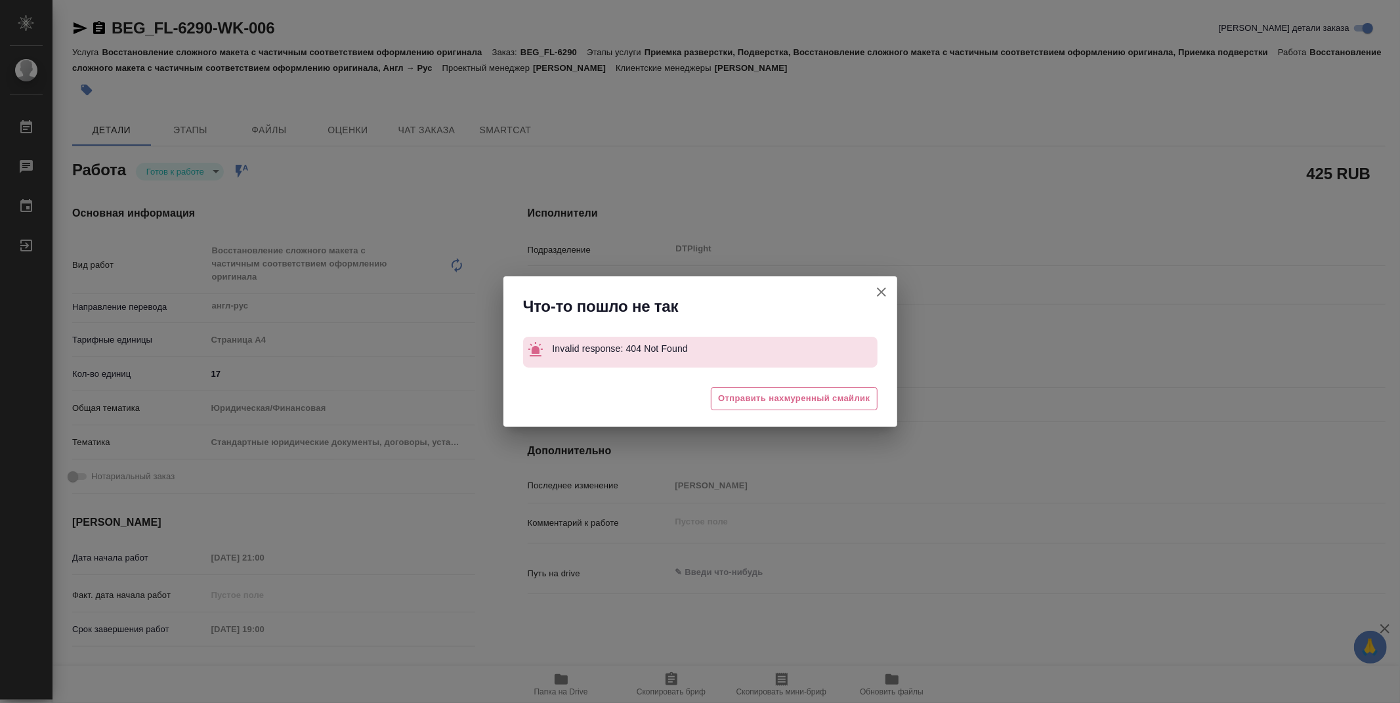
type textarea "x"
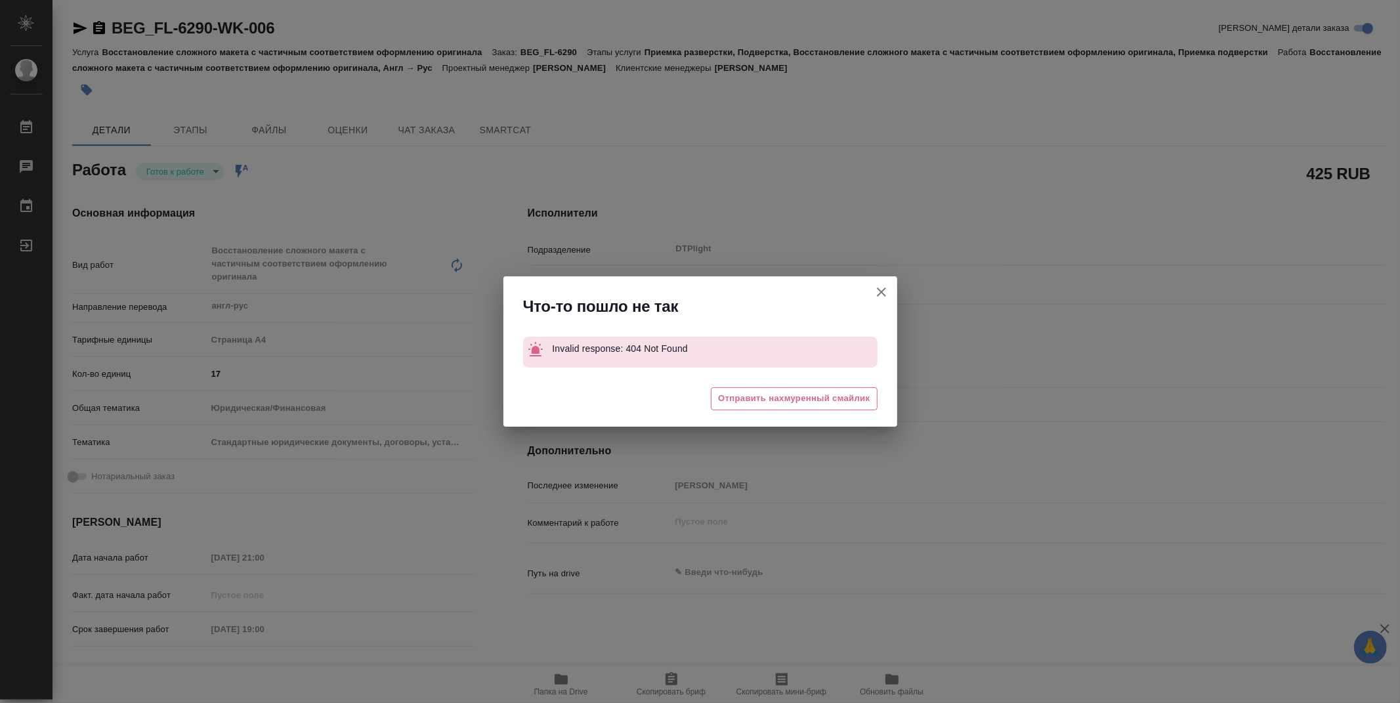
type textarea "x"
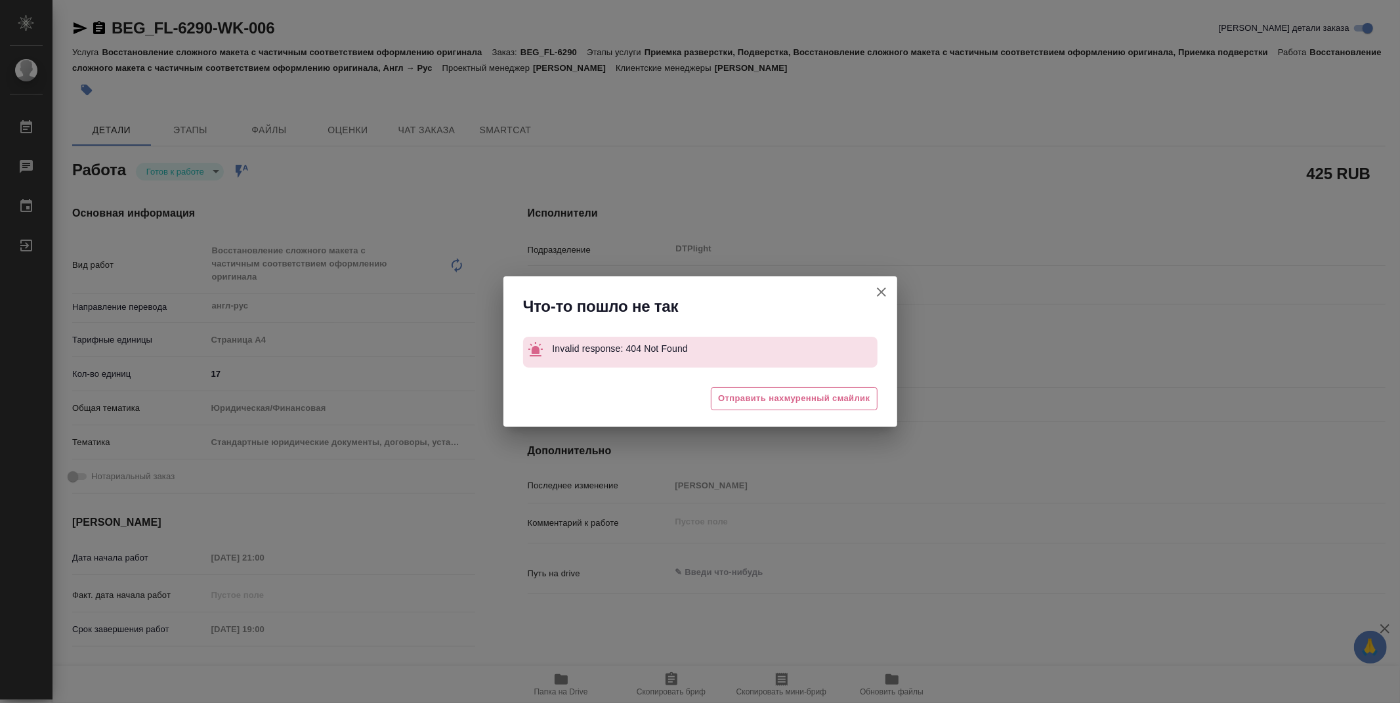
type textarea "x"
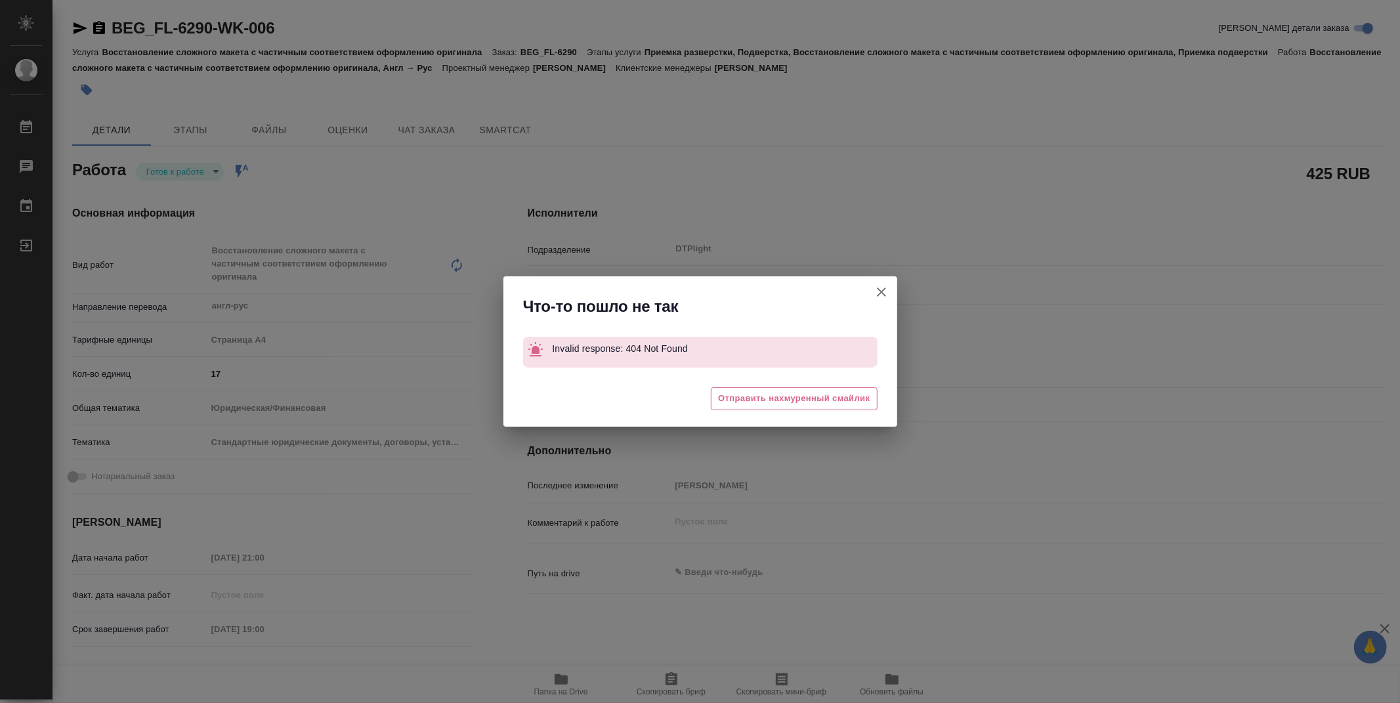
click at [880, 289] on icon "button" at bounding box center [882, 292] width 16 height 16
type textarea "x"
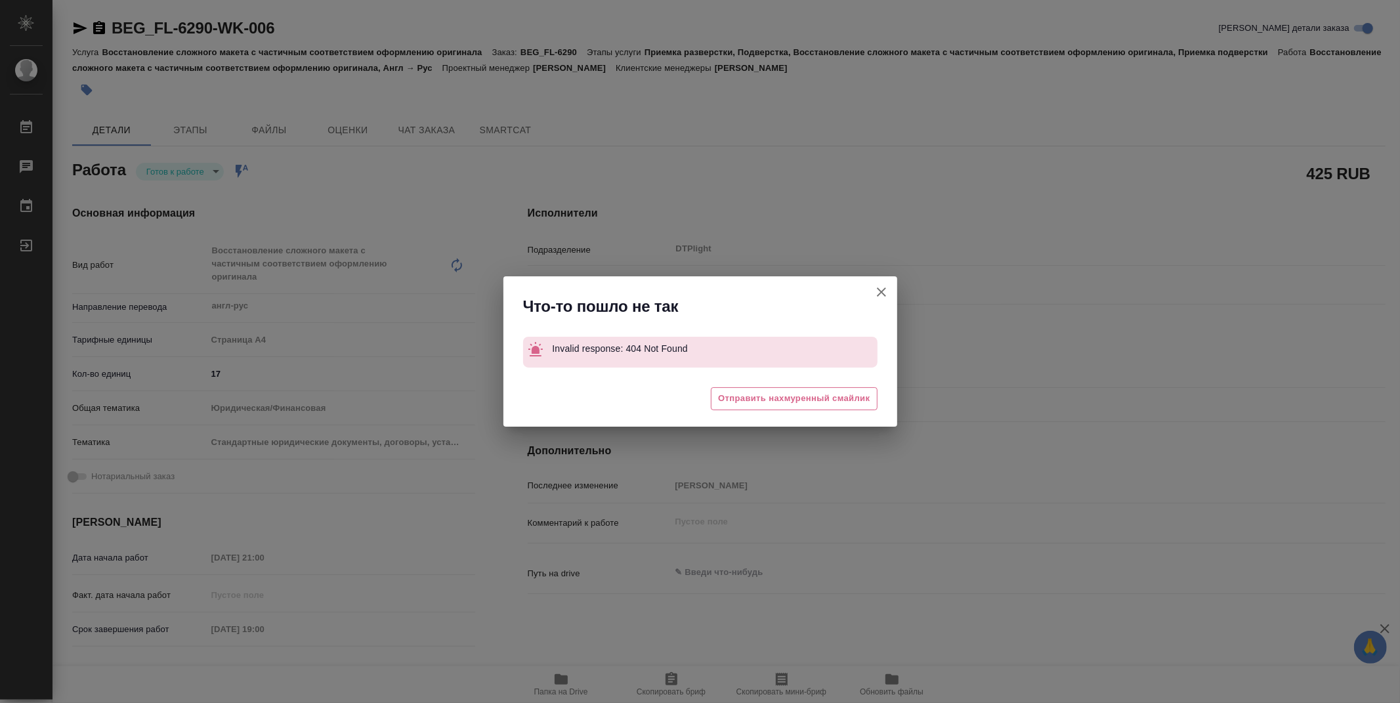
type textarea "x"
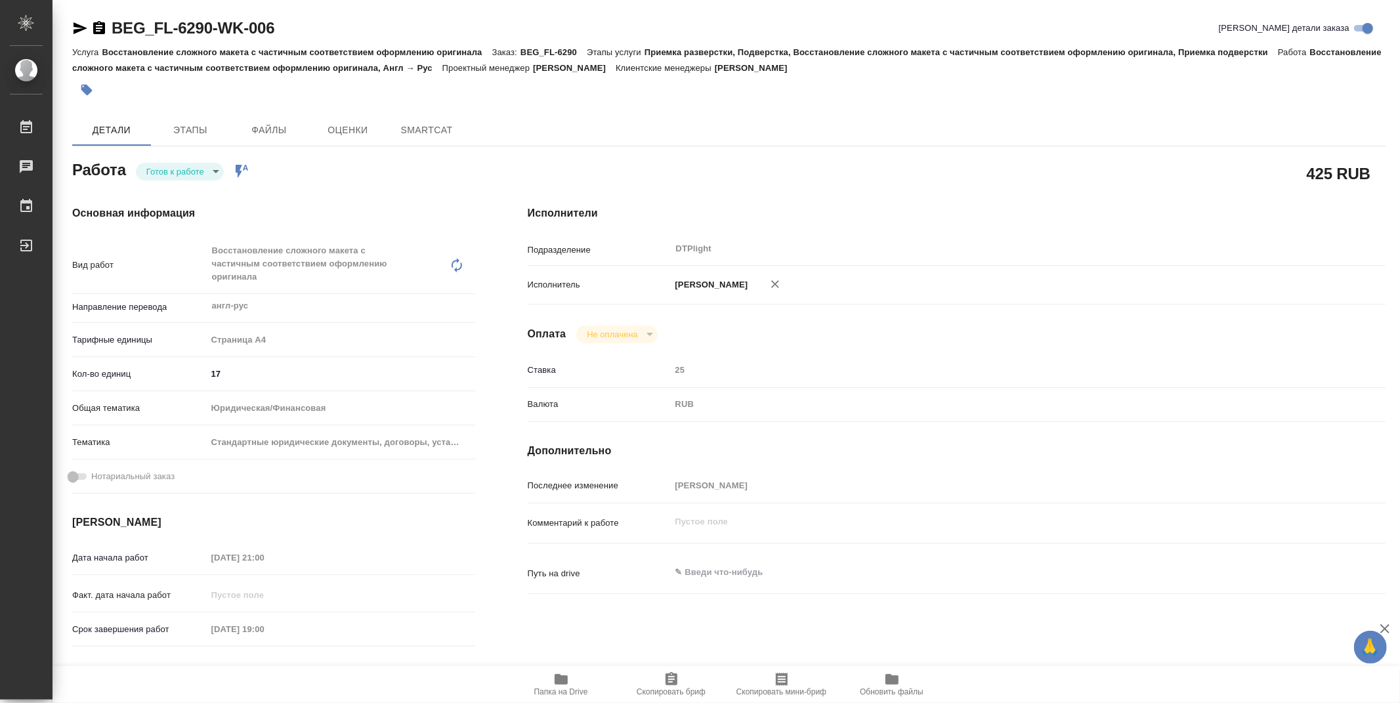
type textarea "x"
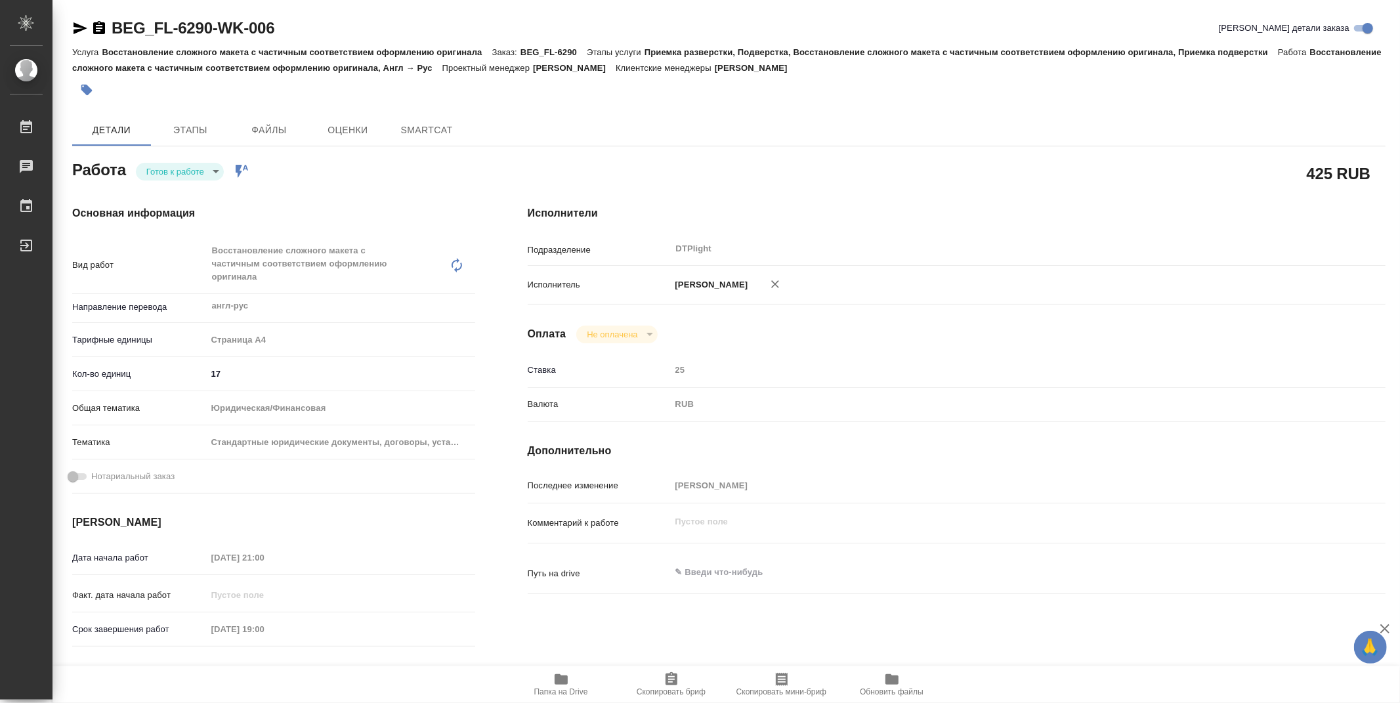
type textarea "x"
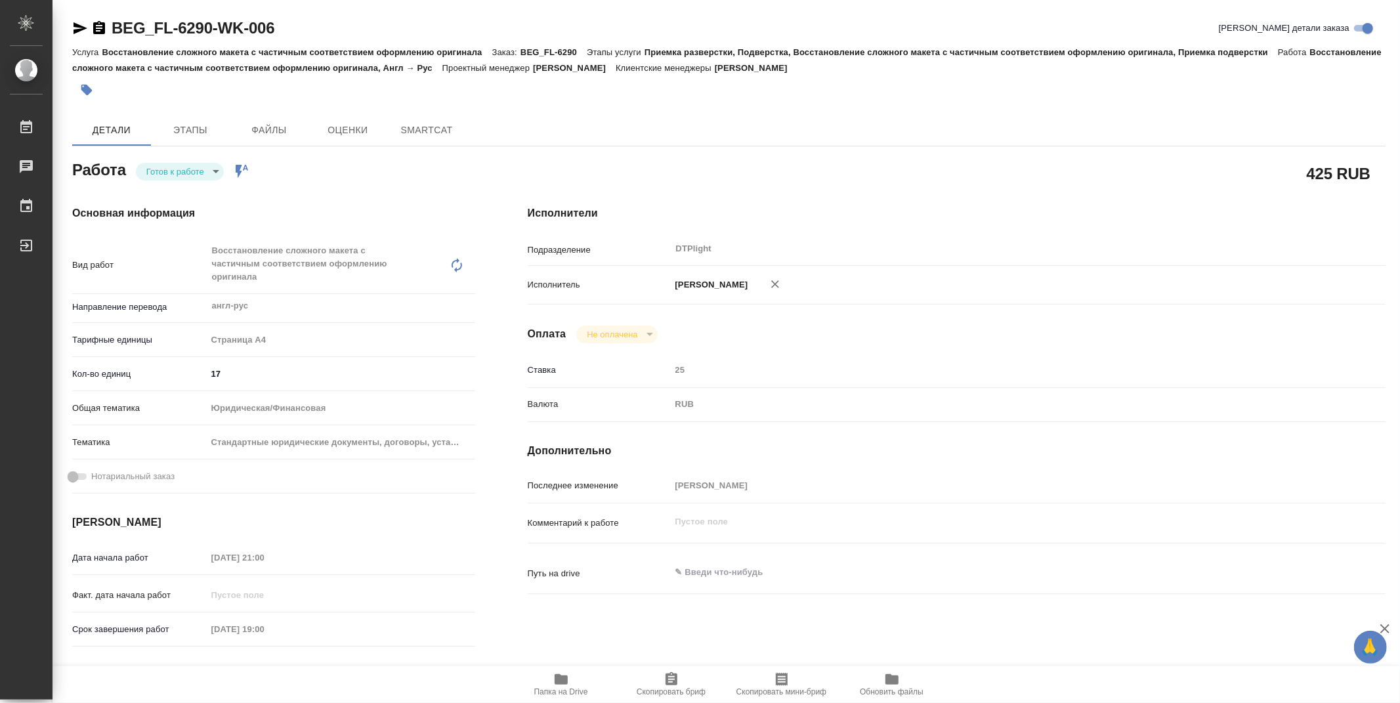
type textarea "x"
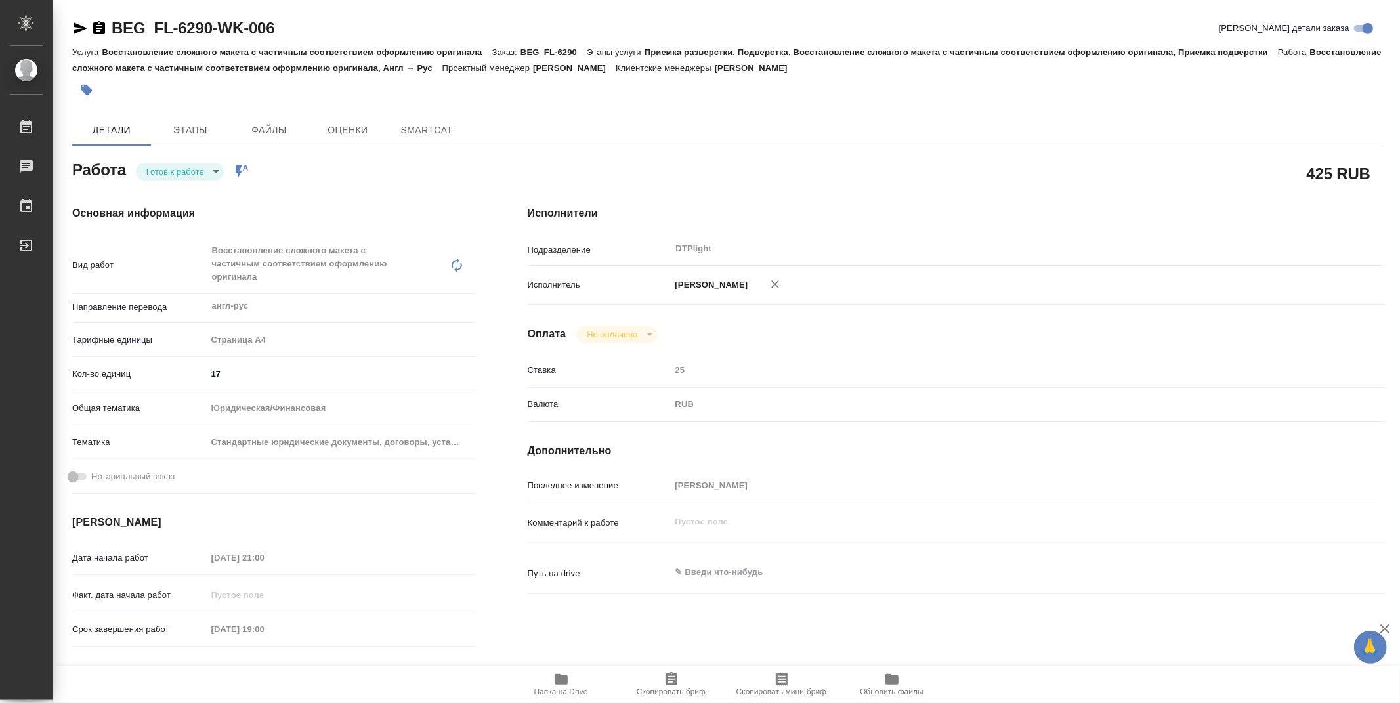
type textarea "x"
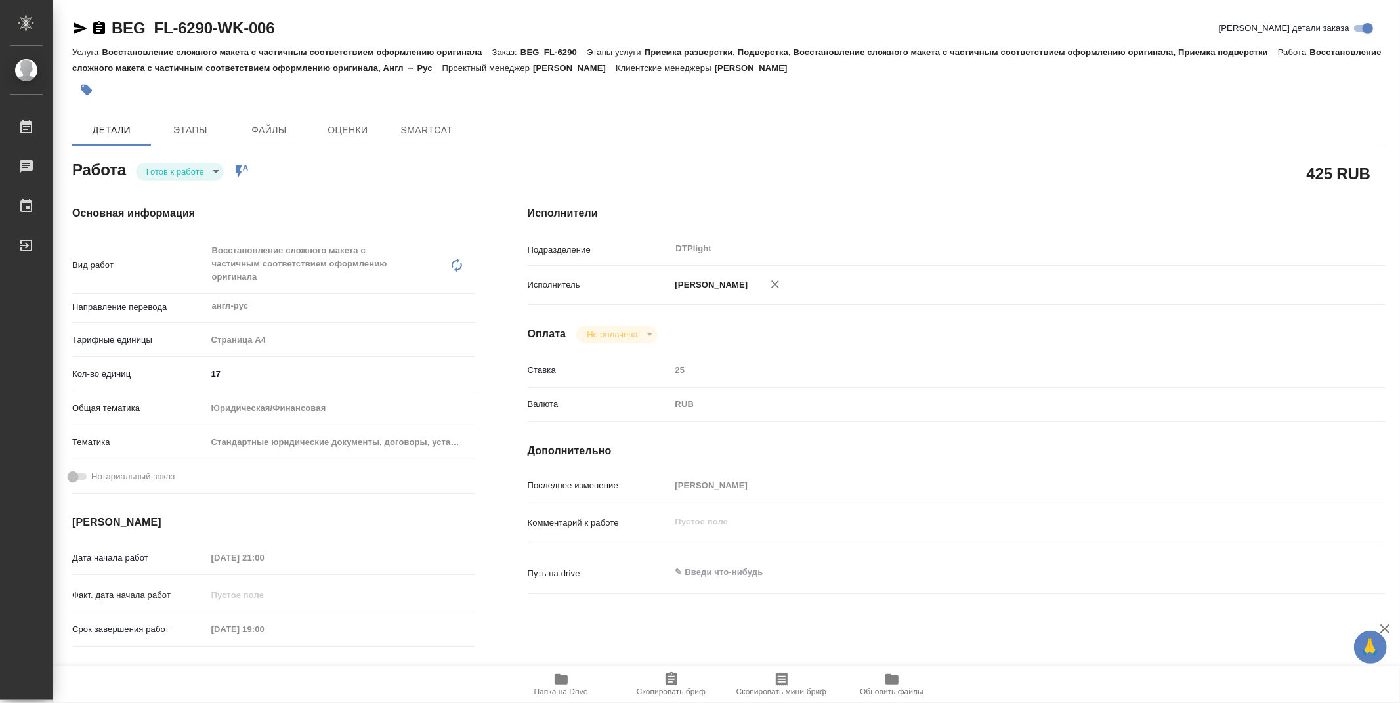
type textarea "x"
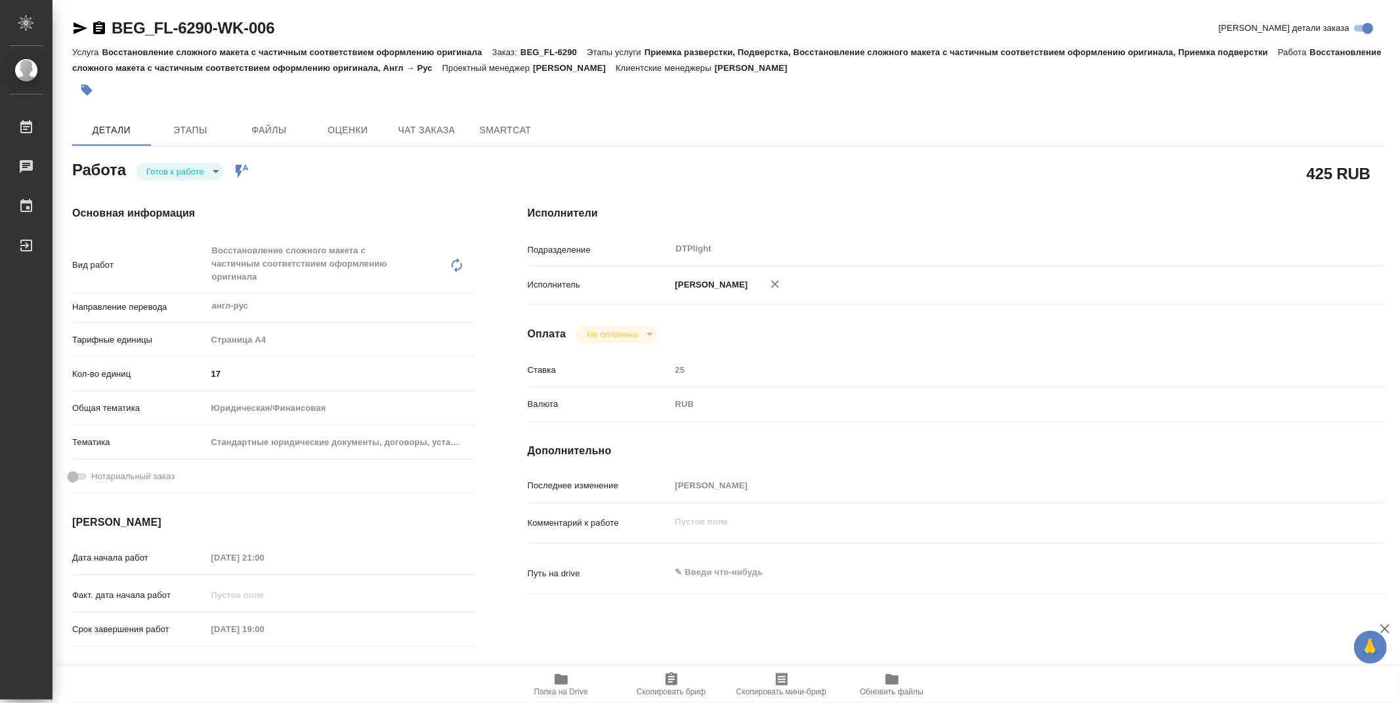
click at [207, 167] on body "🙏 .cls-1 fill:#fff; AWATERA Zubakova Viktoriya Работы Чаты График Выйти BEG_FL-…" at bounding box center [700, 351] width 1400 height 703
type textarea "x"
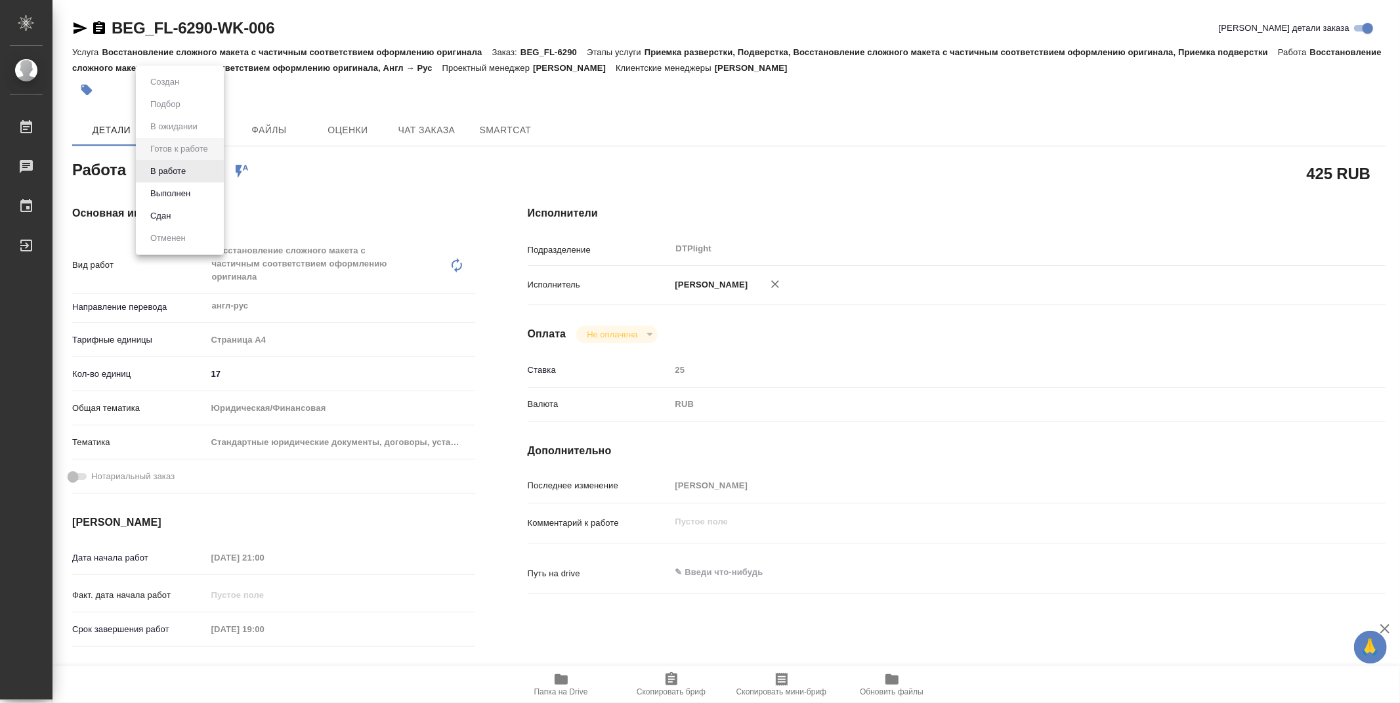
type textarea "x"
click at [197, 169] on li "В работе" at bounding box center [180, 171] width 88 height 22
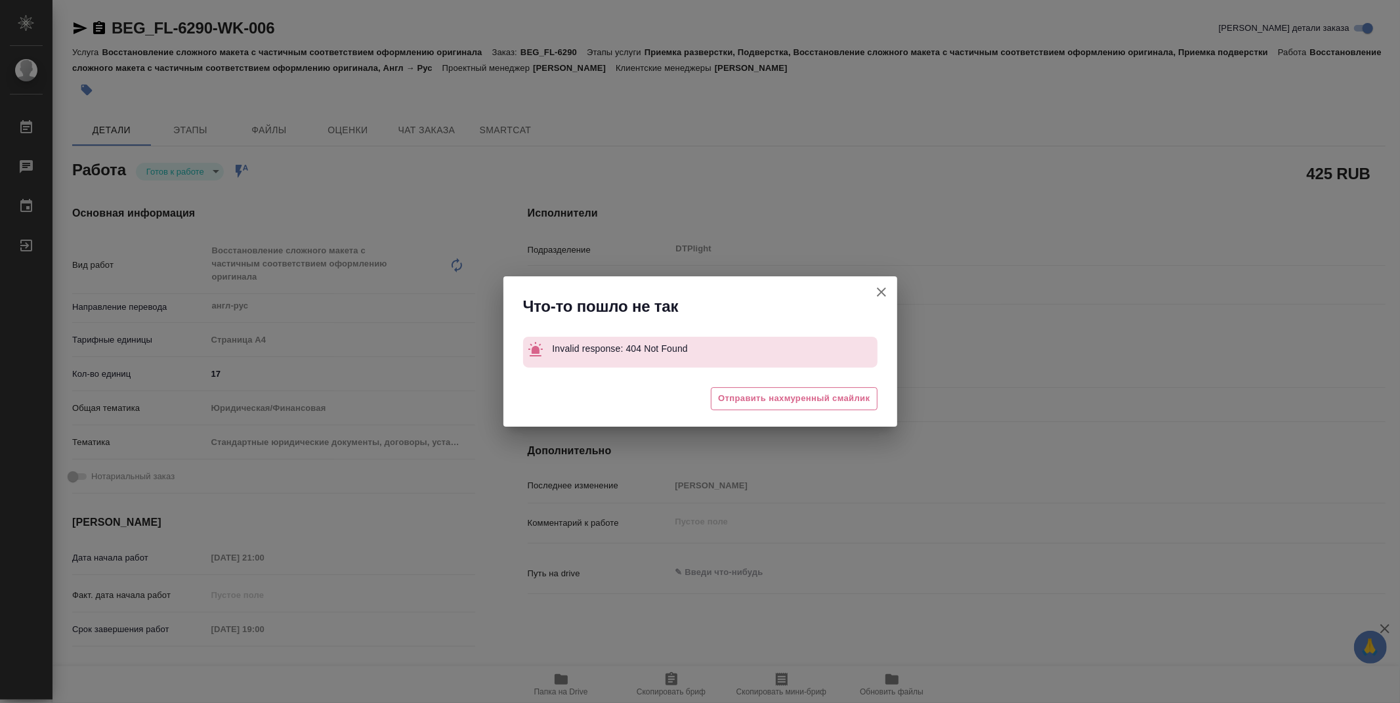
type textarea "x"
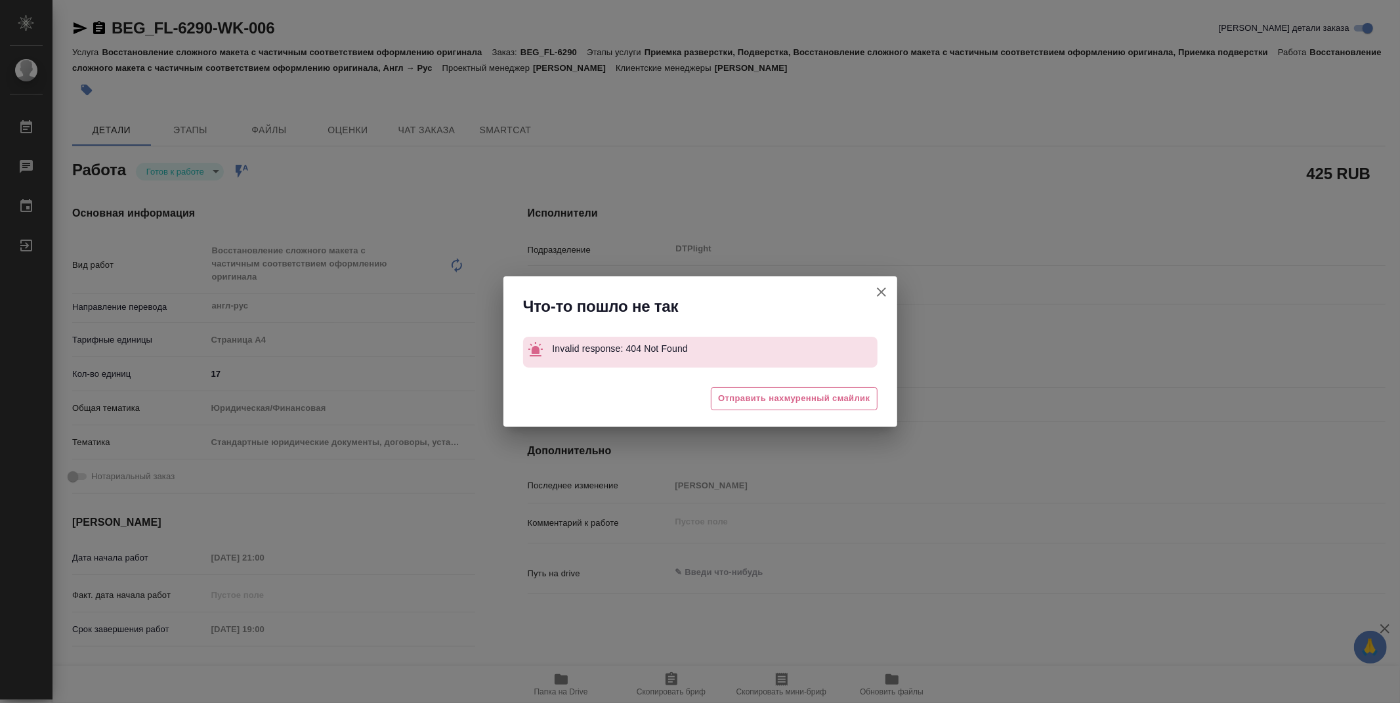
type textarea "x"
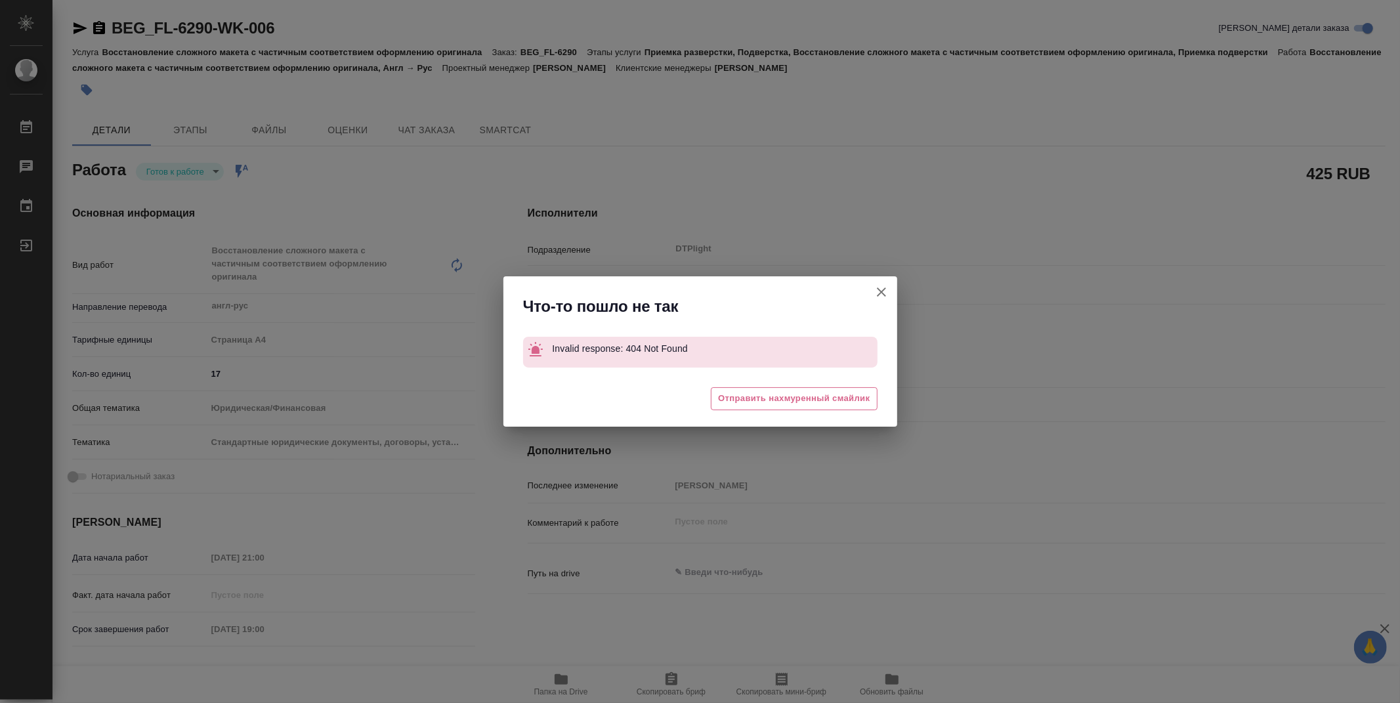
type textarea "x"
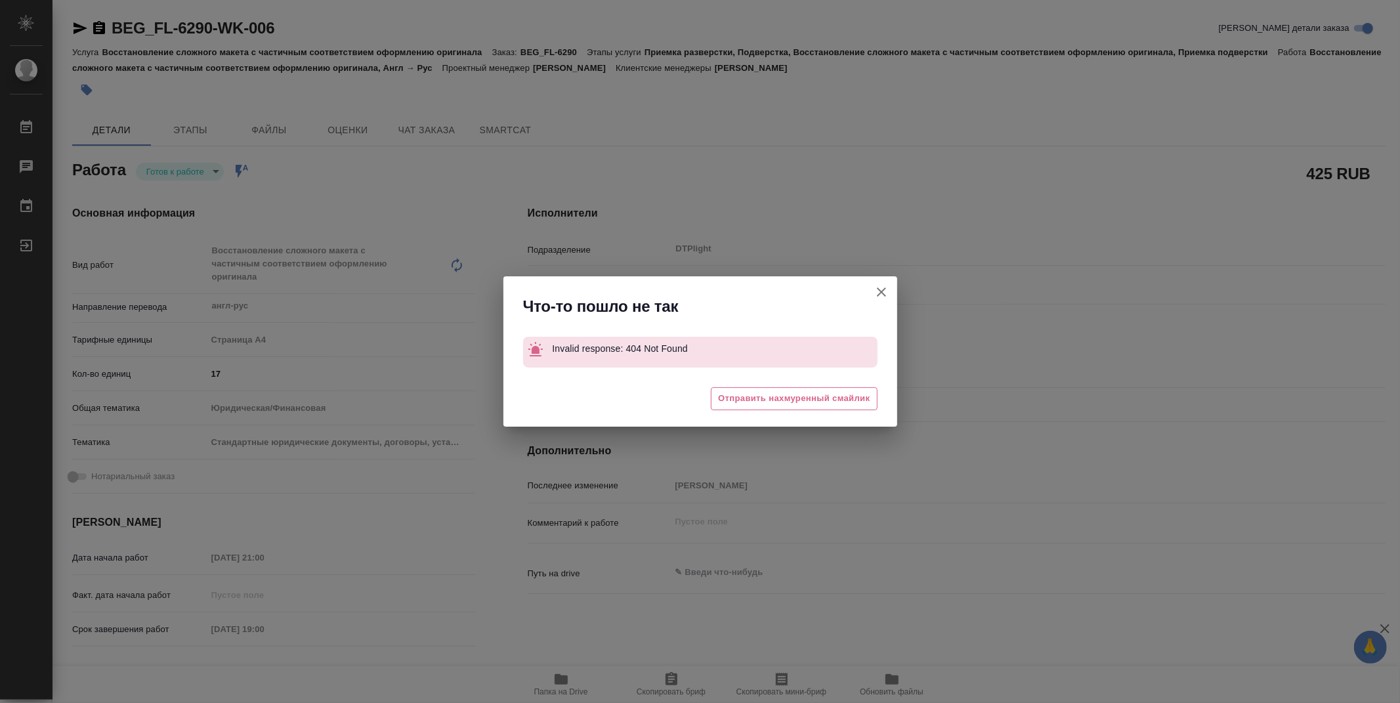
click at [880, 287] on icon "button" at bounding box center [882, 292] width 16 height 16
type textarea "x"
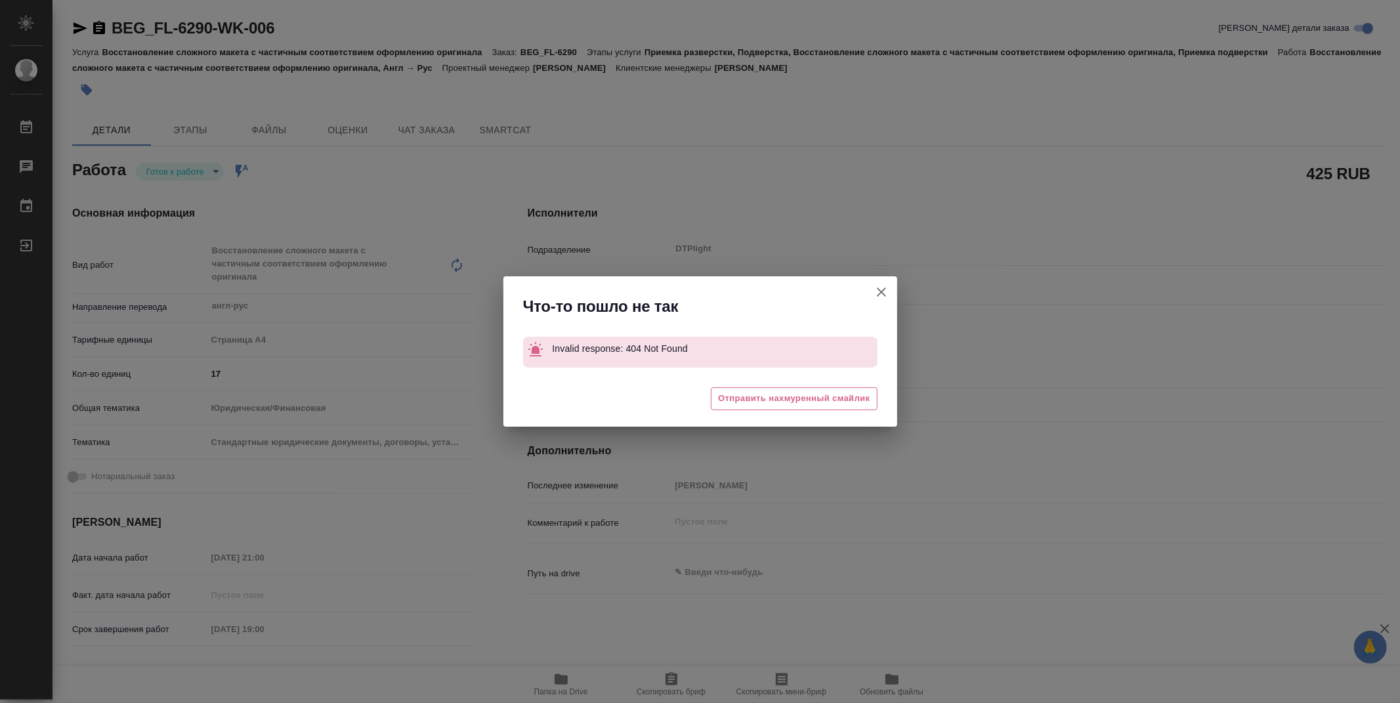
type textarea "x"
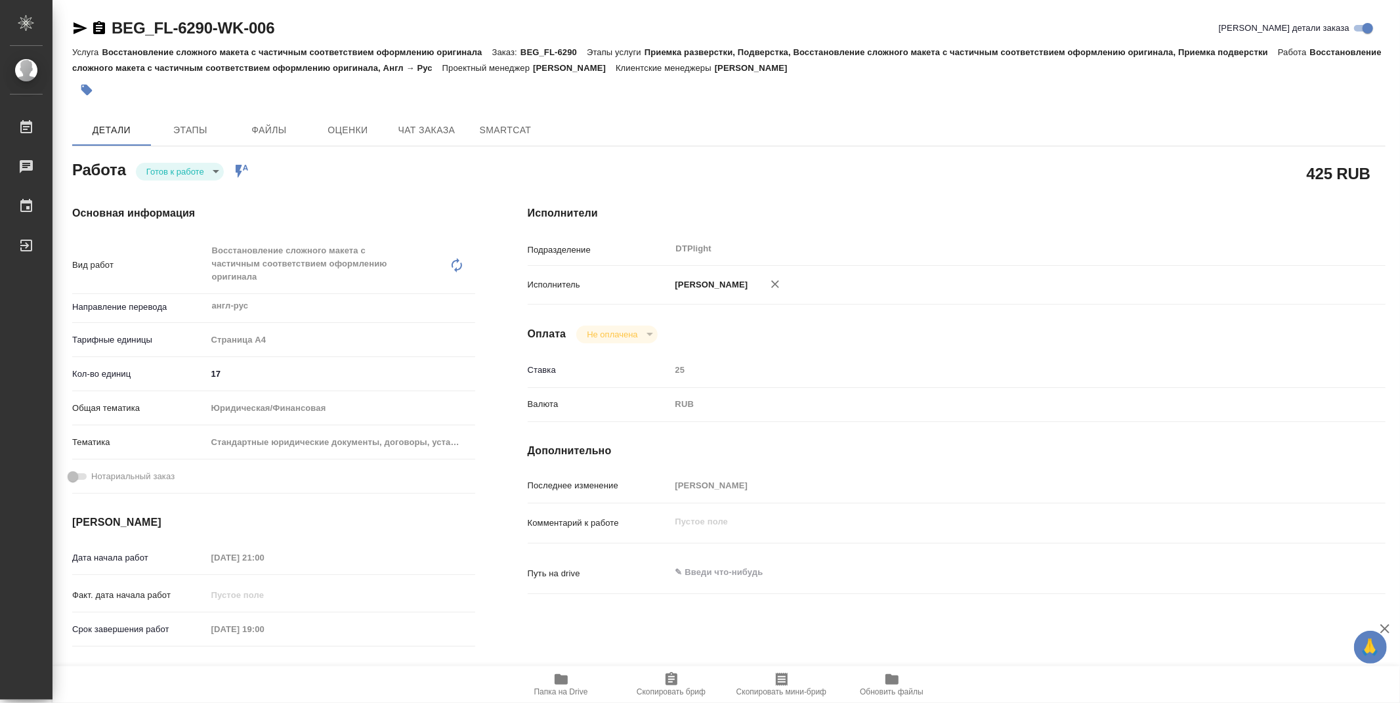
type textarea "x"
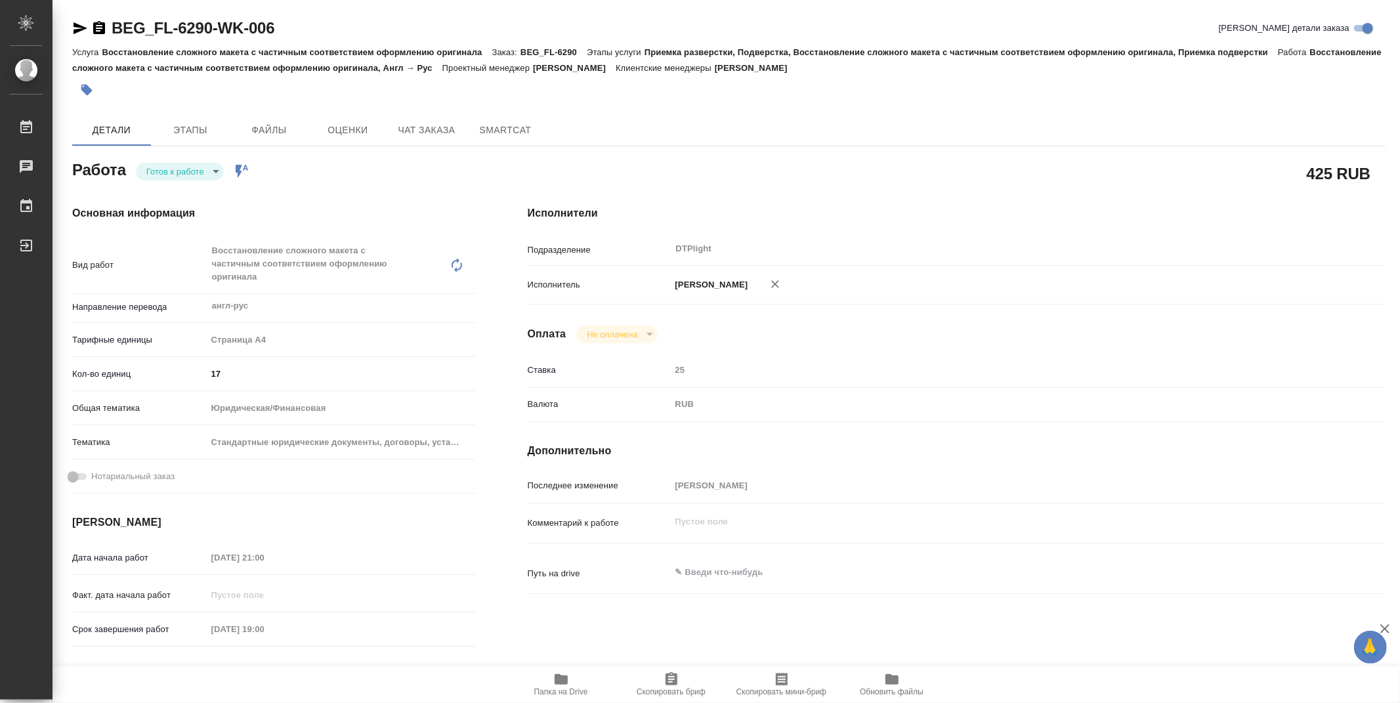
click at [184, 167] on body "🙏 .cls-1 fill:#fff; AWATERA Zubakova Viktoriya Работы 0 Чаты График Выйти BEG_F…" at bounding box center [700, 351] width 1400 height 703
click at [184, 167] on button "В работе" at bounding box center [167, 171] width 43 height 14
type textarea "x"
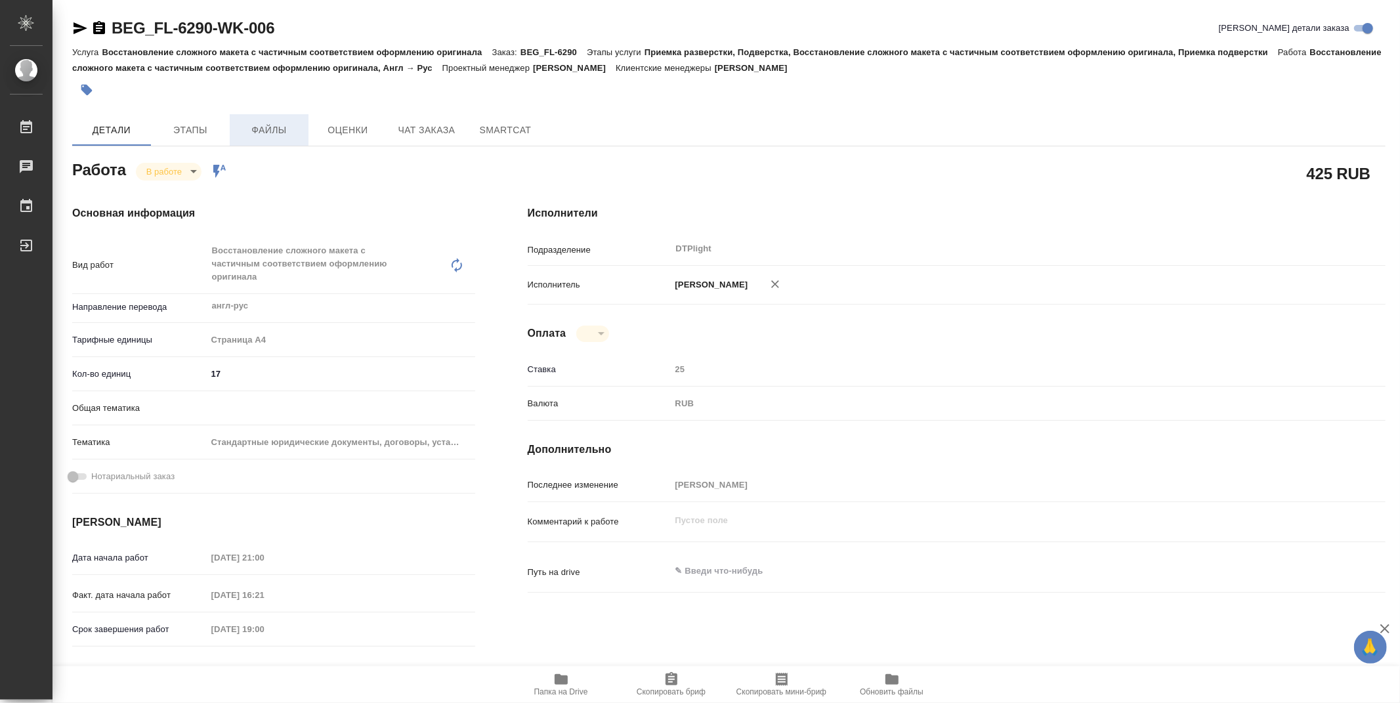
type textarea "x"
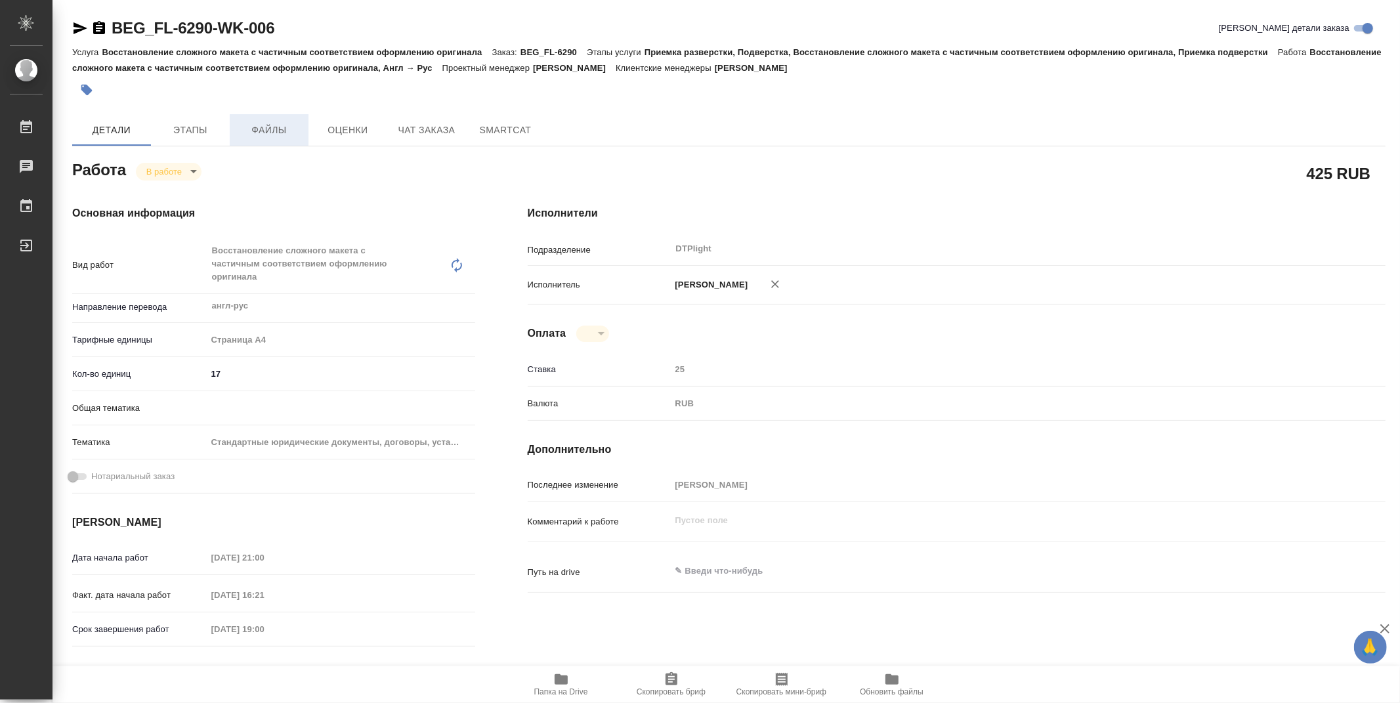
type textarea "x"
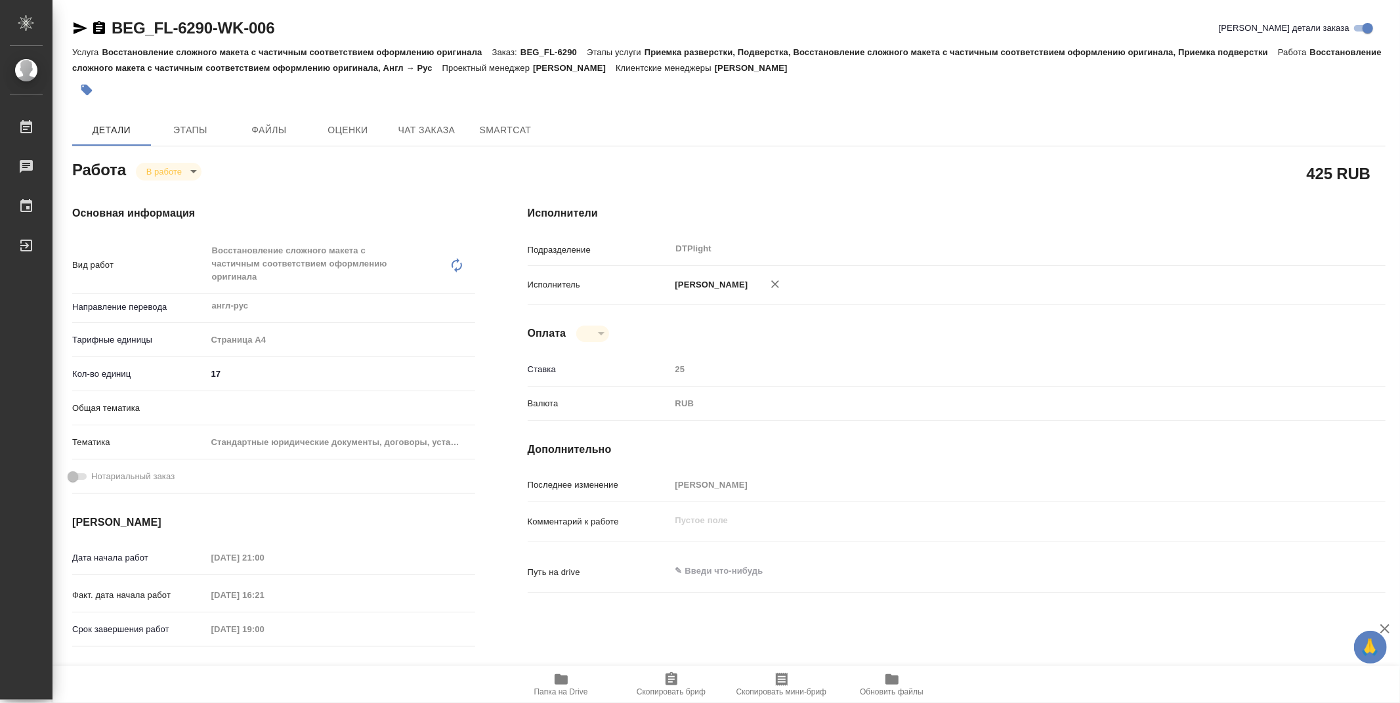
type textarea "x"
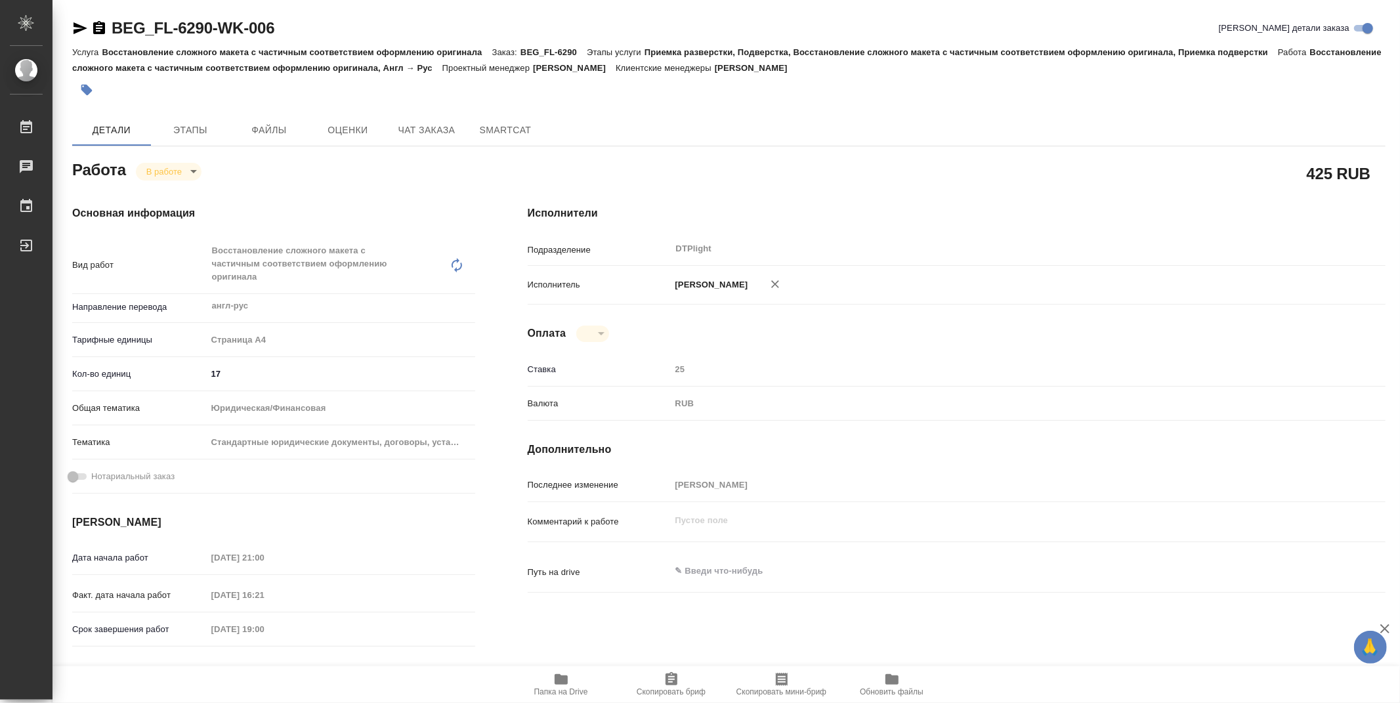
type textarea "x"
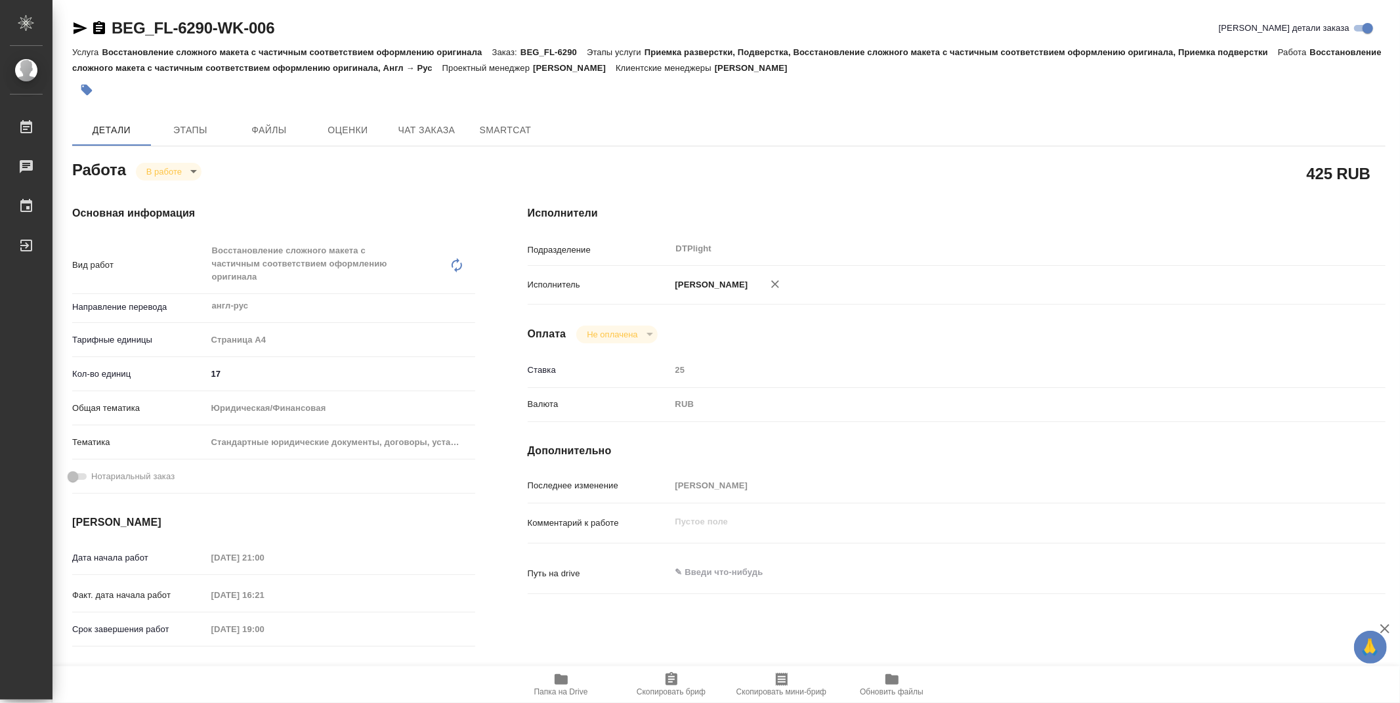
type textarea "x"
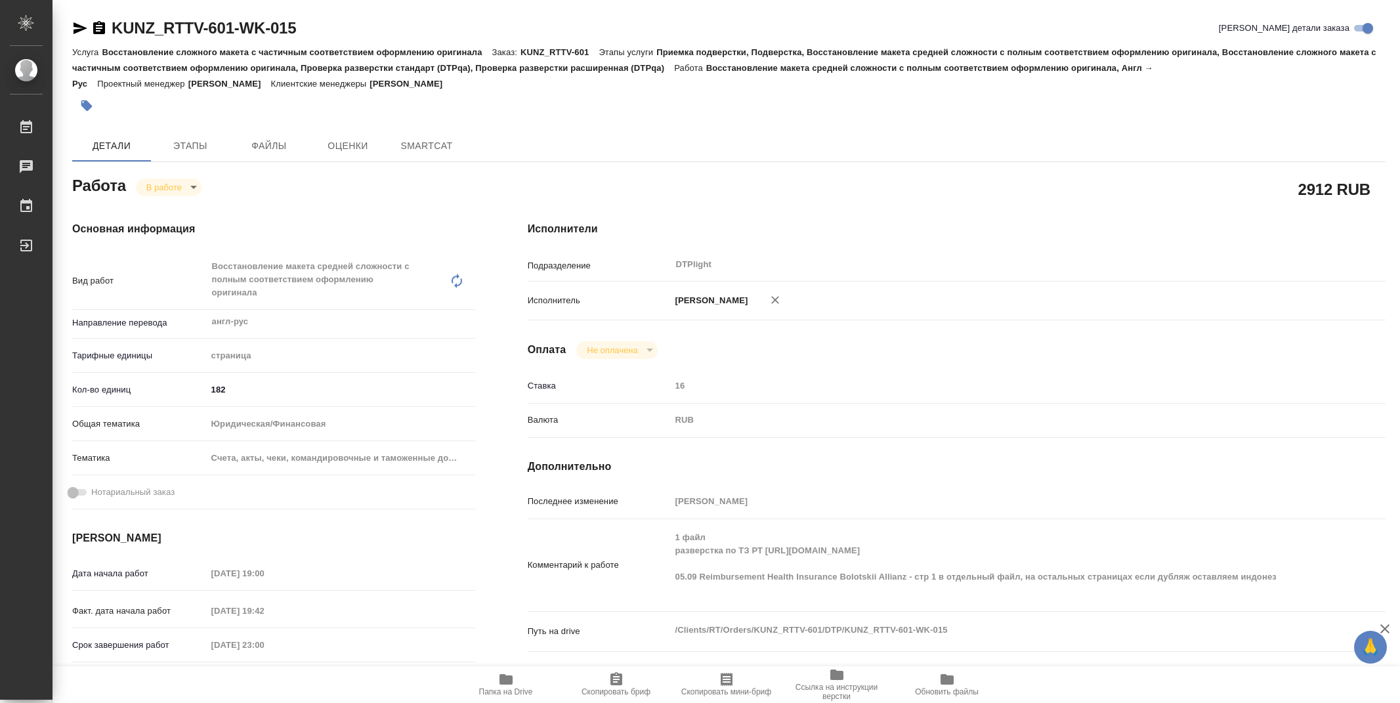
type textarea "x"
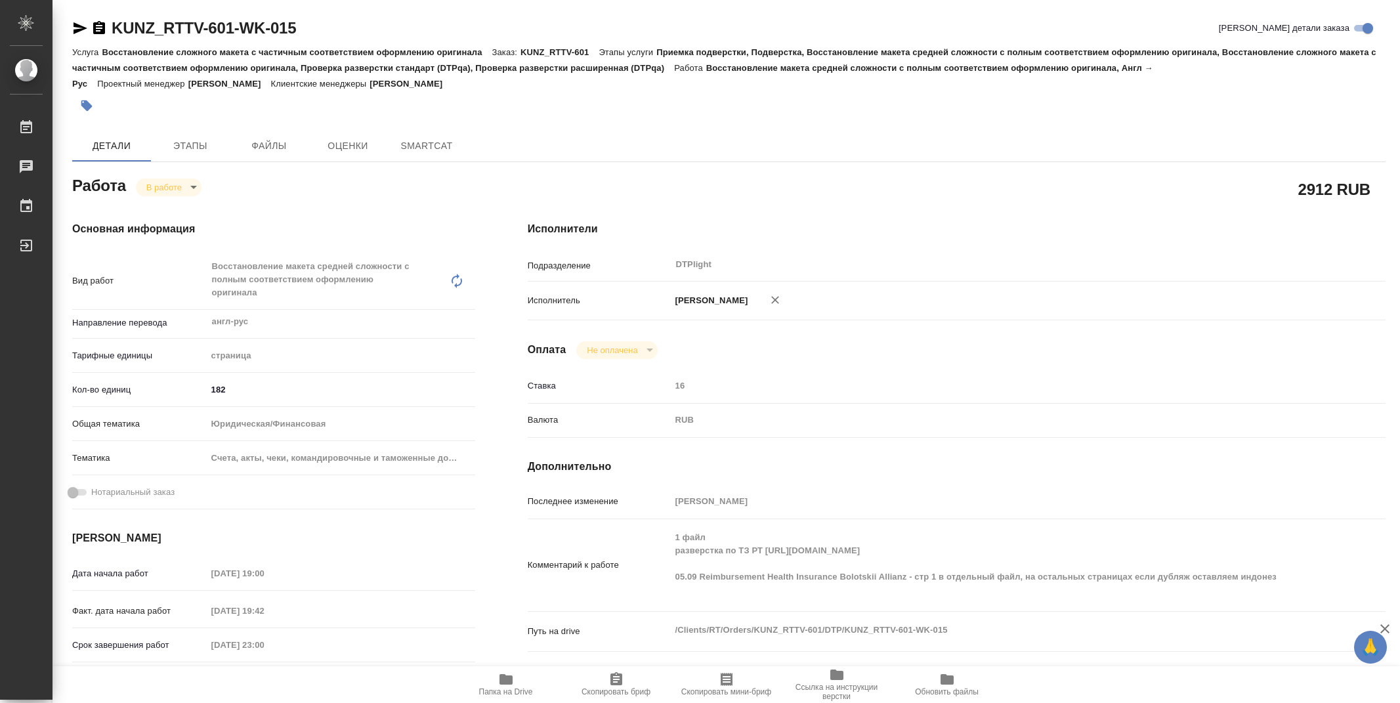
type textarea "x"
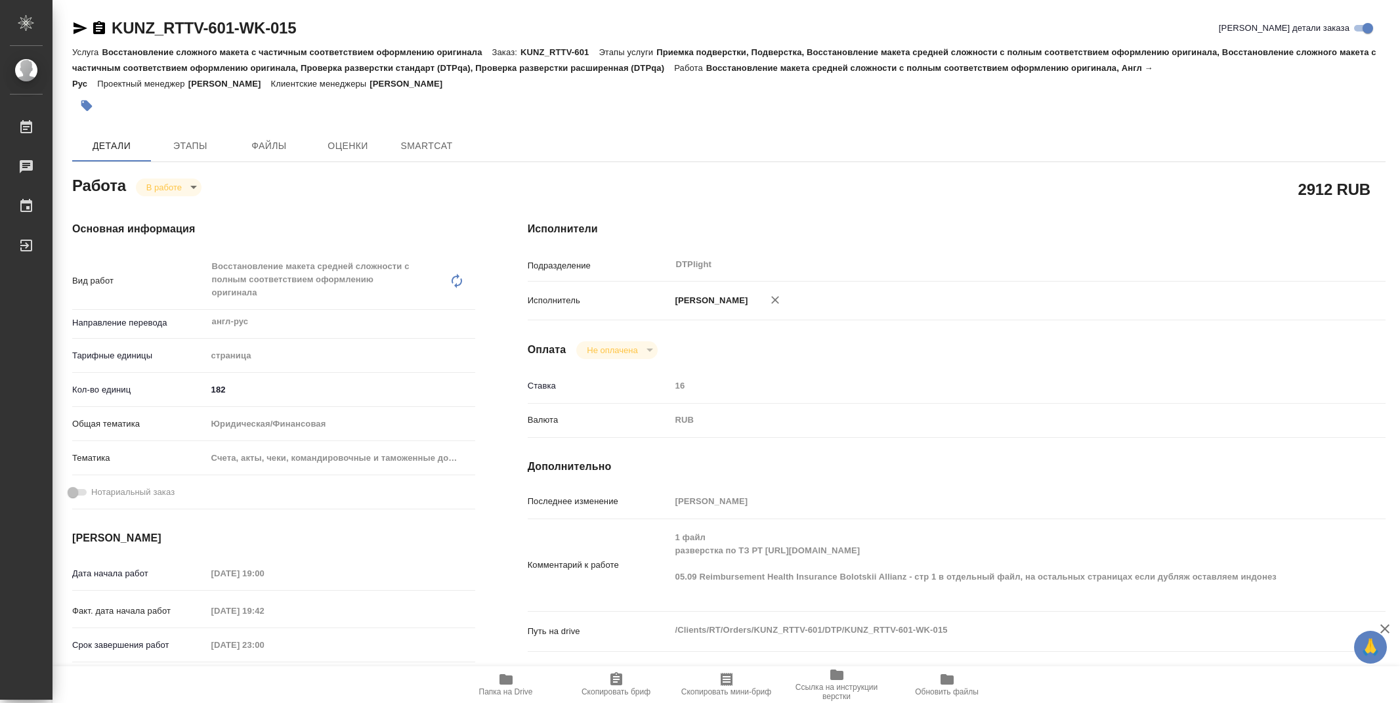
type textarea "x"
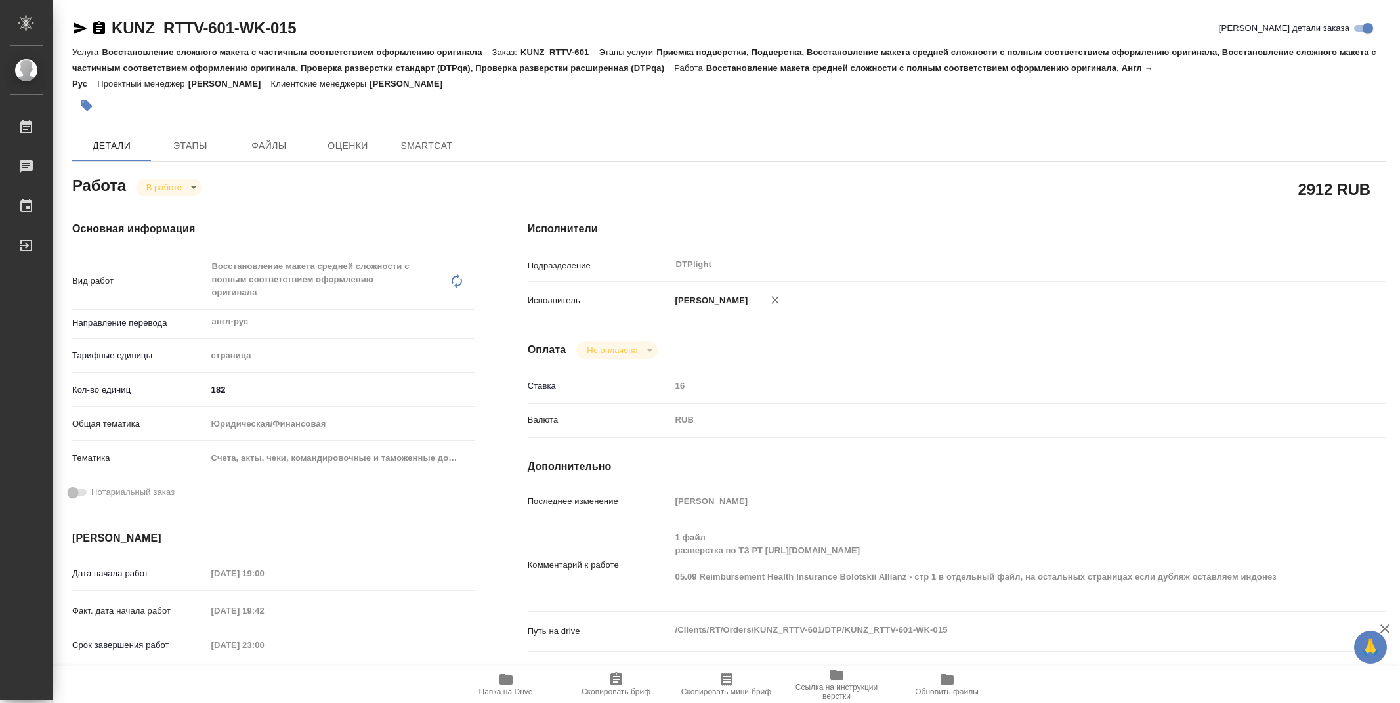
type textarea "x"
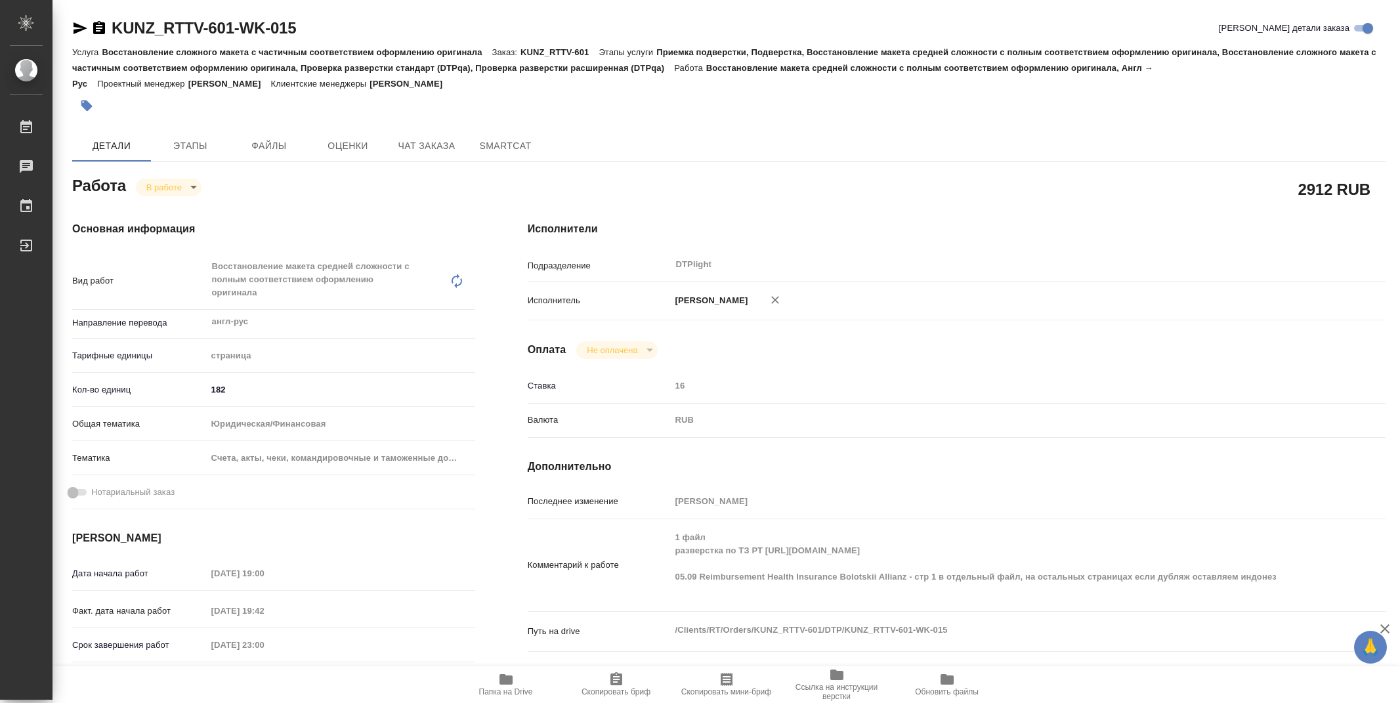
type textarea "x"
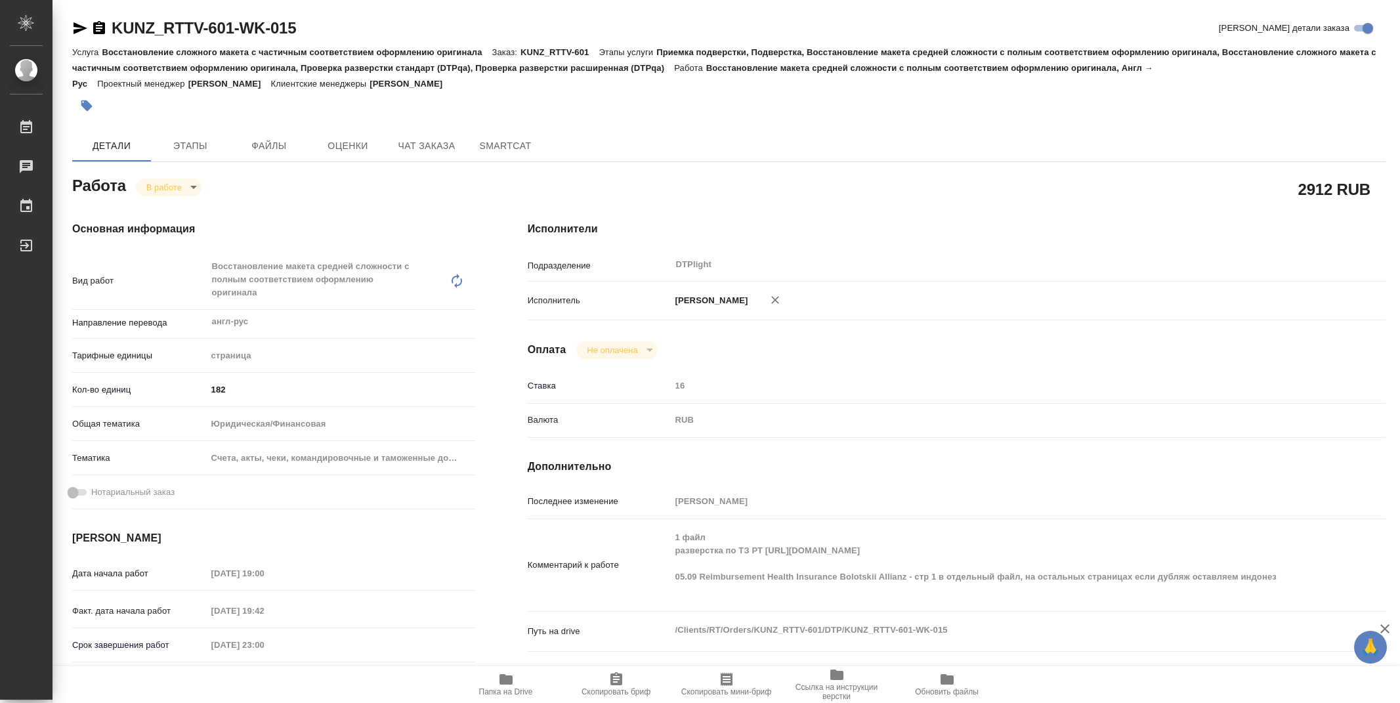
type textarea "x"
